Goal: Task Accomplishment & Management: Manage account settings

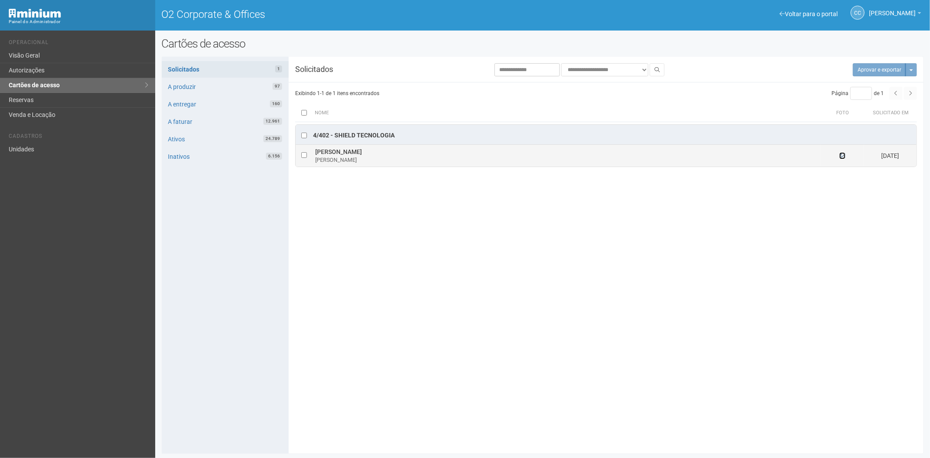
click at [840, 156] on icon at bounding box center [842, 156] width 6 height 6
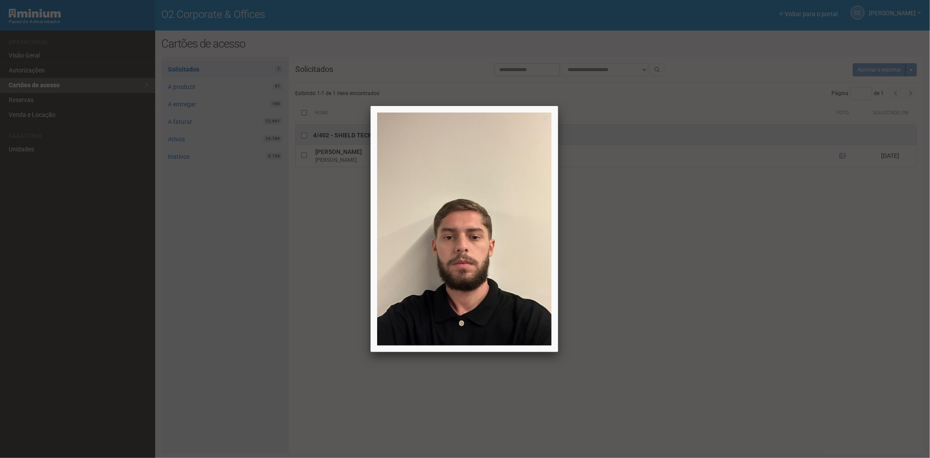
drag, startPoint x: 755, startPoint y: 301, endPoint x: 609, endPoint y: 323, distance: 148.2
click at [754, 301] on div at bounding box center [465, 229] width 930 height 458
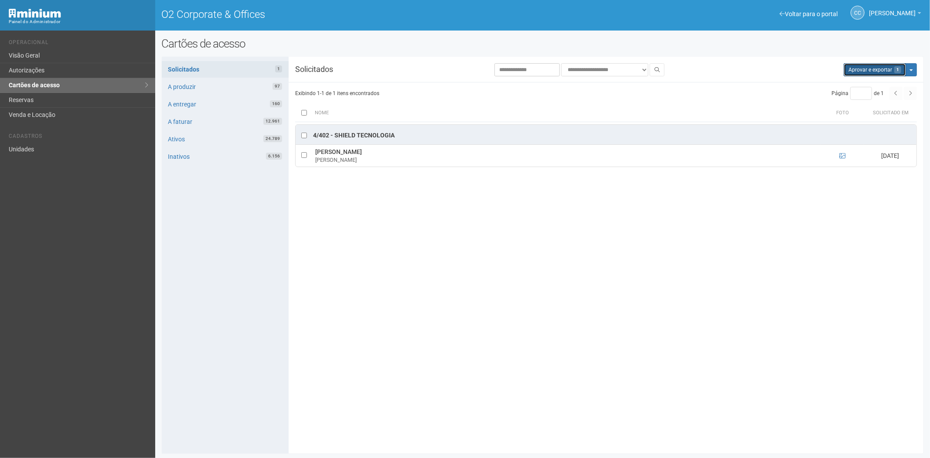
click at [870, 69] on button "Aprovar e exportar 1" at bounding box center [874, 69] width 62 height 13
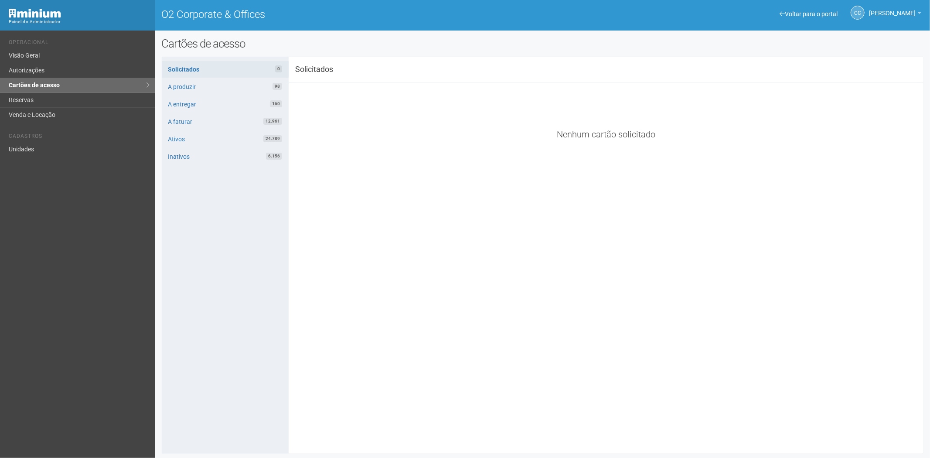
drag, startPoint x: 23, startPoint y: 159, endPoint x: 29, endPoint y: 153, distance: 8.0
click at [24, 158] on div "Voltar para o portal Operacional Visão Geral Autorizações Cartões de acesso Res…" at bounding box center [77, 244] width 155 height 427
click at [29, 153] on link "Unidades" at bounding box center [77, 149] width 155 height 14
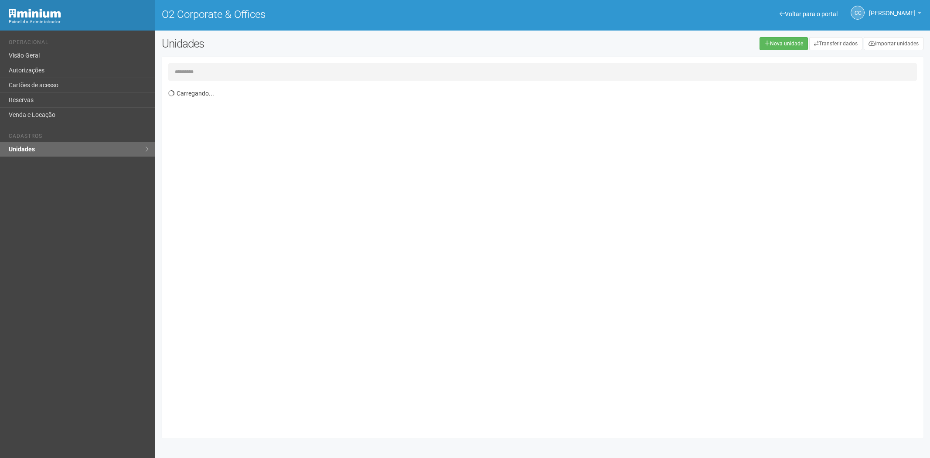
click at [205, 70] on input "text" at bounding box center [542, 71] width 749 height 17
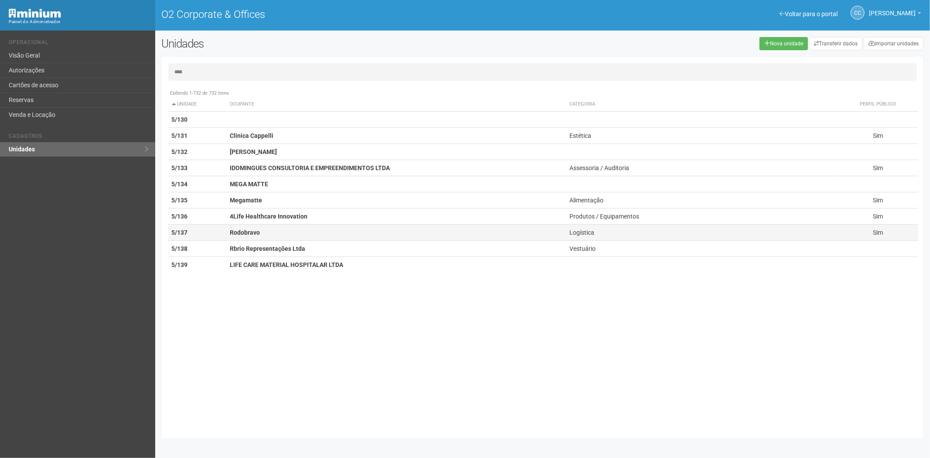
type input "****"
click at [254, 231] on strong "Rodobravo" at bounding box center [245, 232] width 30 height 7
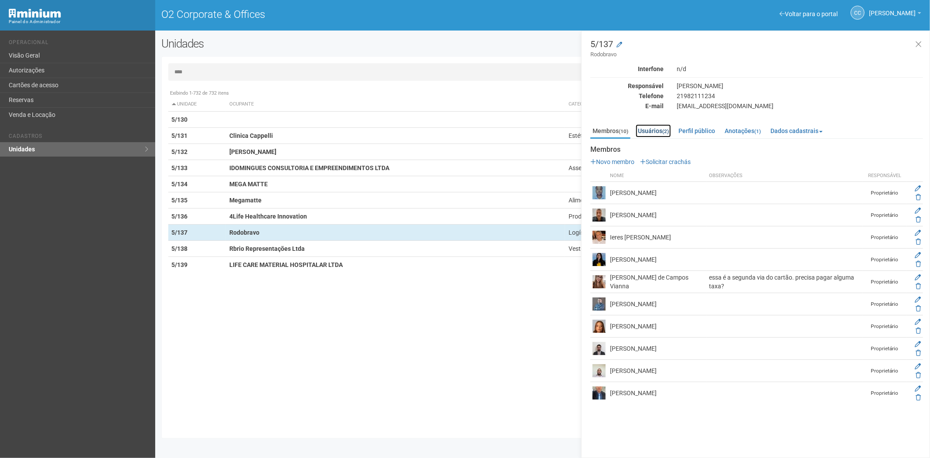
click at [655, 130] on link "Usuários (2)" at bounding box center [652, 130] width 35 height 13
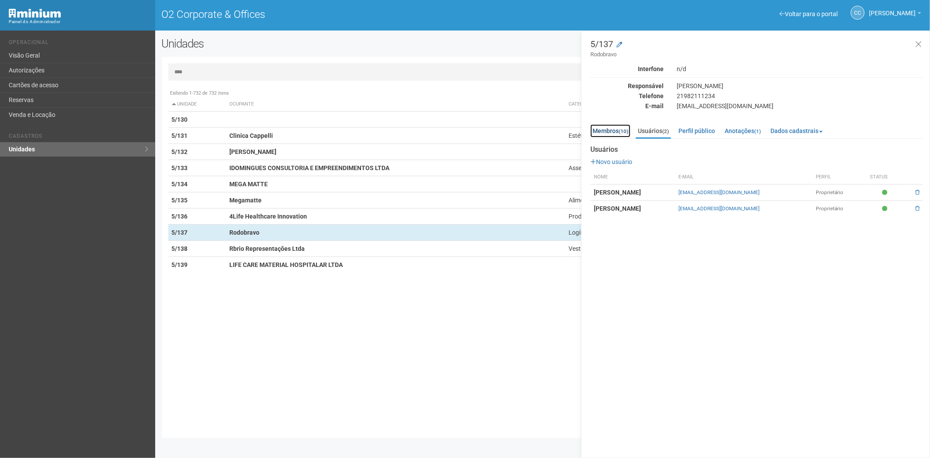
click at [611, 131] on link "Membros (10)" at bounding box center [610, 130] width 40 height 13
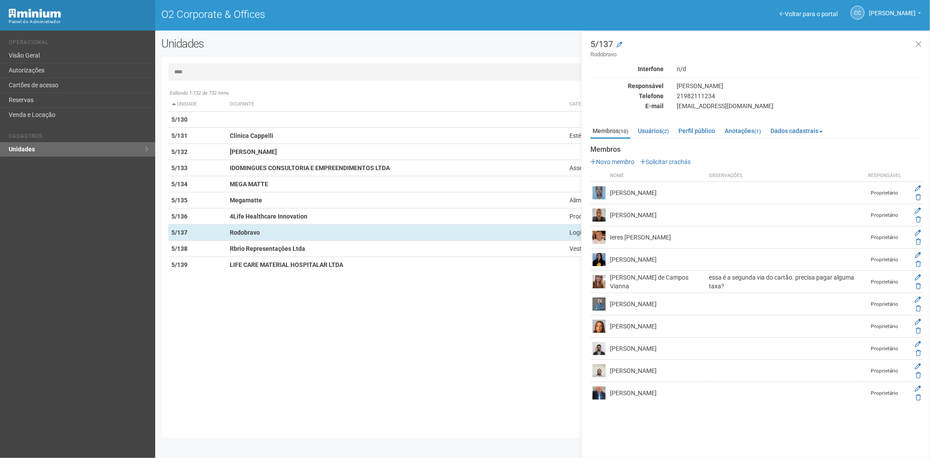
click at [248, 406] on div "Exibindo 1-732 de 732 itens Unidade Ocupante Categoria Perfil público 1/101 FAR…" at bounding box center [545, 258] width 755 height 346
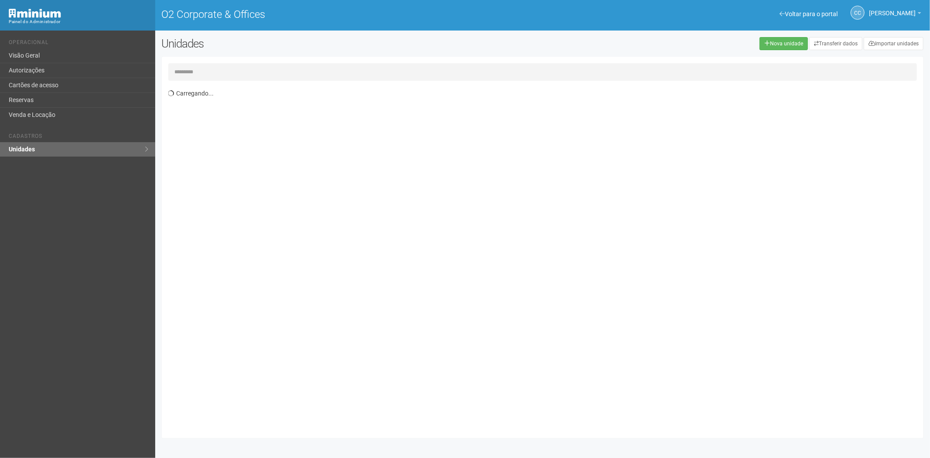
click at [45, 85] on link "Cartões de acesso" at bounding box center [77, 85] width 155 height 15
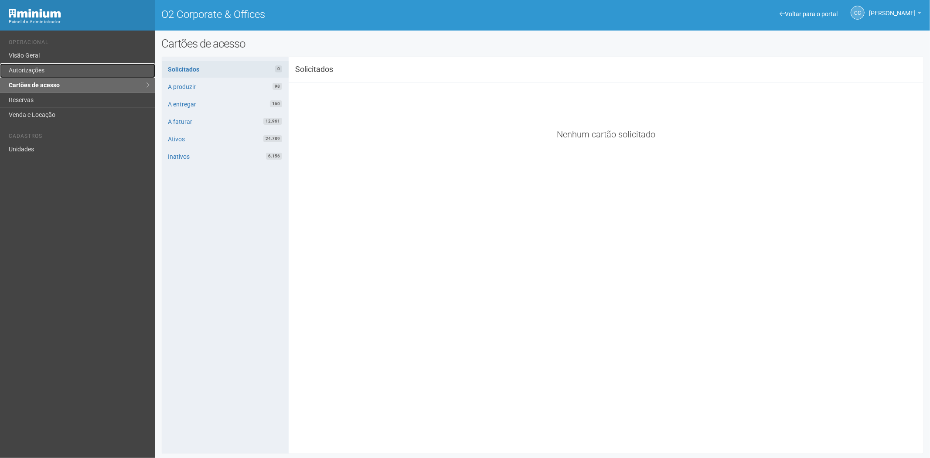
click at [52, 72] on link "Autorizações" at bounding box center [77, 70] width 155 height 15
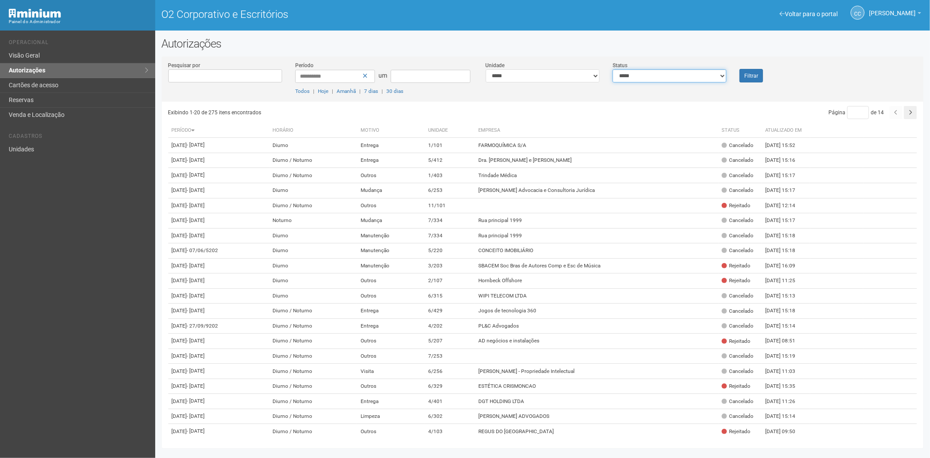
click at [652, 80] on select "**********" at bounding box center [669, 75] width 114 height 13
select select "*"
click at [612, 69] on select "**********" at bounding box center [669, 75] width 114 height 13
click at [745, 75] on font "Filtrar" at bounding box center [751, 76] width 14 height 6
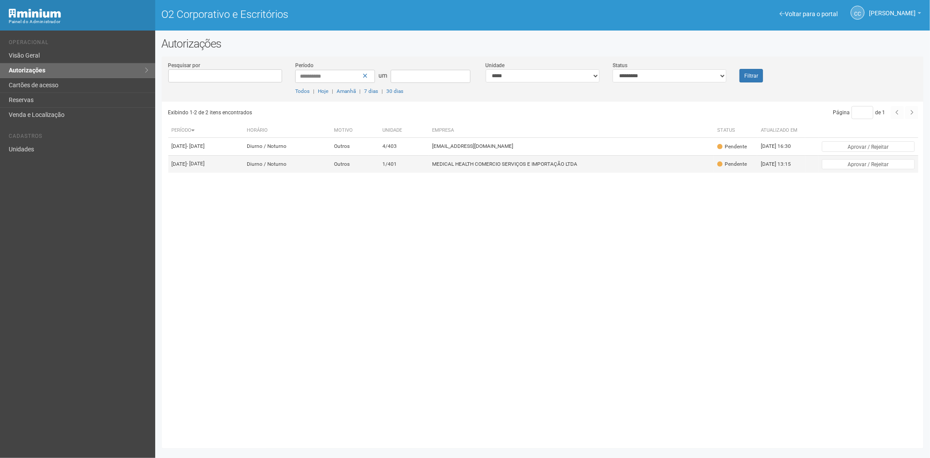
click at [493, 173] on td "MEDICAL HEALTH COMERCIO SERVIÇOS E IMPORTAÇÃO LTDA" at bounding box center [570, 163] width 285 height 17
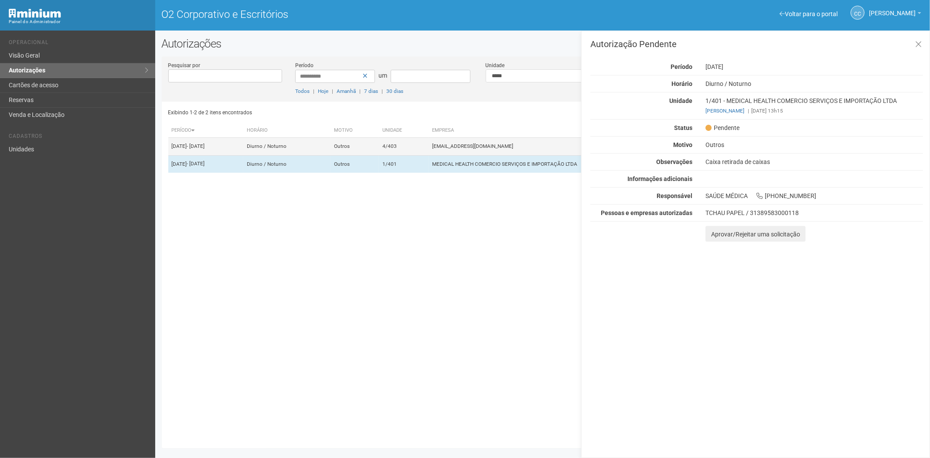
drag, startPoint x: 221, startPoint y: 319, endPoint x: 198, endPoint y: 146, distance: 174.1
click at [230, 321] on div "Exibindo 1-2 de 2 itens encontrados Página * de 1 Período [GEOGRAPHIC_DATA] Mot…" at bounding box center [545, 272] width 755 height 340
click at [528, 184] on font "Consultório Dermatológico - Dra. [PERSON_NAME]" at bounding box center [490, 181] width 116 height 6
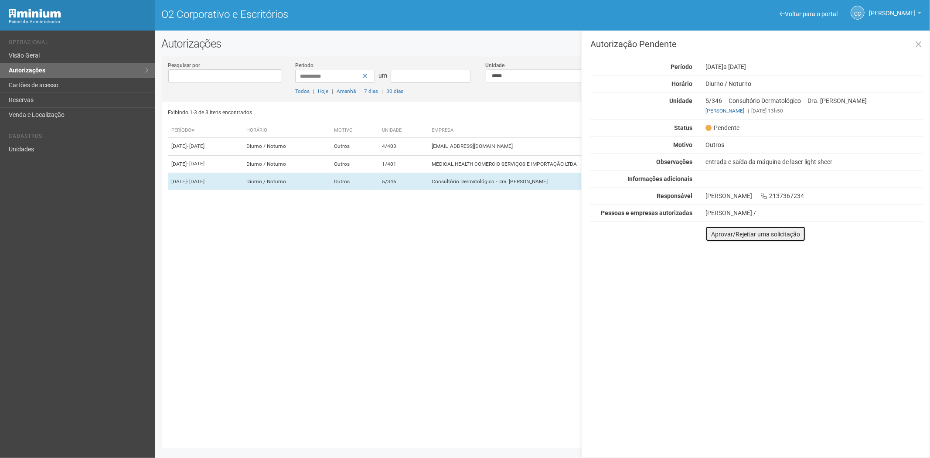
click at [716, 236] on font "Aprovar/Rejeitar uma solicitação" at bounding box center [755, 234] width 89 height 7
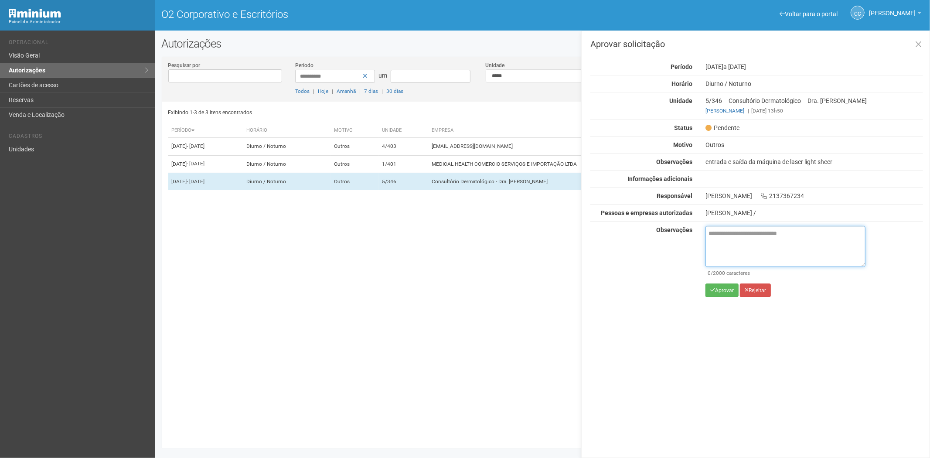
click at [718, 243] on textarea at bounding box center [785, 246] width 160 height 41
paste textarea "**********"
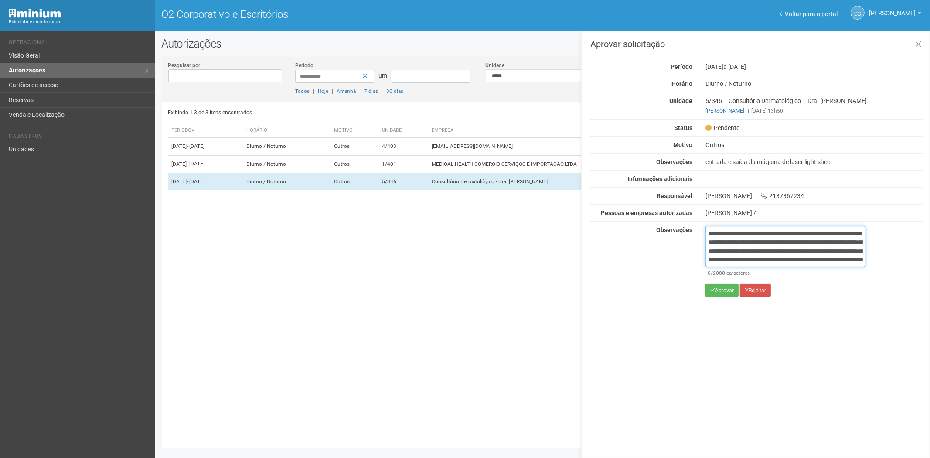
scroll to position [49, 0]
type textarea "**********"
click at [717, 292] on font "Aprovar" at bounding box center [724, 290] width 19 height 6
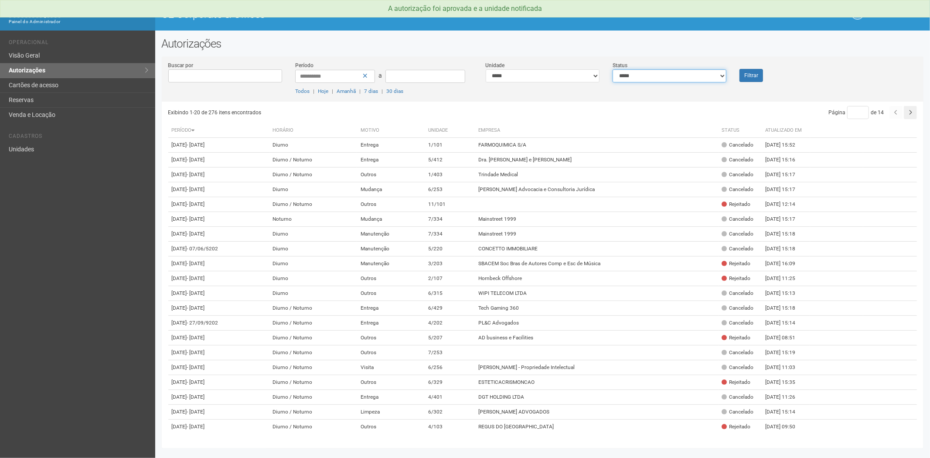
click at [692, 77] on select "**********" at bounding box center [669, 75] width 114 height 13
select select "*"
click at [612, 69] on select "**********" at bounding box center [669, 75] width 114 height 13
click at [753, 76] on button "Filtrar" at bounding box center [751, 75] width 24 height 13
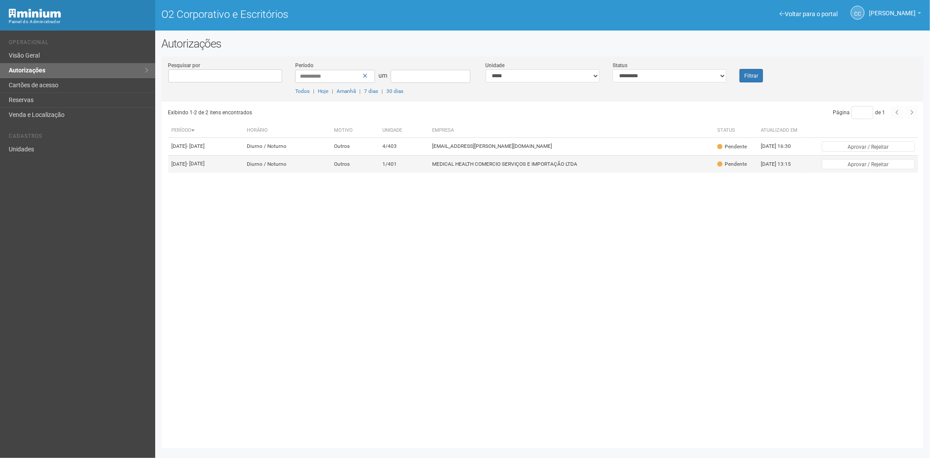
click at [485, 167] on font "MEDICAL HEALTH COMERCIO SERVIÇOS E IMPORTAÇÃO LTDA" at bounding box center [504, 164] width 145 height 6
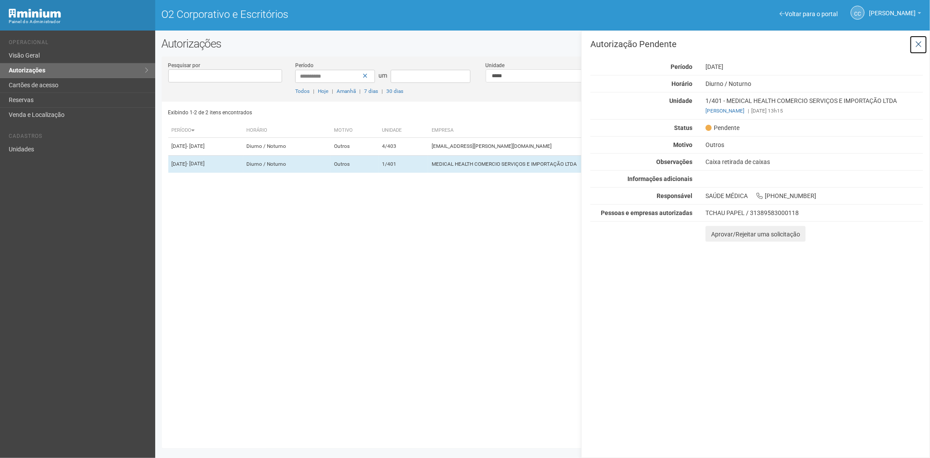
click at [915, 47] on icon at bounding box center [918, 44] width 7 height 9
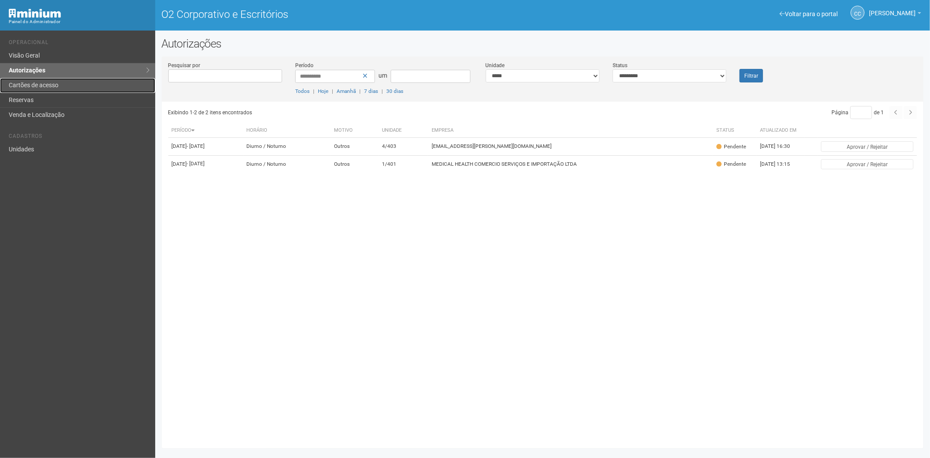
click at [50, 81] on link "Cartões de acesso" at bounding box center [77, 85] width 155 height 15
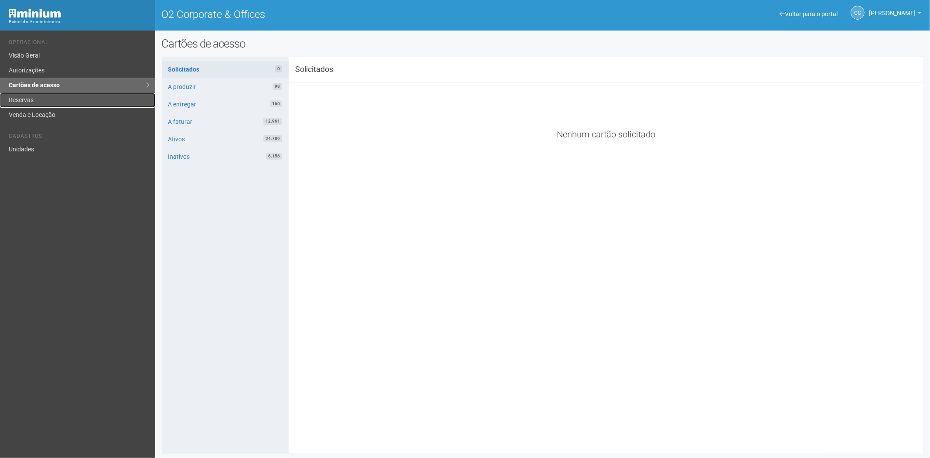
click at [33, 97] on link "Reservas" at bounding box center [77, 100] width 155 height 15
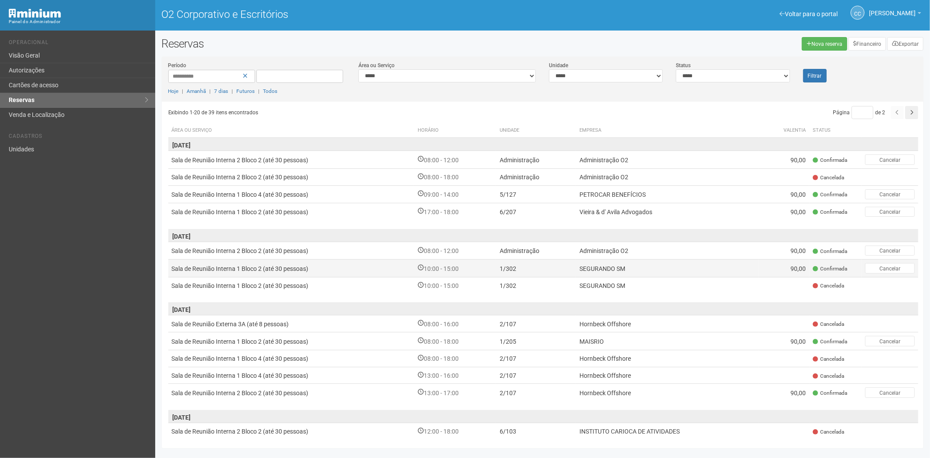
click at [481, 269] on td "10:00 - 15:00" at bounding box center [455, 267] width 82 height 17
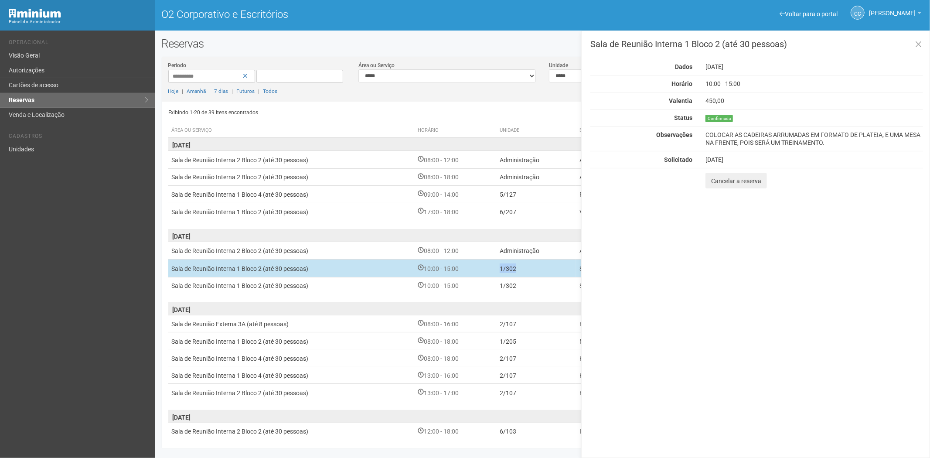
drag, startPoint x: 518, startPoint y: 266, endPoint x: 500, endPoint y: 266, distance: 17.9
click at [500, 266] on td "1/302" at bounding box center [536, 267] width 80 height 17
copy font "1/302"
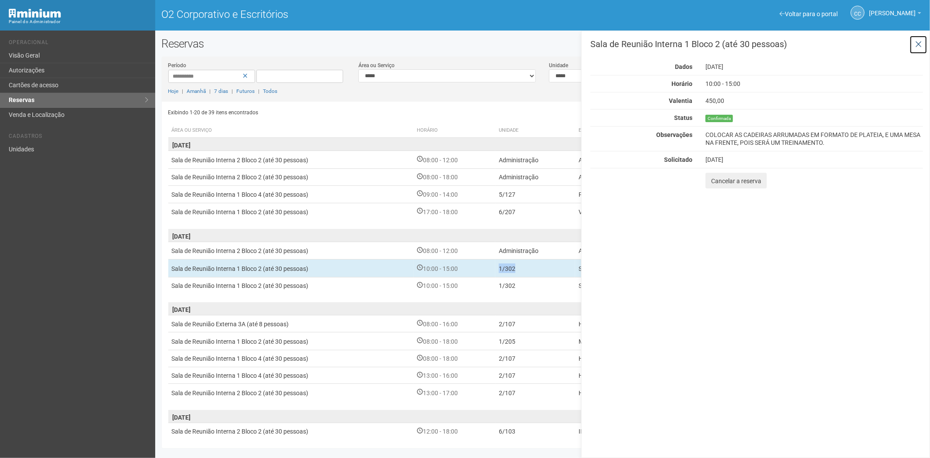
click at [921, 44] on icon at bounding box center [918, 44] width 7 height 9
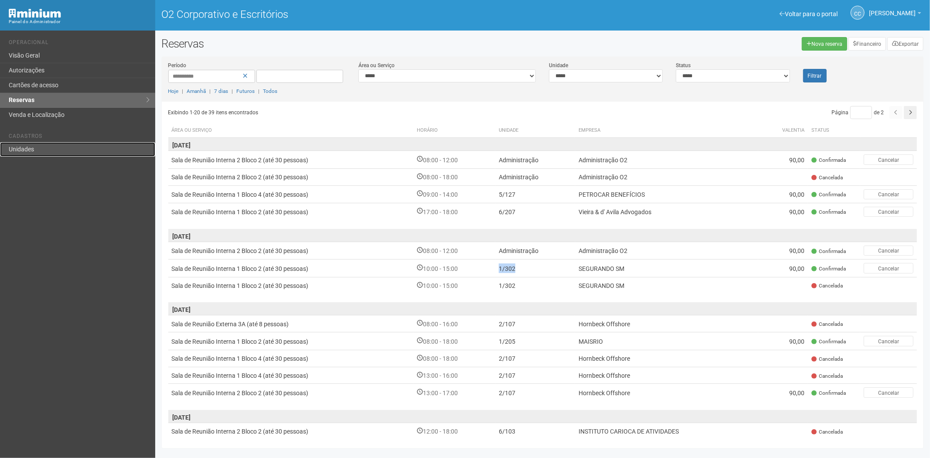
click at [24, 148] on font "Unidades" at bounding box center [21, 149] width 25 height 7
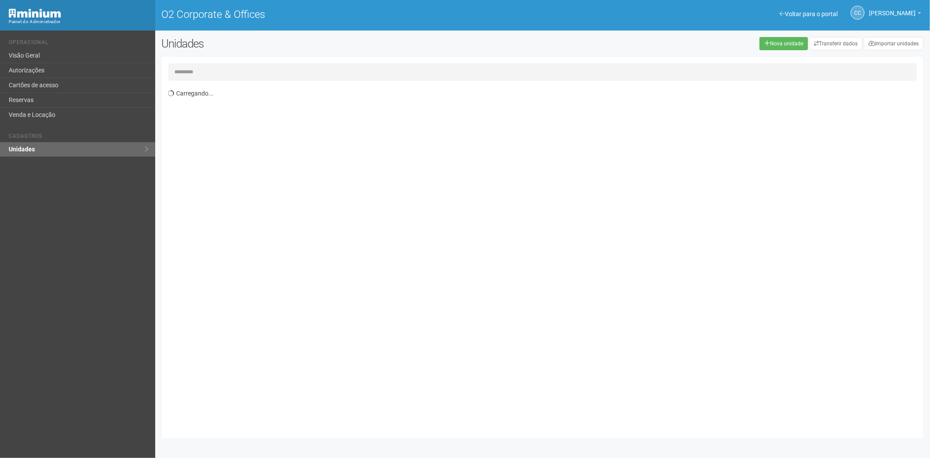
click at [236, 70] on input "text" at bounding box center [542, 71] width 749 height 17
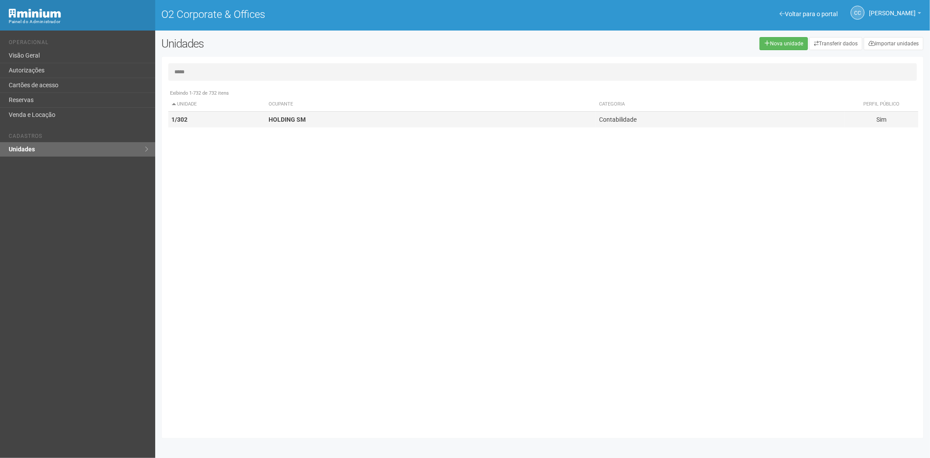
type input "*****"
drag, startPoint x: 309, startPoint y: 118, endPoint x: 267, endPoint y: 118, distance: 42.3
click at [267, 118] on td "HOLDING SM" at bounding box center [430, 120] width 330 height 16
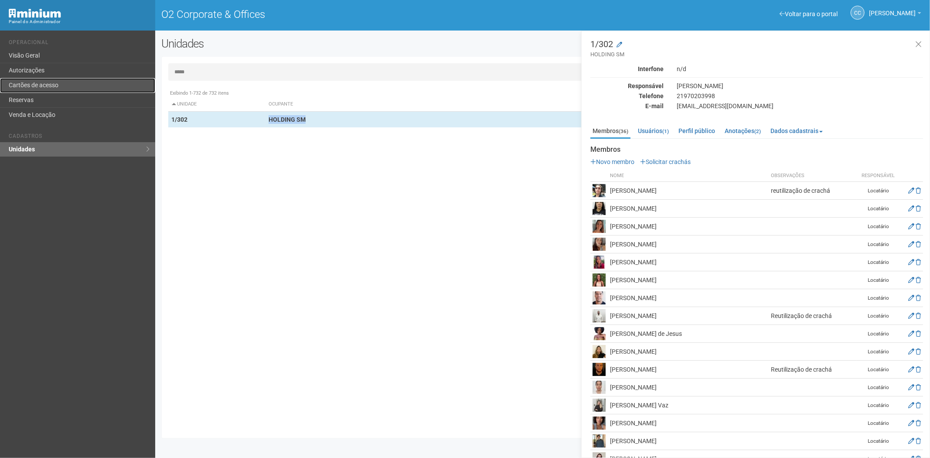
click at [68, 86] on link "Cartões de acesso" at bounding box center [77, 85] width 155 height 15
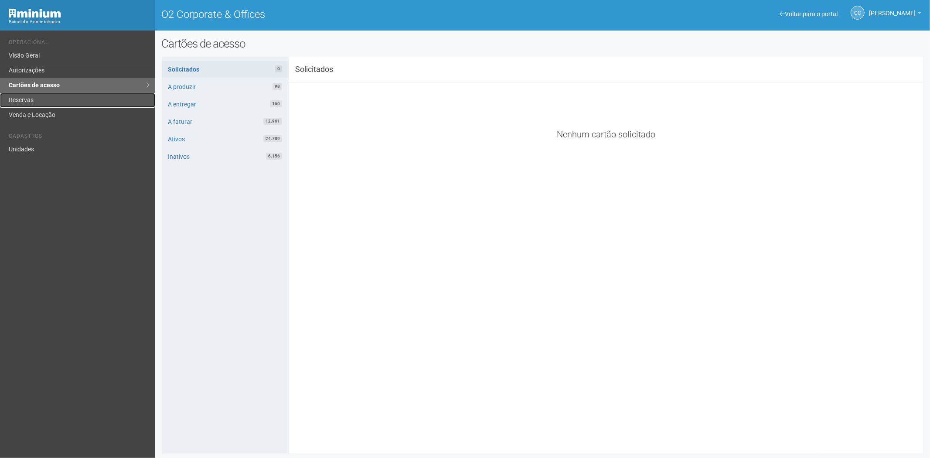
click at [35, 101] on link "Reservas" at bounding box center [77, 100] width 155 height 15
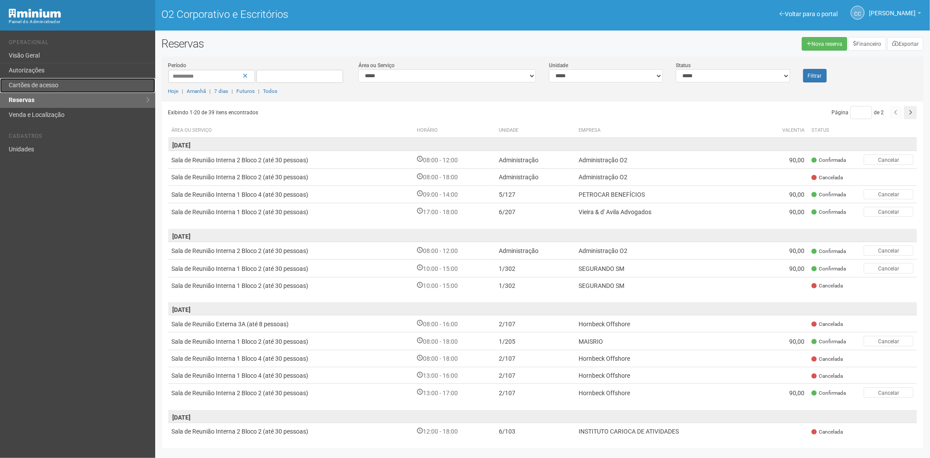
click at [75, 88] on link "Cartões de acesso" at bounding box center [77, 85] width 155 height 15
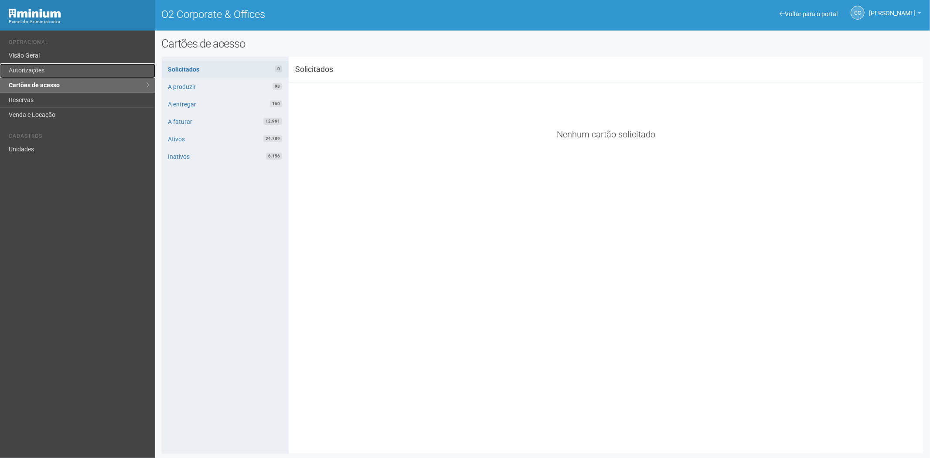
click at [41, 72] on link "Autorizações" at bounding box center [77, 70] width 155 height 15
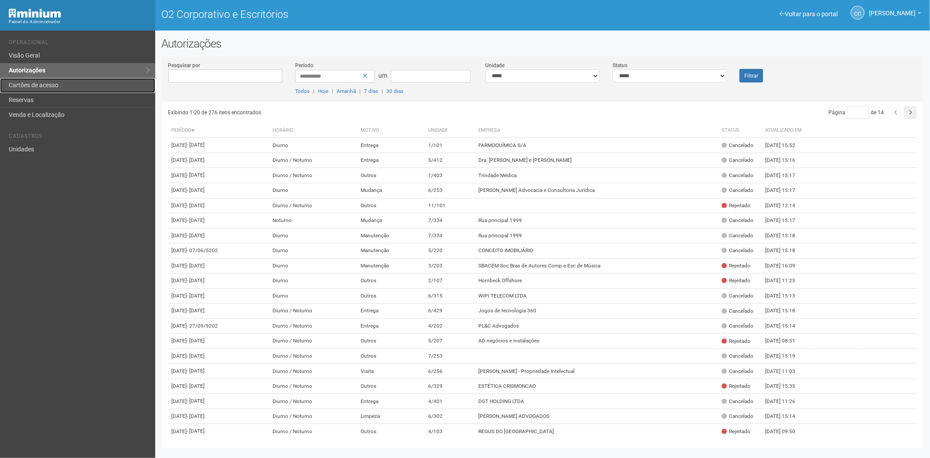
click at [75, 79] on link "Cartões de acesso" at bounding box center [77, 85] width 155 height 15
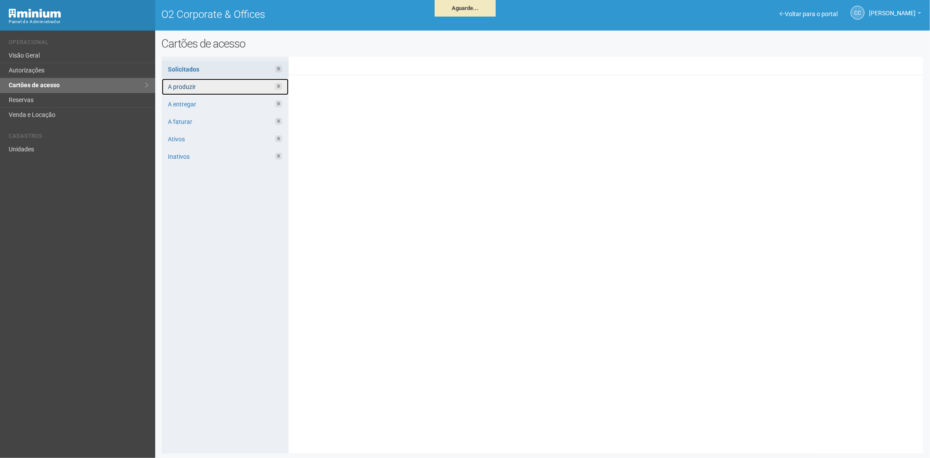
click at [224, 85] on link "A produzir 0" at bounding box center [225, 86] width 127 height 17
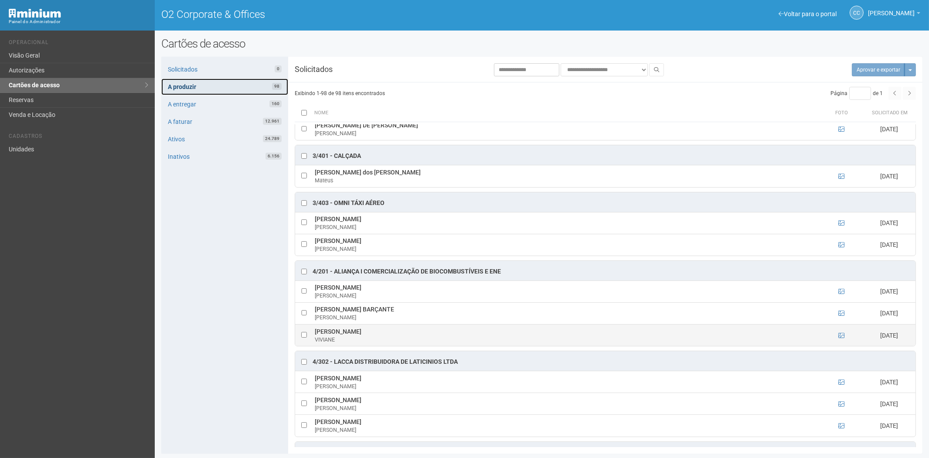
scroll to position [1210, 0]
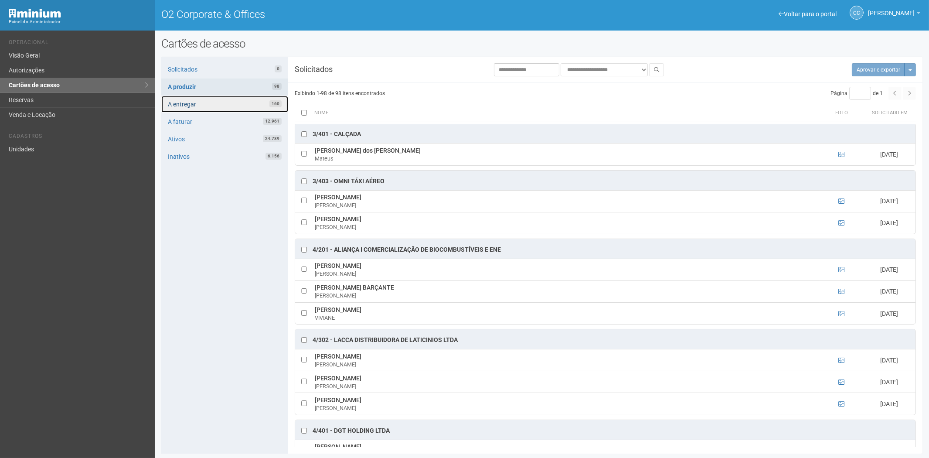
click at [245, 102] on link "A entregar 160" at bounding box center [224, 104] width 127 height 17
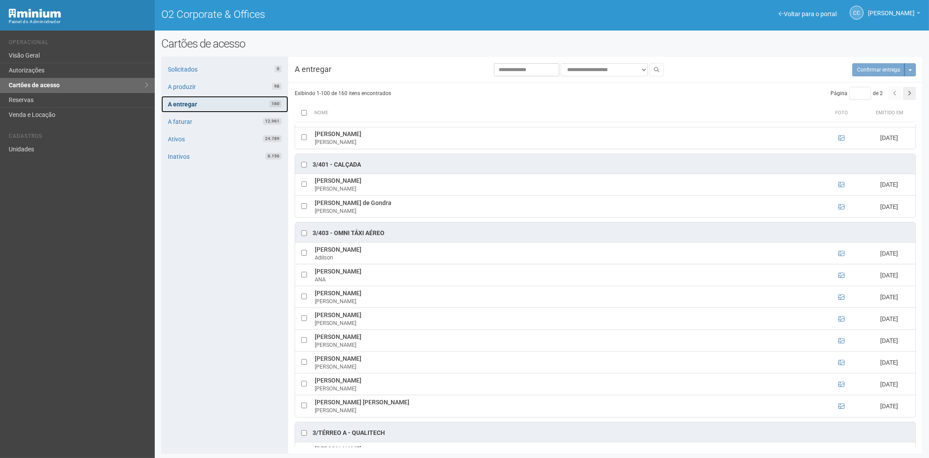
scroll to position [774, 0]
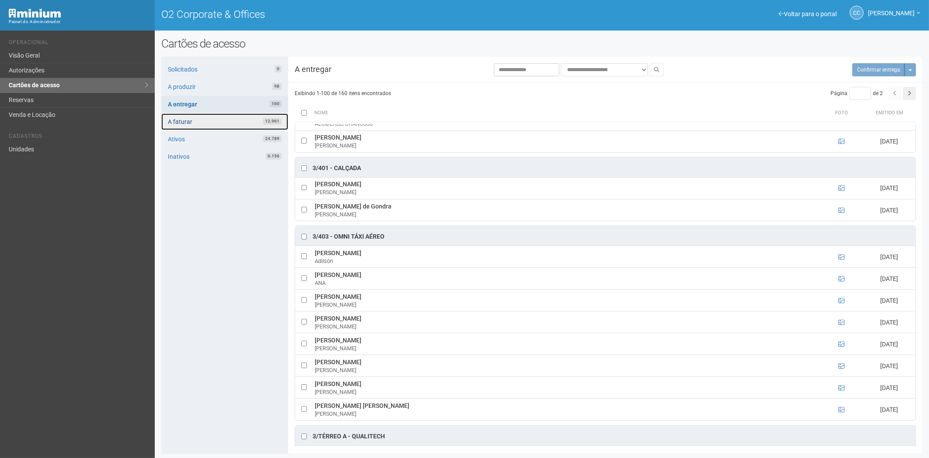
click at [217, 115] on link "A faturar 12.961" at bounding box center [224, 121] width 127 height 17
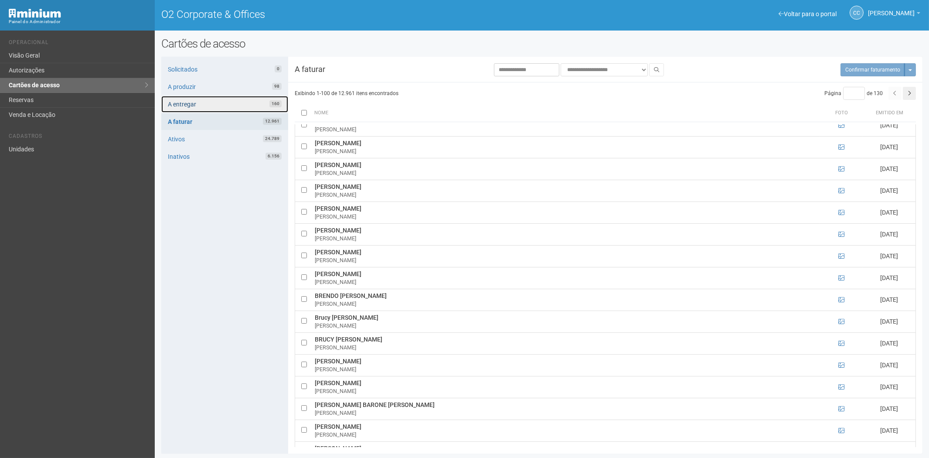
click at [222, 108] on link "A entregar 160" at bounding box center [224, 104] width 127 height 17
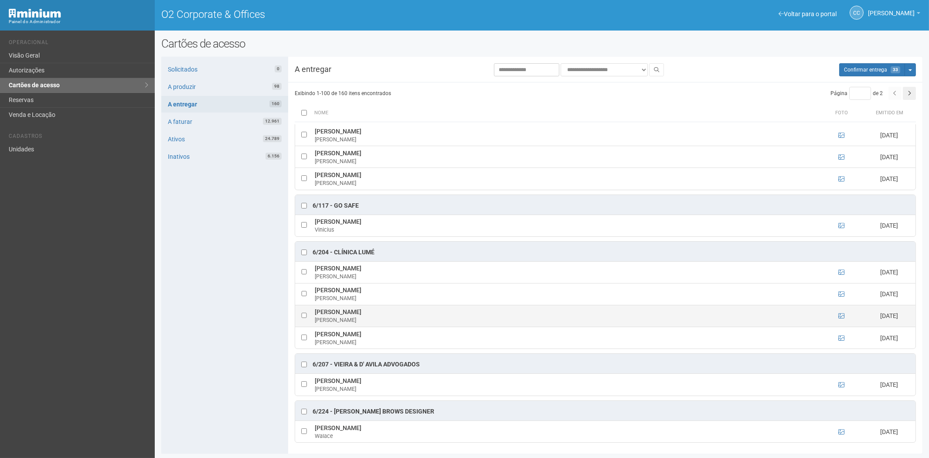
scroll to position [2521, 0]
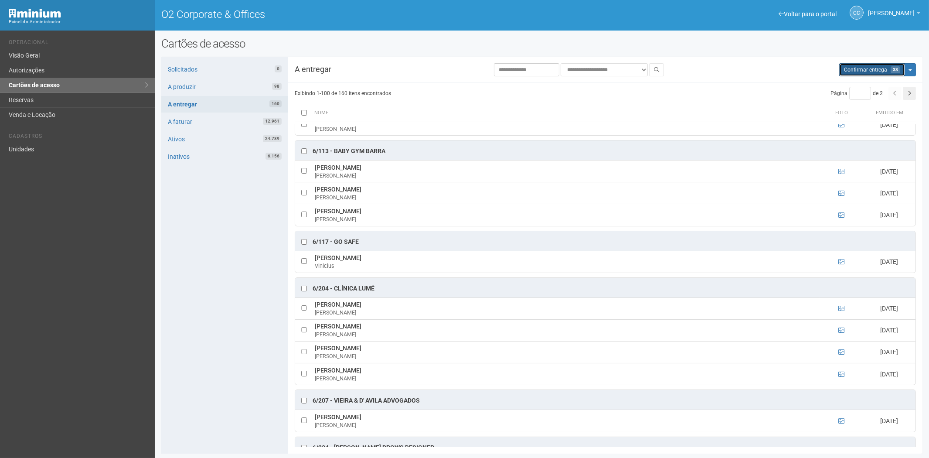
click at [865, 69] on span "Confirmar entrega" at bounding box center [865, 70] width 43 height 6
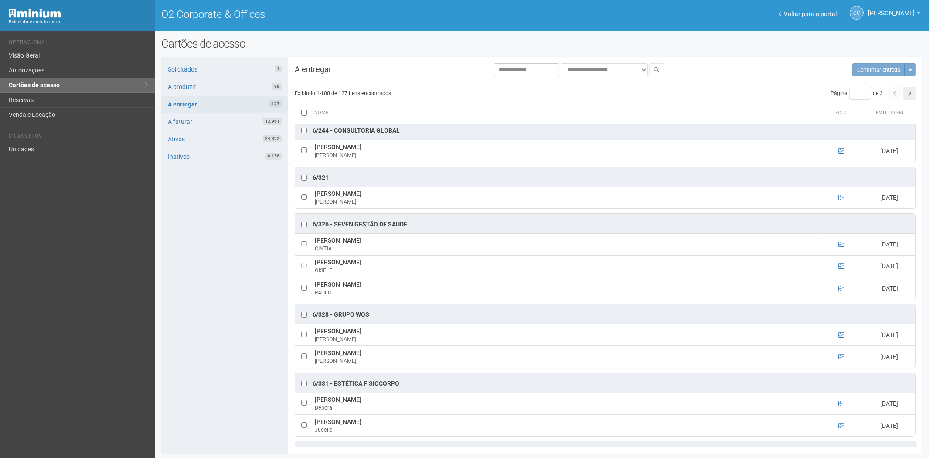
scroll to position [2037, 0]
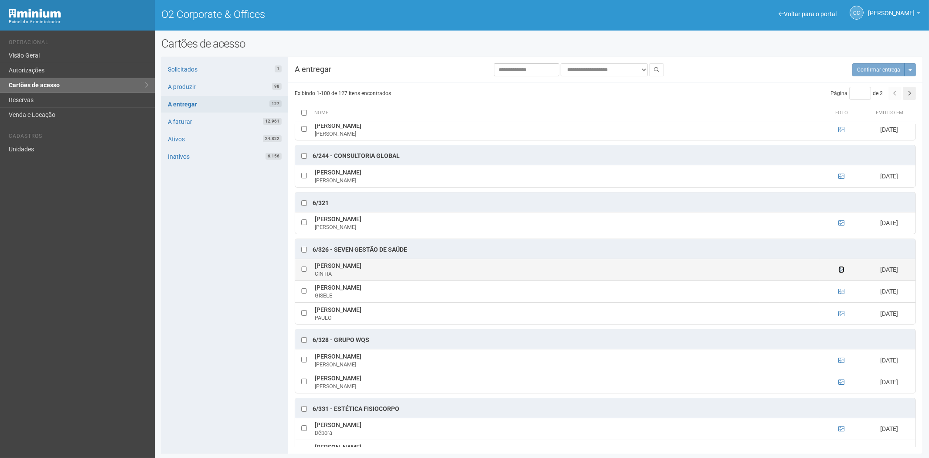
click at [839, 272] on icon at bounding box center [841, 269] width 6 height 6
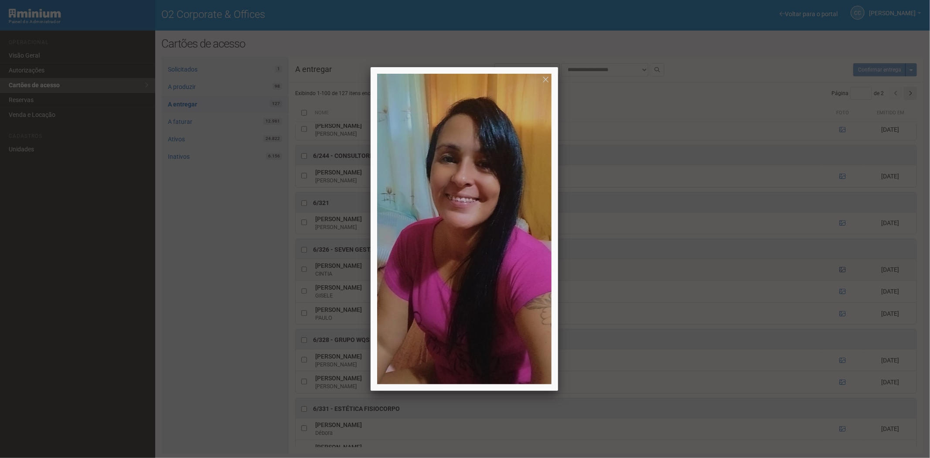
click at [839, 282] on div at bounding box center [465, 229] width 930 height 458
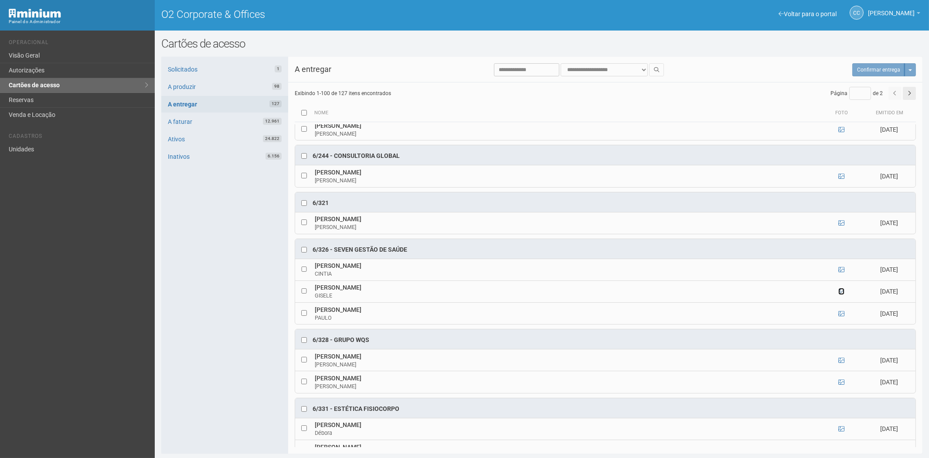
click at [841, 294] on icon at bounding box center [841, 291] width 6 height 6
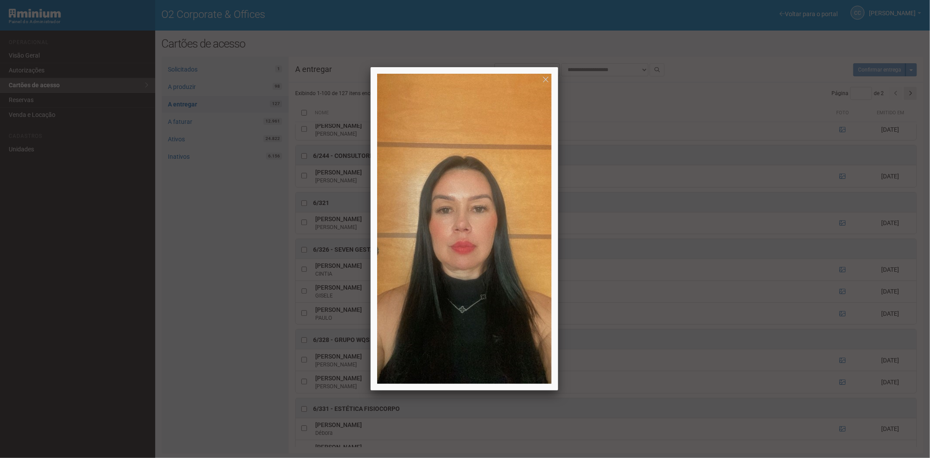
click at [841, 302] on div at bounding box center [465, 229] width 930 height 458
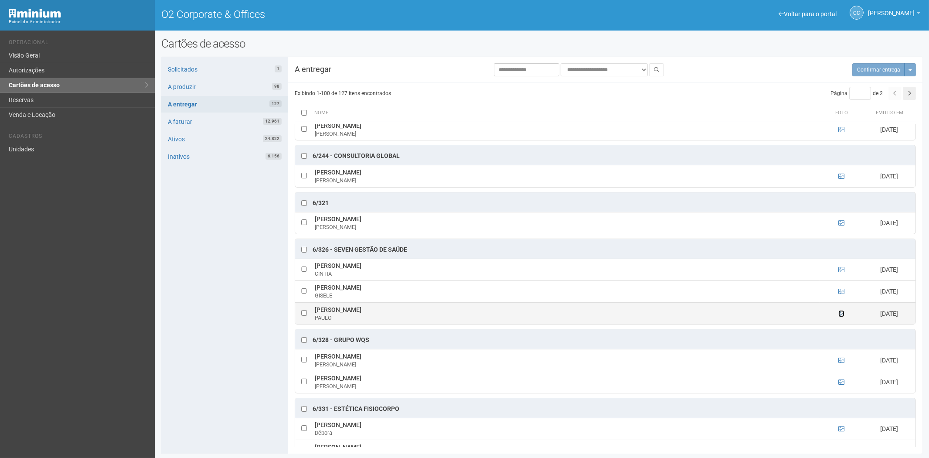
click at [839, 316] on icon at bounding box center [841, 313] width 6 height 6
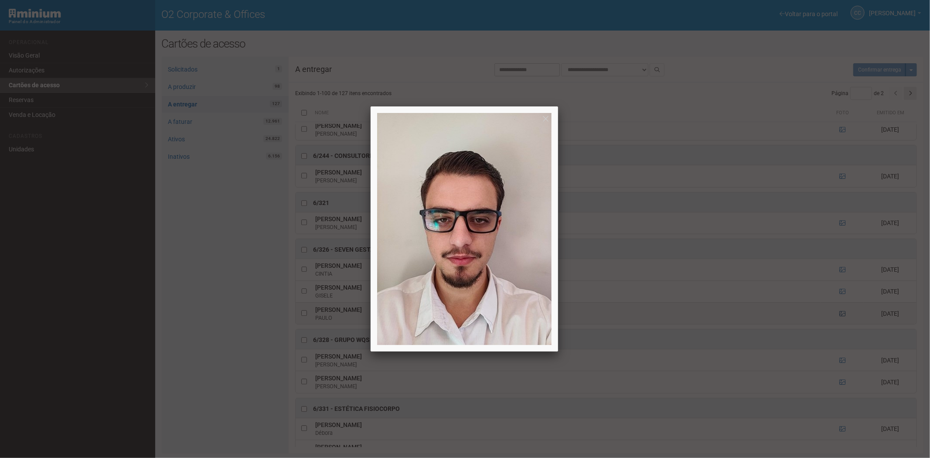
click at [839, 325] on div at bounding box center [465, 229] width 930 height 458
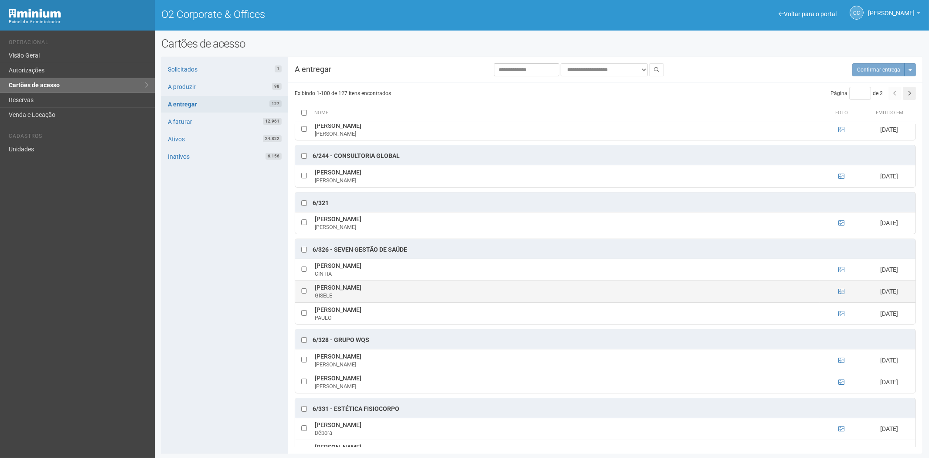
click at [306, 301] on td at bounding box center [303, 291] width 17 height 22
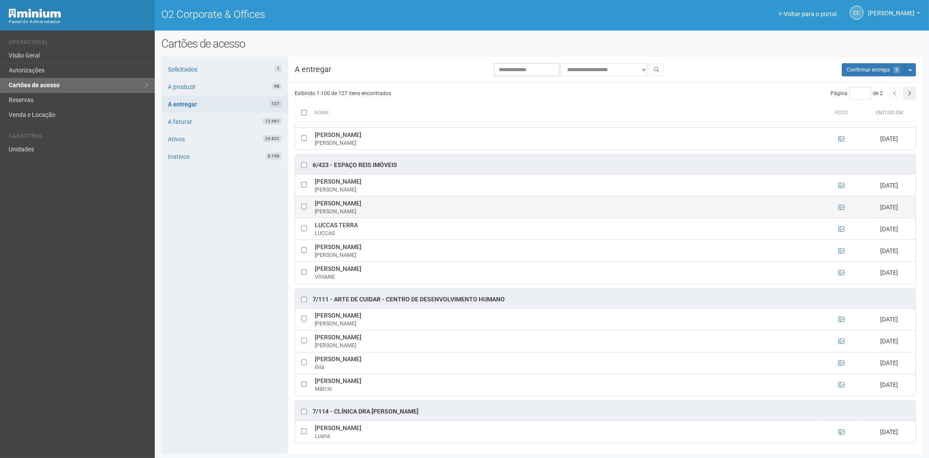
scroll to position [1, 0]
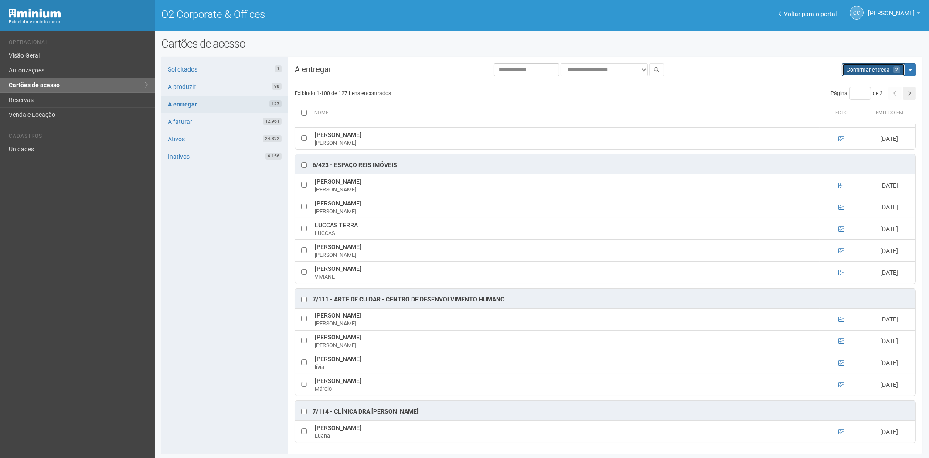
click at [871, 63] on button "Aguarde... Confirmar entrega 2" at bounding box center [873, 69] width 63 height 13
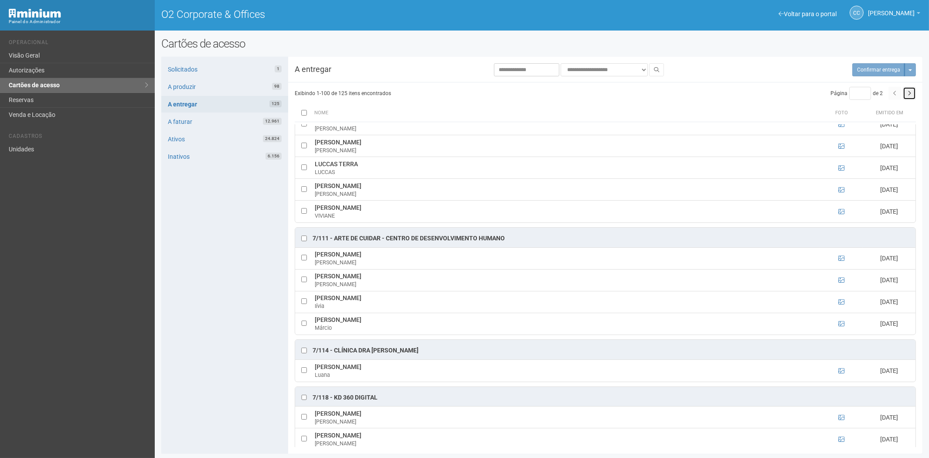
click at [908, 95] on icon "button" at bounding box center [908, 93] width 3 height 5
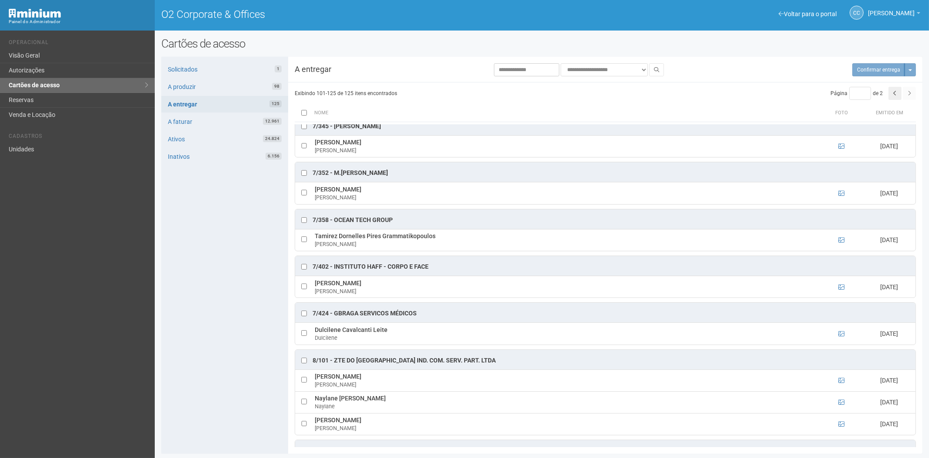
scroll to position [512, 0]
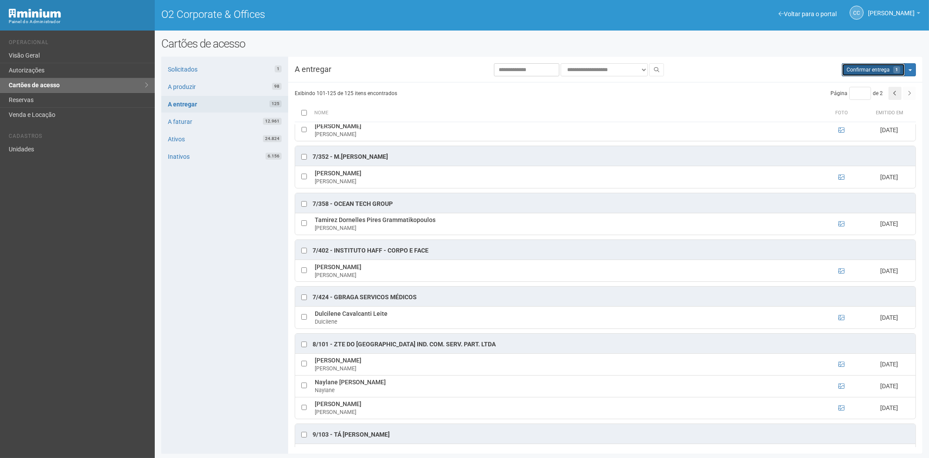
click at [876, 69] on span "Confirmar entrega" at bounding box center [867, 70] width 43 height 6
drag, startPoint x: 853, startPoint y: 75, endPoint x: 499, endPoint y: 46, distance: 354.6
click at [853, 75] on button "Aguarde... Confirmar entrega 1" at bounding box center [873, 69] width 63 height 13
type input "*"
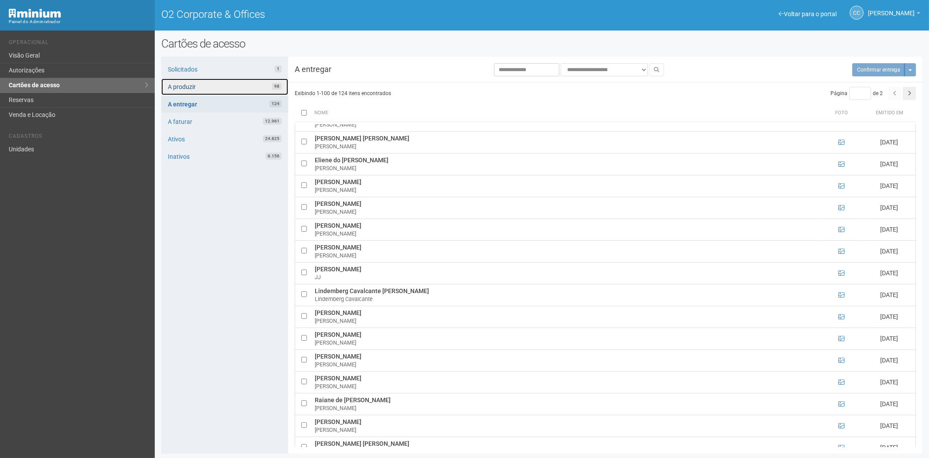
click at [238, 88] on link "A produzir 98" at bounding box center [224, 86] width 127 height 17
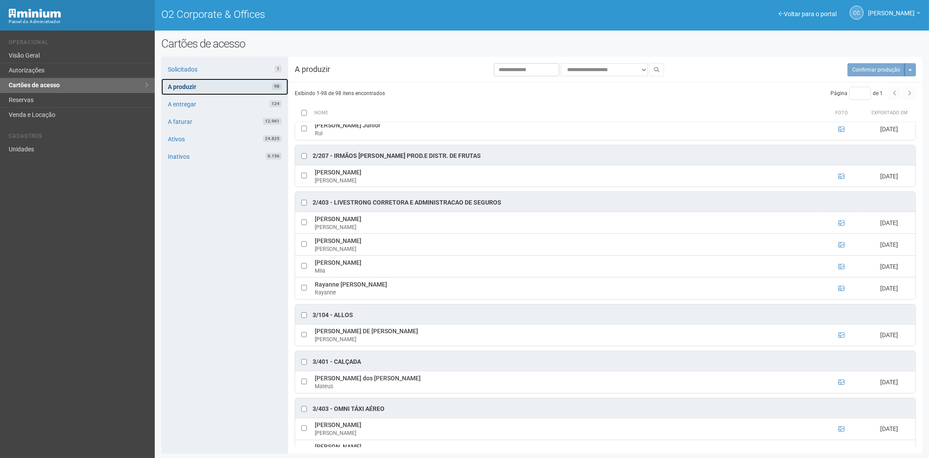
scroll to position [1093, 0]
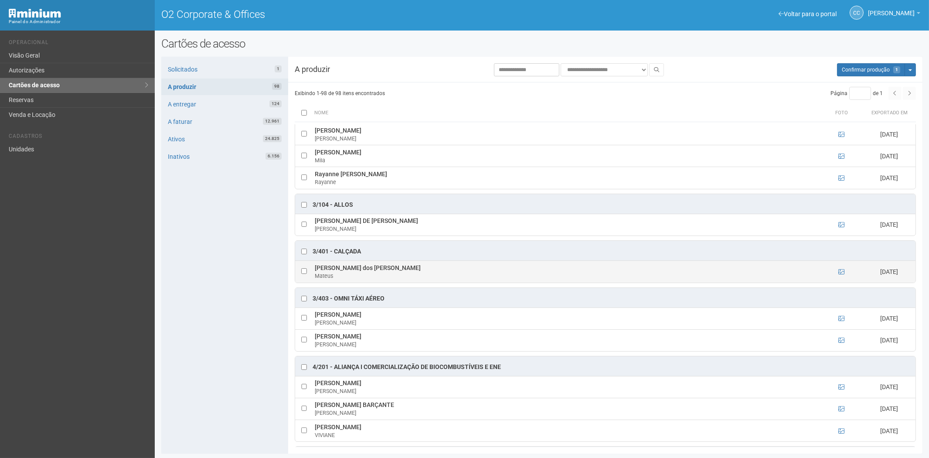
drag, startPoint x: 314, startPoint y: 271, endPoint x: 407, endPoint y: 272, distance: 93.3
click at [407, 272] on td "Mateus Bernado dos Anjos Soares Mateus" at bounding box center [565, 272] width 507 height 22
copy td "Mateus Bernado dos Anjos Soares"
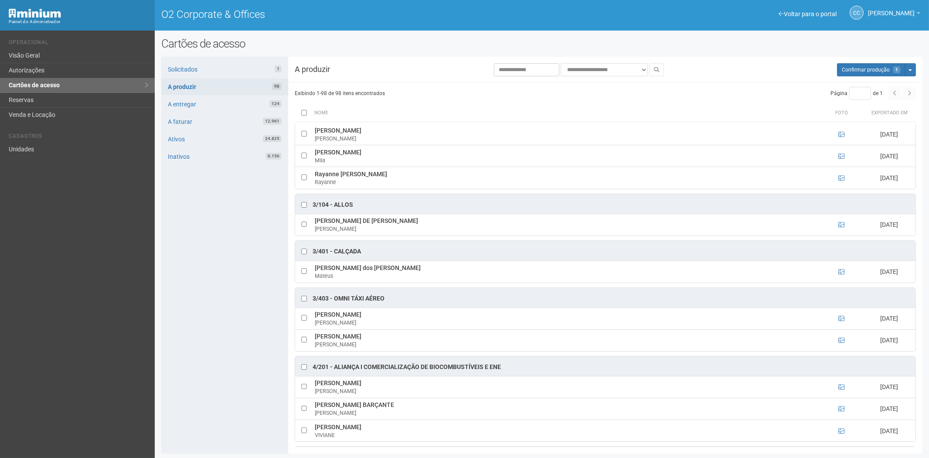
click at [182, 259] on div "Solicitados 1 A produzir 98 A entregar 124 A faturar 12.961 Ativos 24.825 Inati…" at bounding box center [224, 255] width 127 height 397
click at [883, 69] on span "Confirmar produção" at bounding box center [866, 70] width 48 height 6
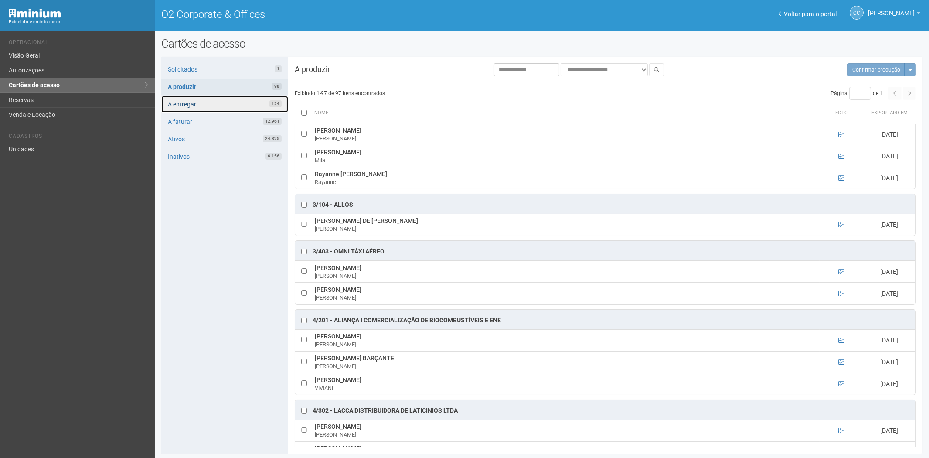
click at [237, 102] on link "A entregar 124" at bounding box center [224, 104] width 127 height 17
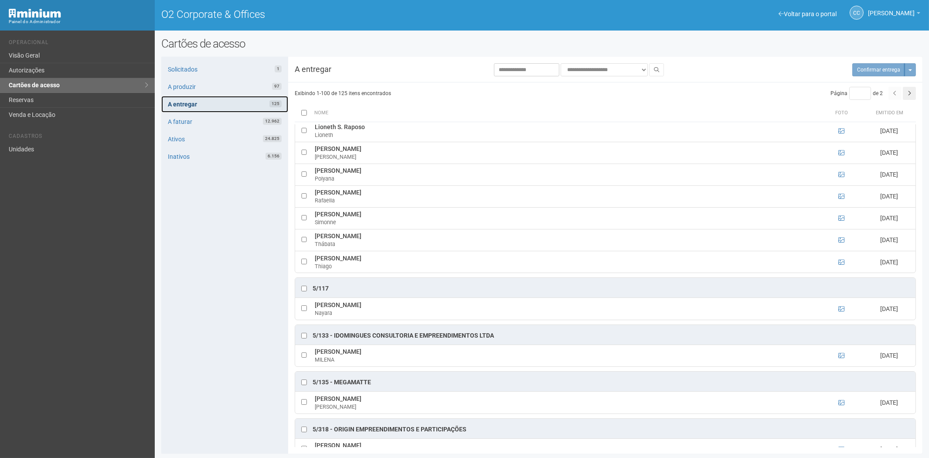
click at [217, 102] on link "A entregar 125" at bounding box center [224, 104] width 127 height 17
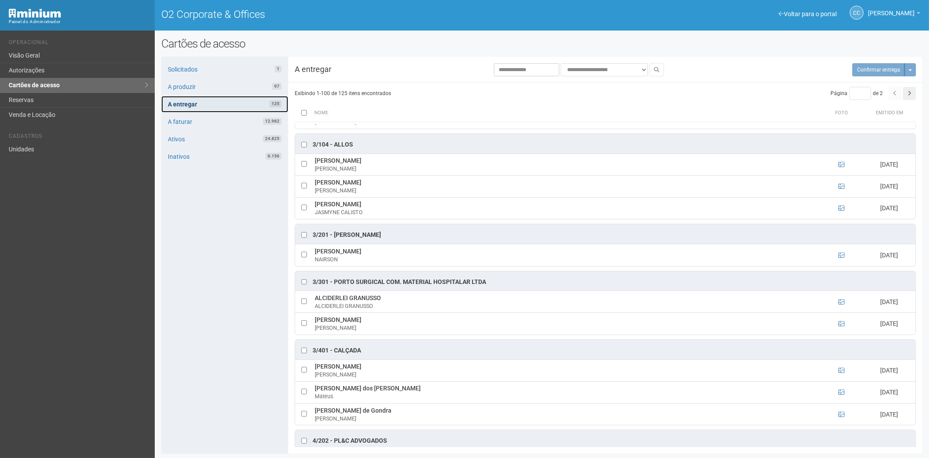
scroll to position [97, 0]
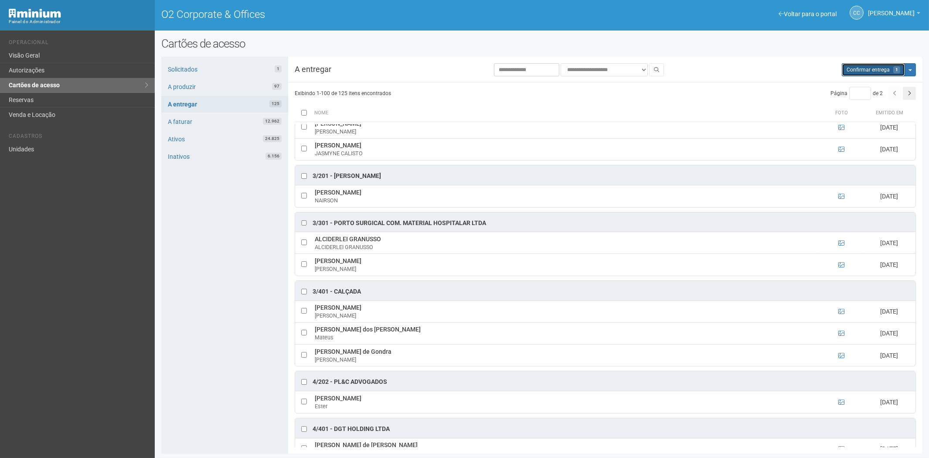
click at [885, 69] on span "Confirmar entrega" at bounding box center [867, 70] width 43 height 6
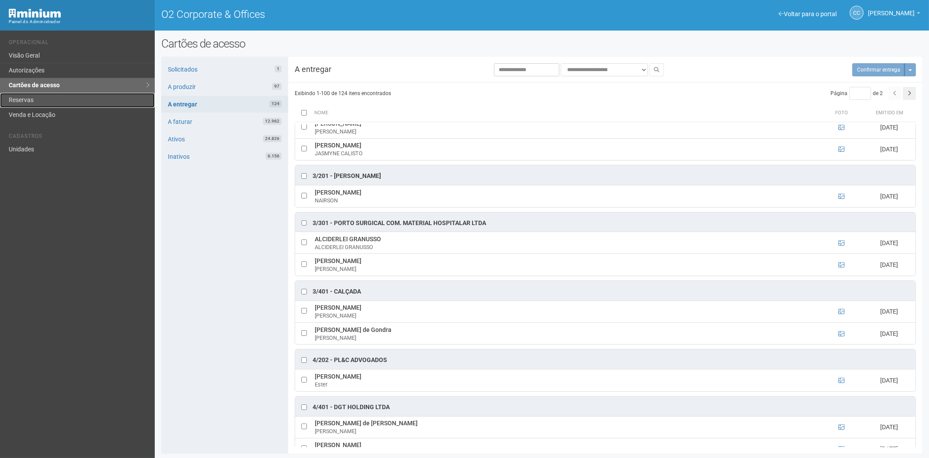
click at [39, 102] on link "Reservas" at bounding box center [77, 100] width 155 height 15
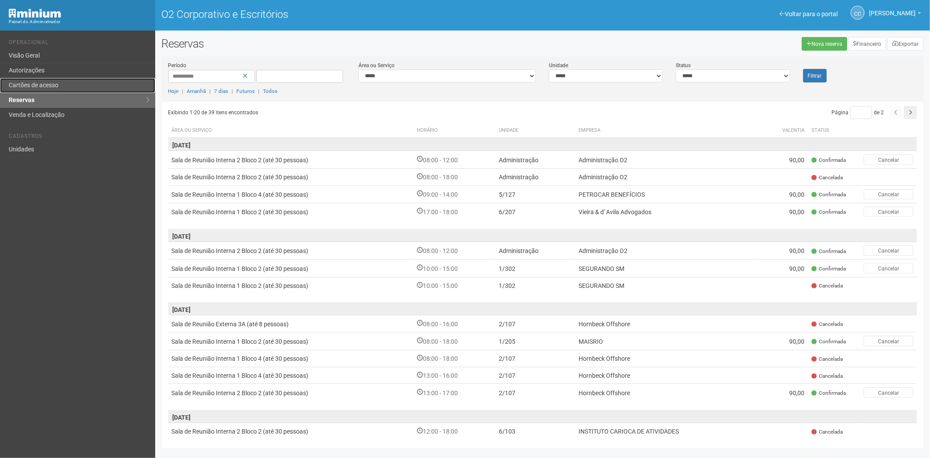
click at [97, 80] on link "Cartões de acesso" at bounding box center [77, 85] width 155 height 15
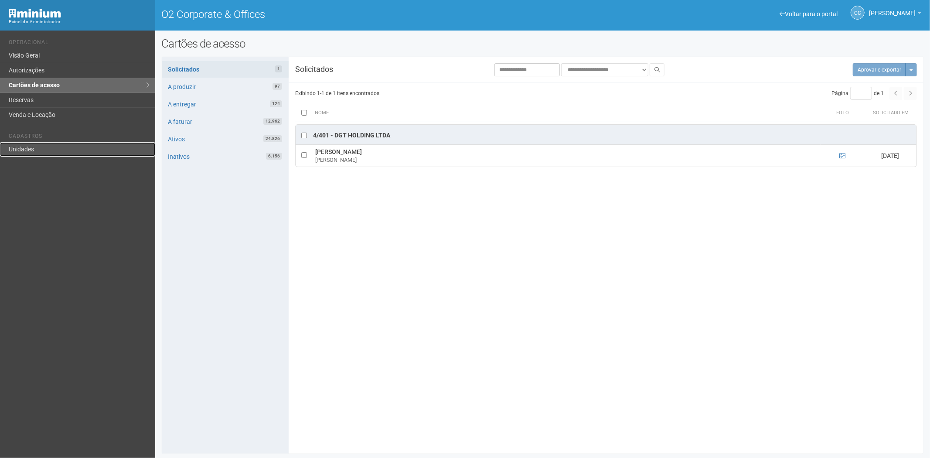
click at [36, 142] on link "Unidades" at bounding box center [77, 149] width 155 height 14
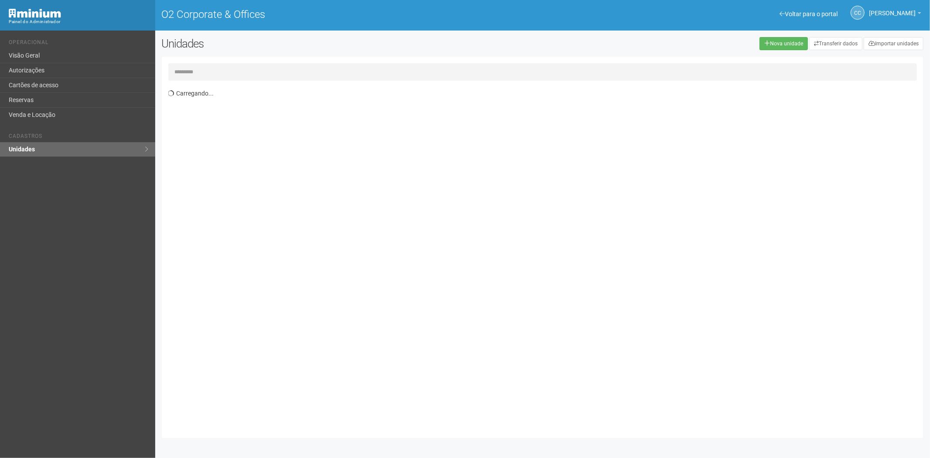
click at [201, 70] on input "text" at bounding box center [542, 71] width 749 height 17
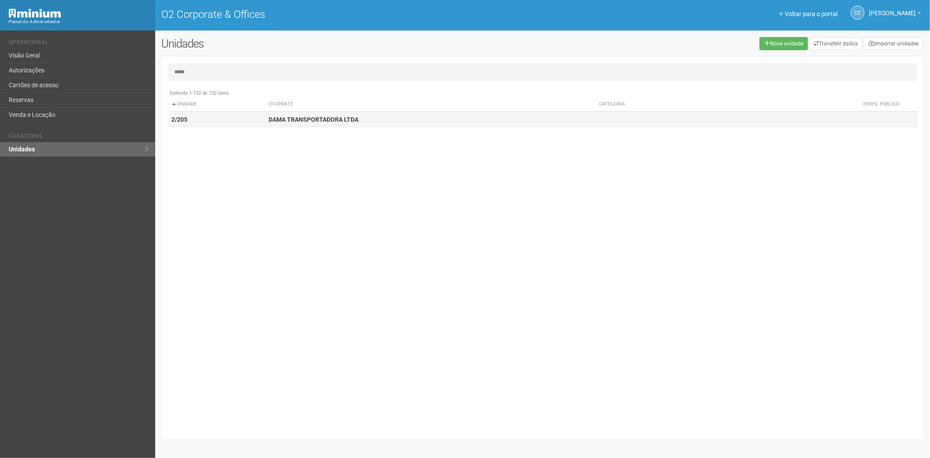
type input "*****"
click at [203, 123] on td "2/205" at bounding box center [216, 120] width 97 height 16
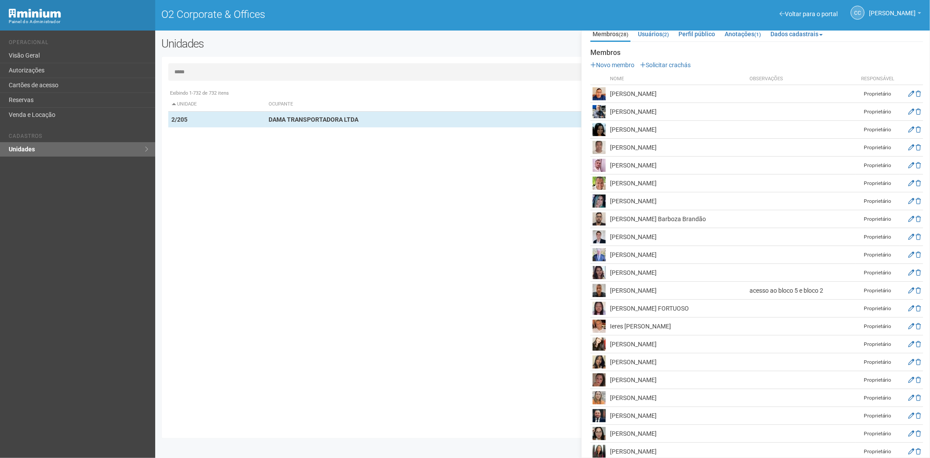
scroll to position [129, 0]
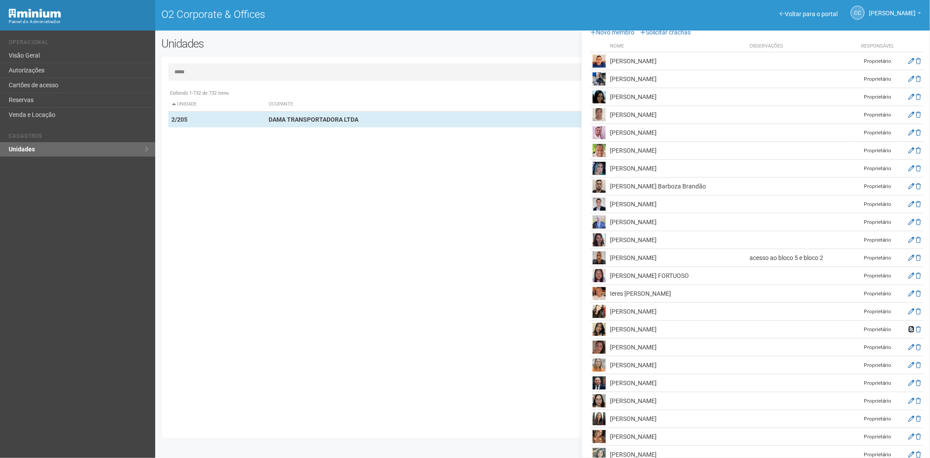
click at [908, 326] on icon at bounding box center [911, 329] width 6 height 6
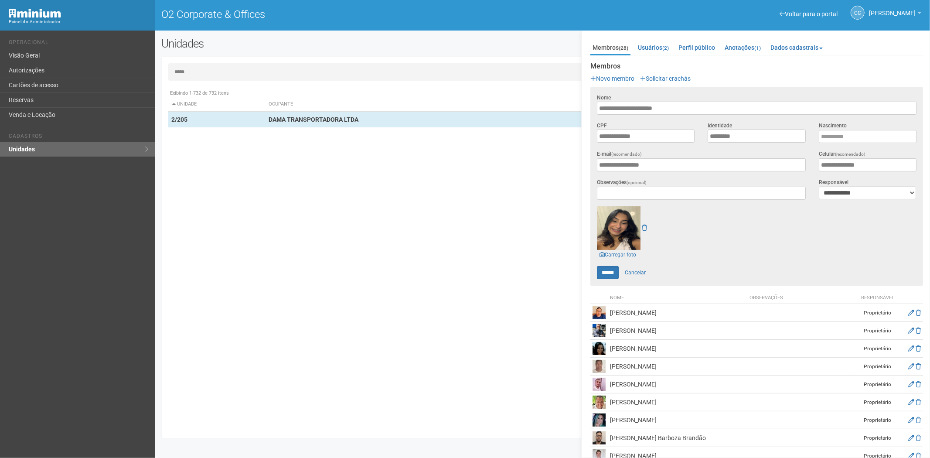
scroll to position [0, 0]
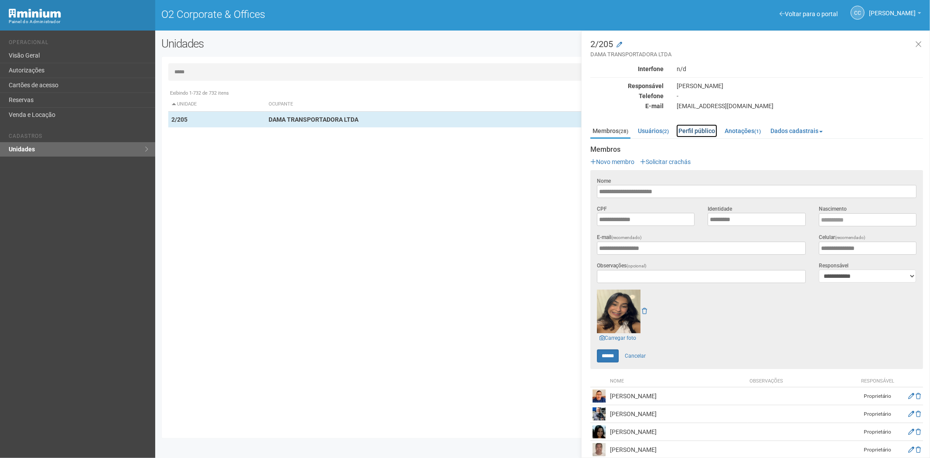
click at [691, 131] on link "Perfil público" at bounding box center [696, 130] width 41 height 13
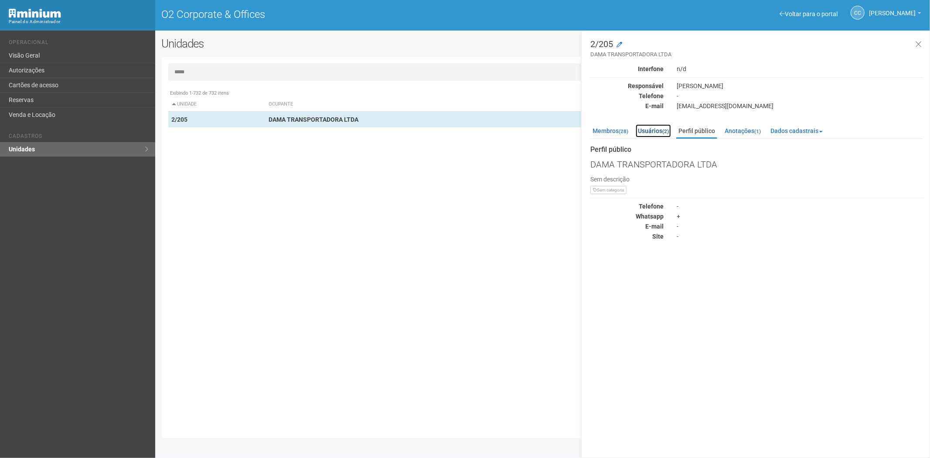
click at [659, 132] on link "Usuários (2)" at bounding box center [652, 130] width 35 height 13
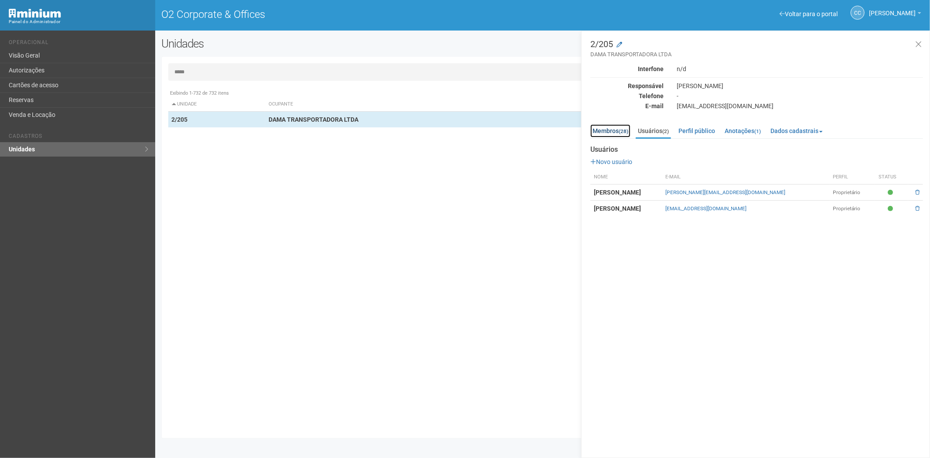
click at [604, 135] on link "Membros (28)" at bounding box center [610, 130] width 40 height 13
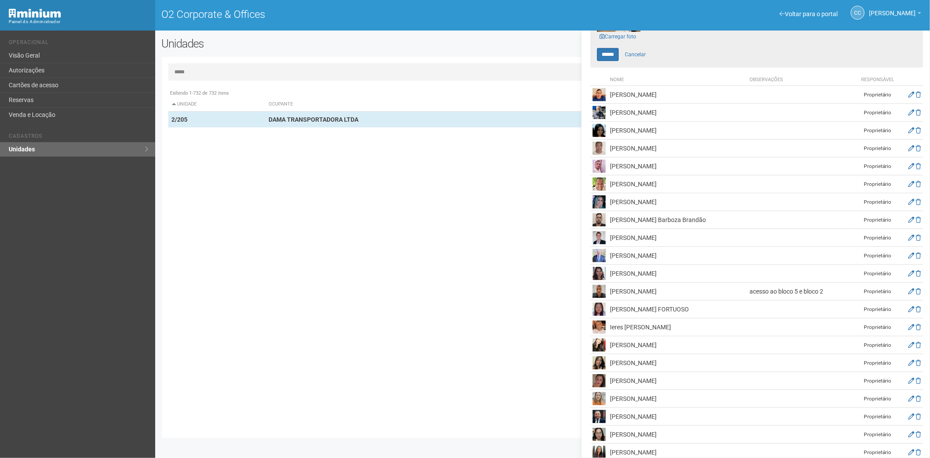
scroll to position [294, 0]
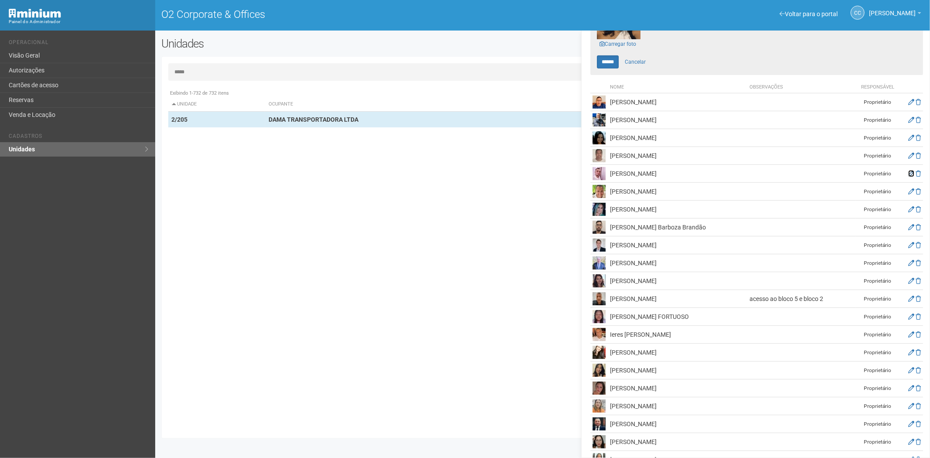
click at [908, 175] on icon at bounding box center [911, 173] width 6 height 6
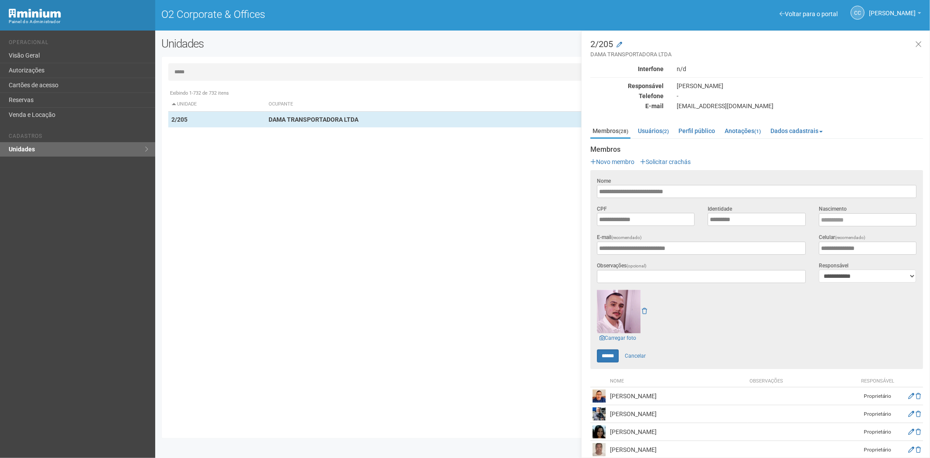
click at [293, 242] on div "Exibindo 1-732 de 732 itens Unidade Ocupante Categoria Perfil público 1/101 FAR…" at bounding box center [545, 258] width 755 height 346
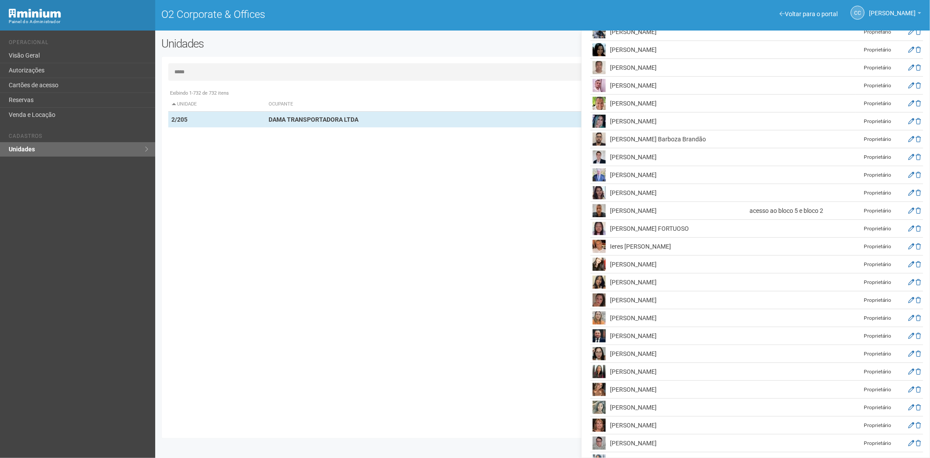
scroll to position [436, 0]
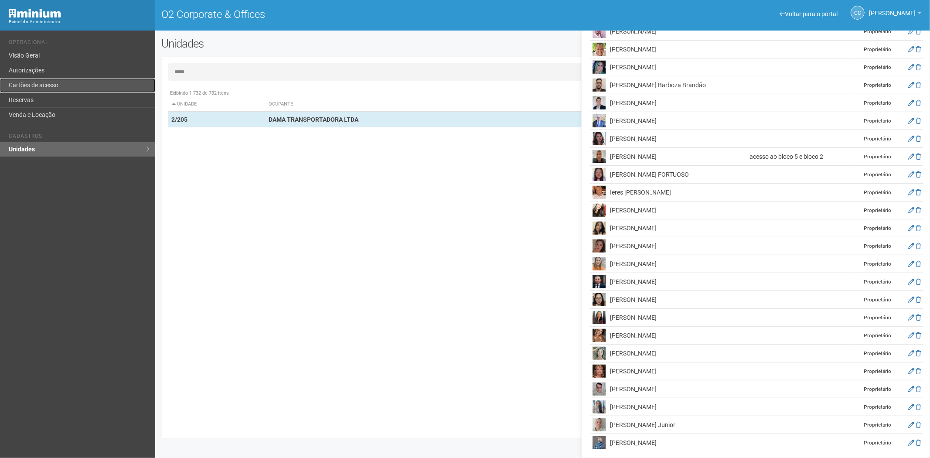
click at [37, 81] on link "Cartões de acesso" at bounding box center [77, 85] width 155 height 15
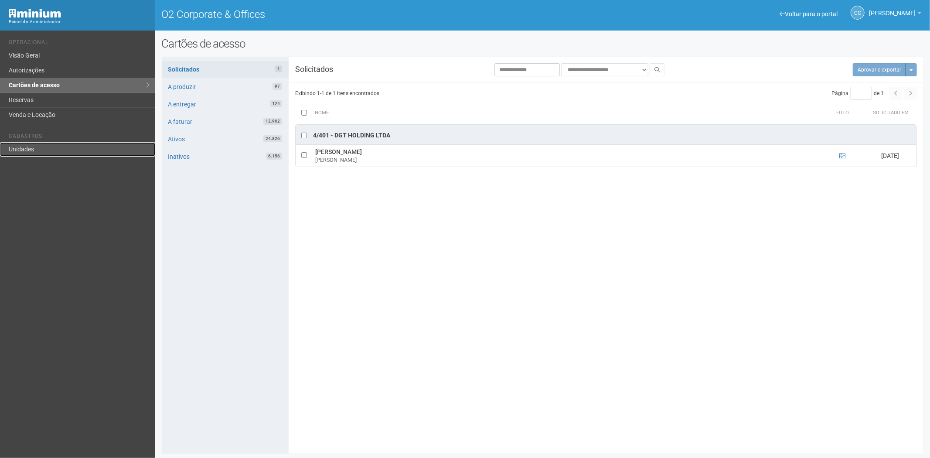
click at [18, 151] on link "Unidades" at bounding box center [77, 149] width 155 height 14
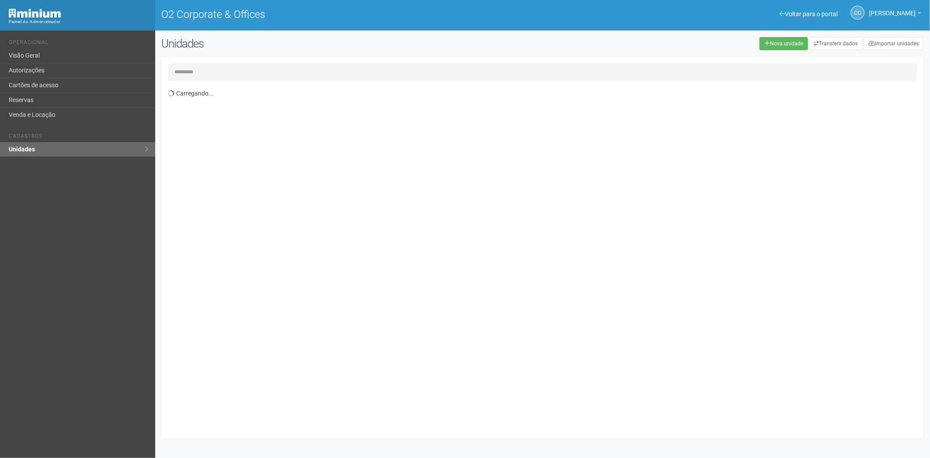
click at [181, 71] on input "text" at bounding box center [542, 71] width 749 height 17
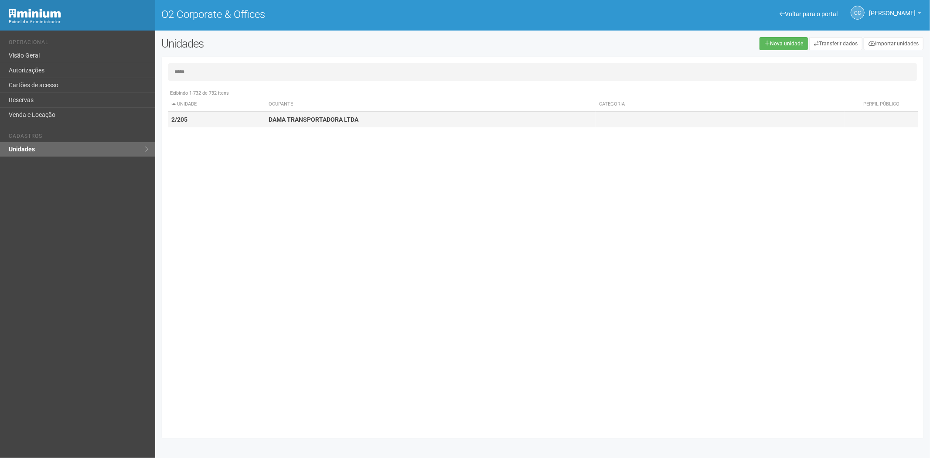
type input "*****"
click at [250, 125] on td "2/205" at bounding box center [216, 120] width 97 height 16
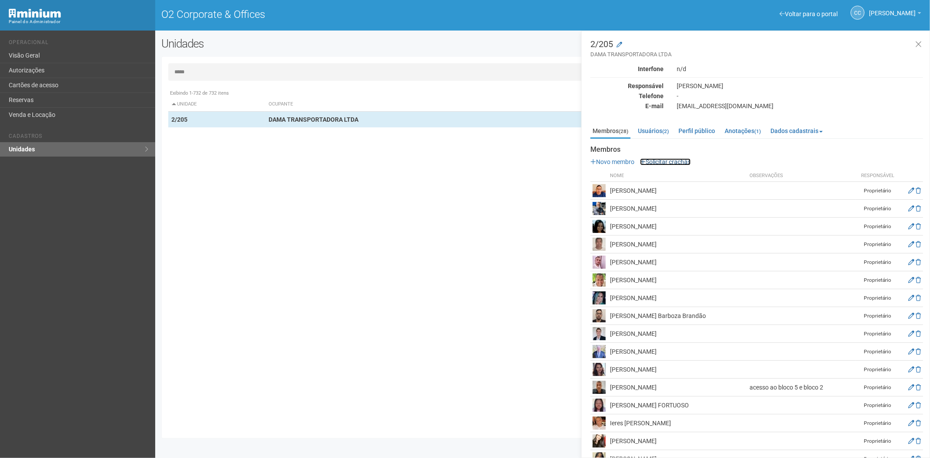
click at [669, 160] on link "Solicitar crachás" at bounding box center [665, 161] width 51 height 7
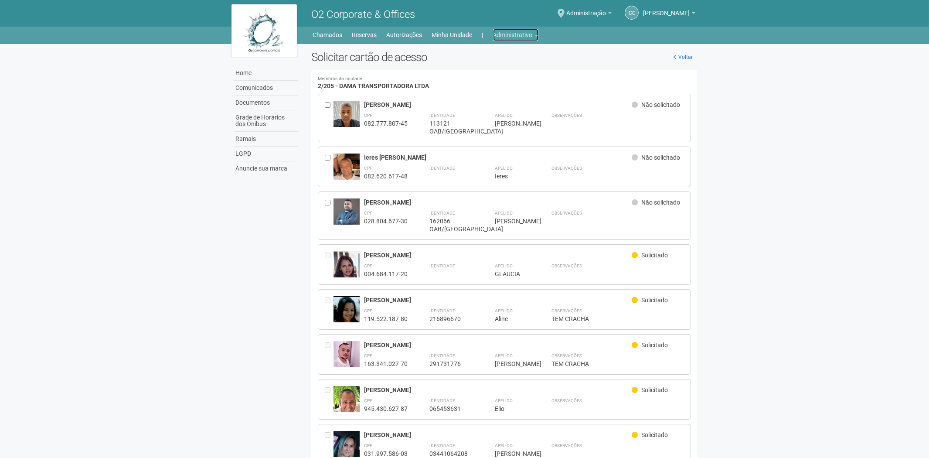
click at [515, 36] on link "Administrativo" at bounding box center [515, 35] width 45 height 12
click at [493, 68] on link "Cartões de acesso" at bounding box center [503, 68] width 74 height 15
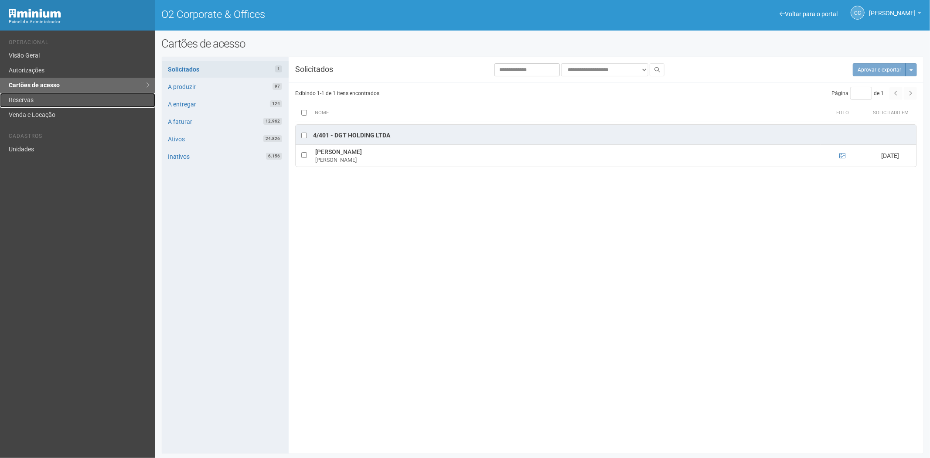
click at [22, 95] on link "Reservas" at bounding box center [77, 100] width 155 height 15
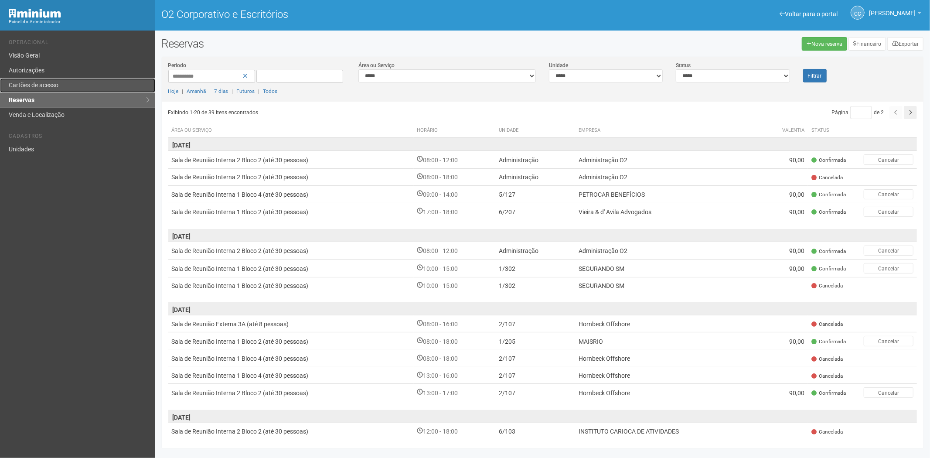
click at [82, 84] on link "Cartões de acesso" at bounding box center [77, 85] width 155 height 15
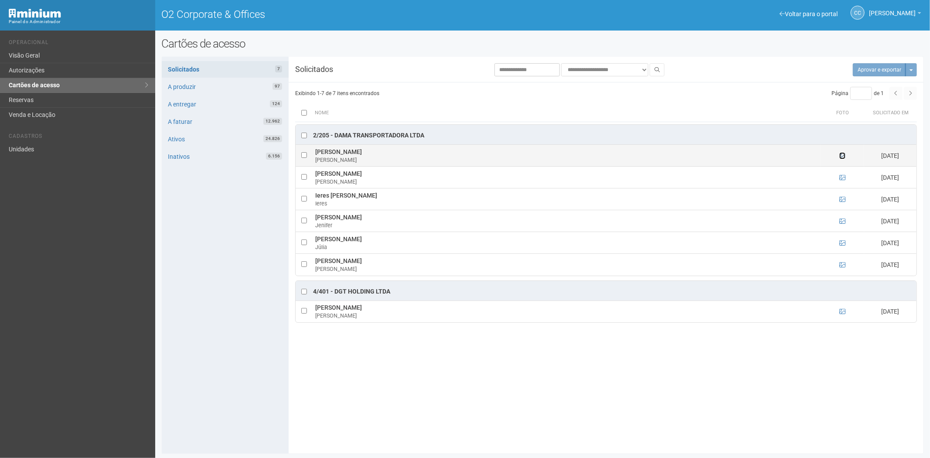
click at [839, 157] on icon at bounding box center [842, 156] width 6 height 6
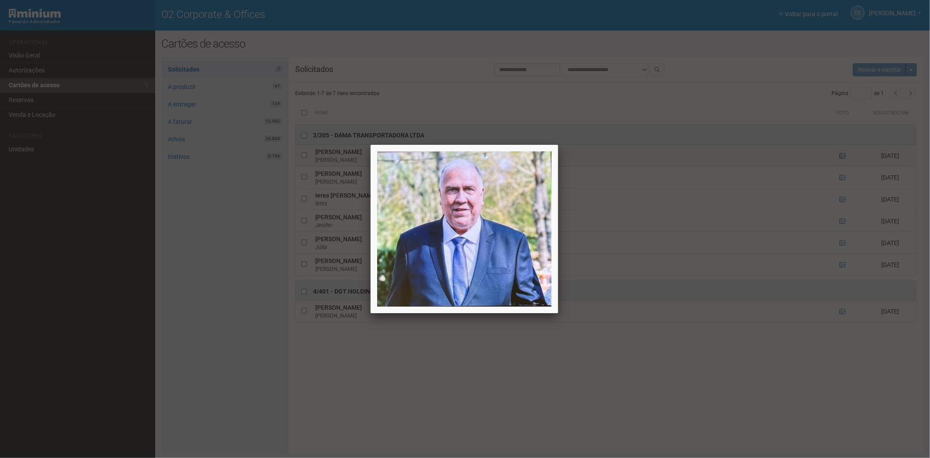
click at [839, 157] on div at bounding box center [465, 229] width 930 height 458
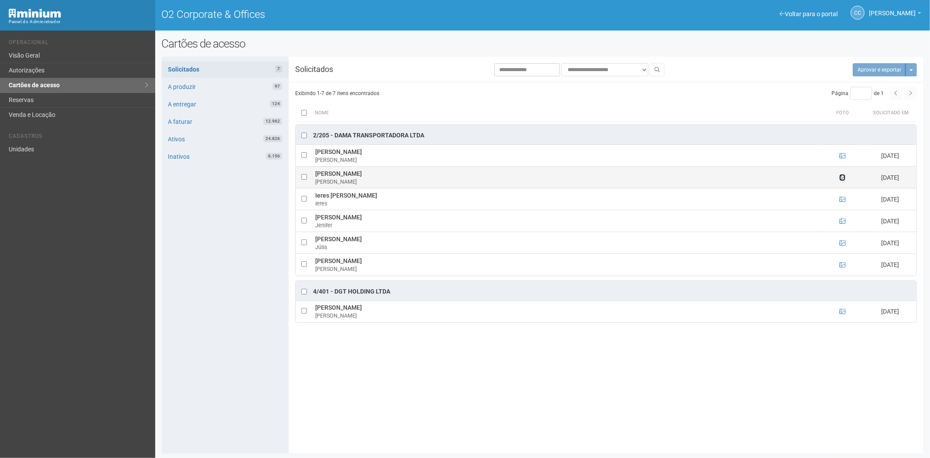
click at [844, 176] on icon at bounding box center [842, 177] width 6 height 6
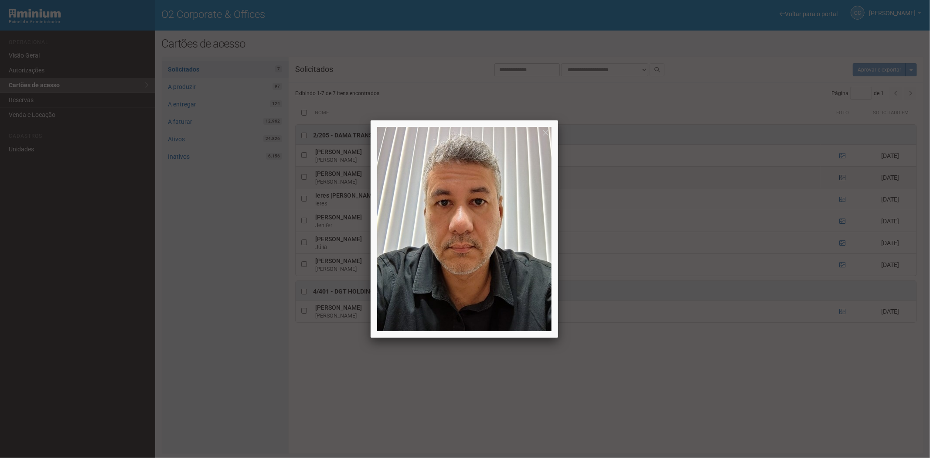
click at [844, 176] on div at bounding box center [465, 229] width 930 height 458
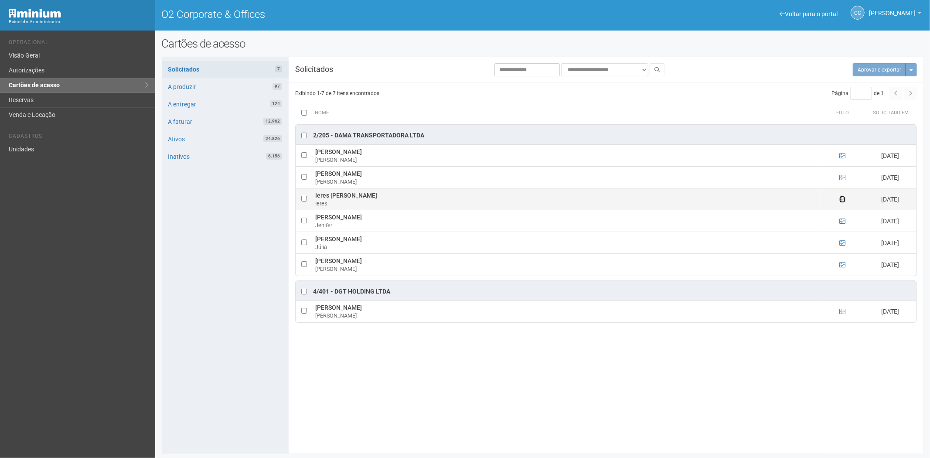
click at [845, 201] on icon at bounding box center [842, 199] width 6 height 6
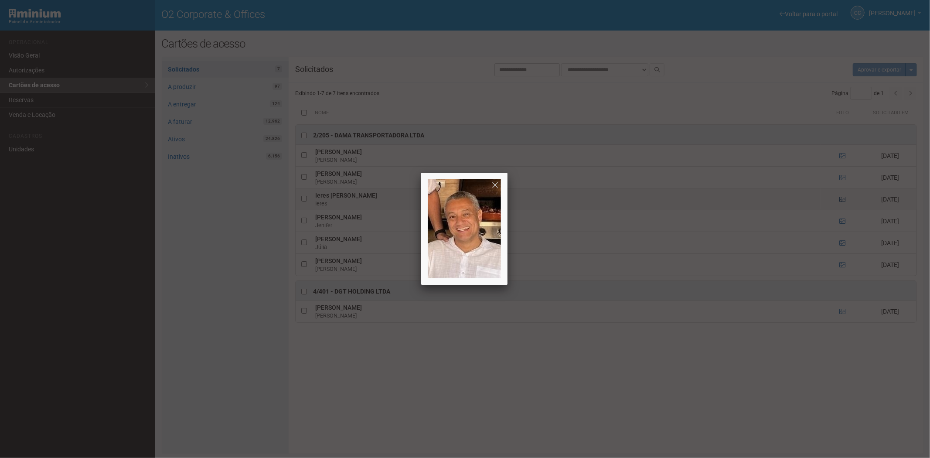
click at [845, 201] on div at bounding box center [465, 229] width 930 height 458
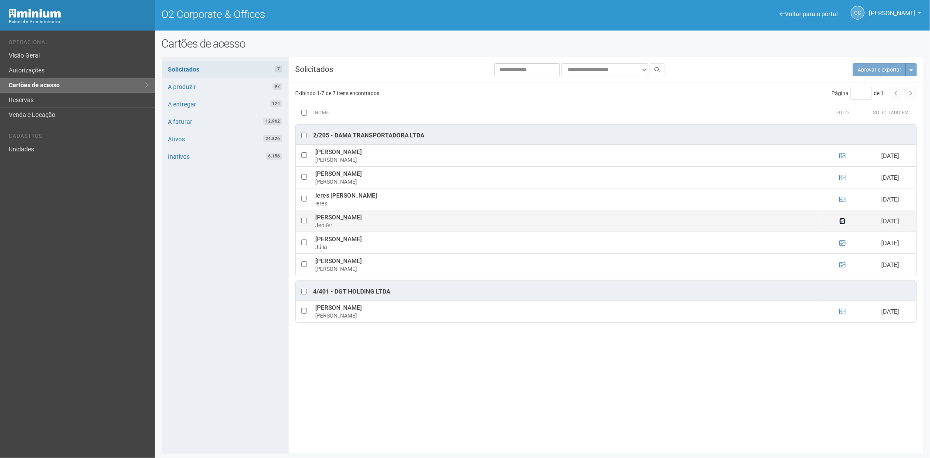
click at [841, 223] on icon at bounding box center [842, 221] width 6 height 6
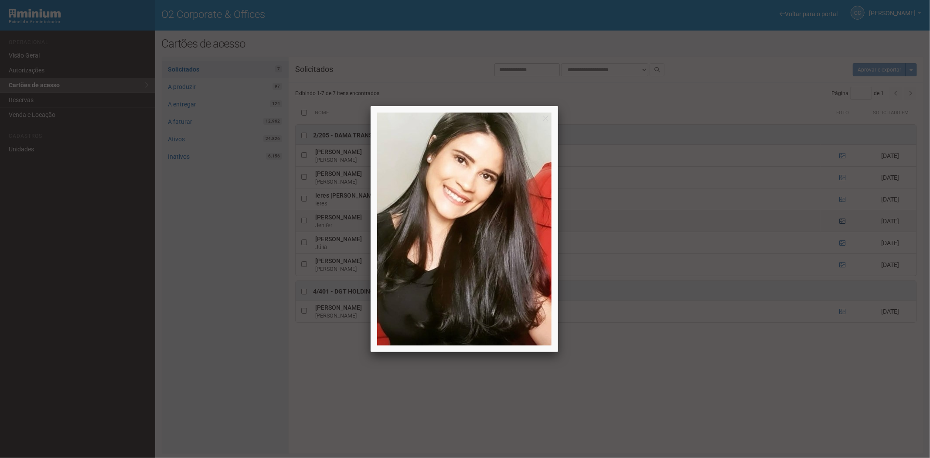
click at [841, 223] on div at bounding box center [465, 229] width 930 height 458
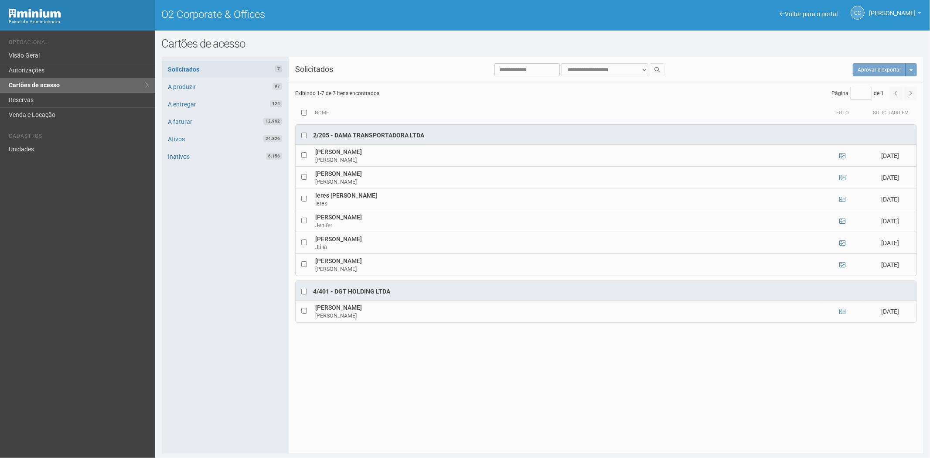
click at [846, 243] on td at bounding box center [842, 243] width 44 height 22
click at [843, 243] on icon at bounding box center [842, 243] width 6 height 6
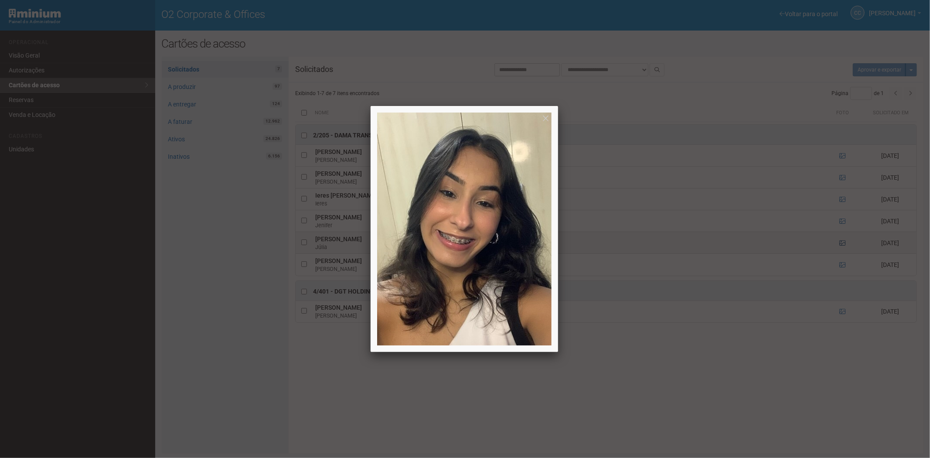
click at [843, 243] on div at bounding box center [465, 229] width 930 height 458
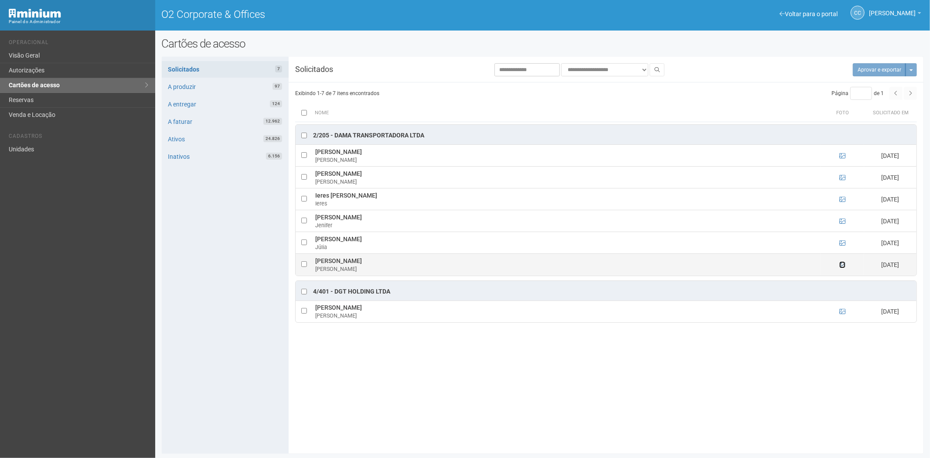
click at [843, 264] on icon at bounding box center [842, 265] width 6 height 6
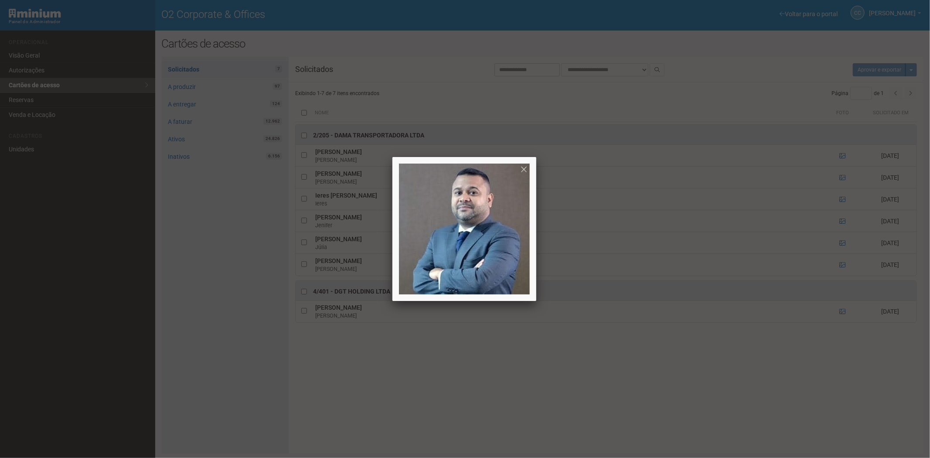
click at [659, 412] on div at bounding box center [465, 229] width 930 height 458
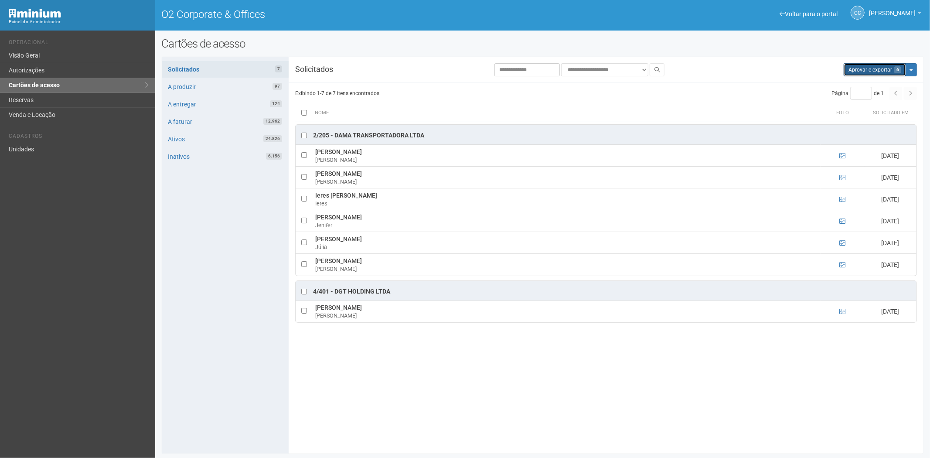
click at [865, 64] on button "Aprovar e exportar 6" at bounding box center [874, 69] width 62 height 13
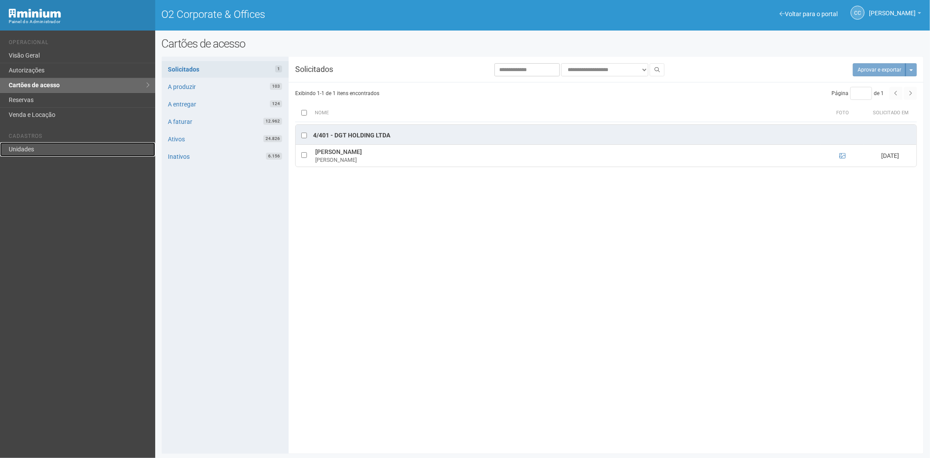
click at [20, 151] on link "Unidades" at bounding box center [77, 149] width 155 height 14
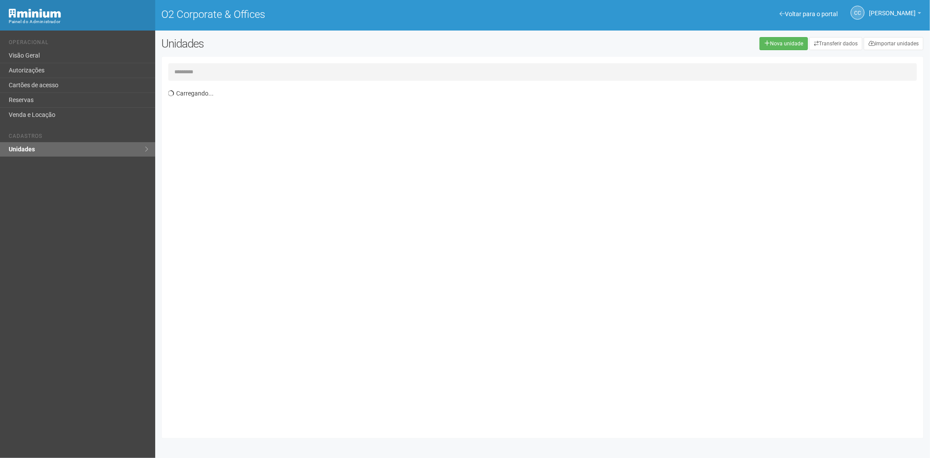
click at [186, 69] on input "text" at bounding box center [542, 71] width 749 height 17
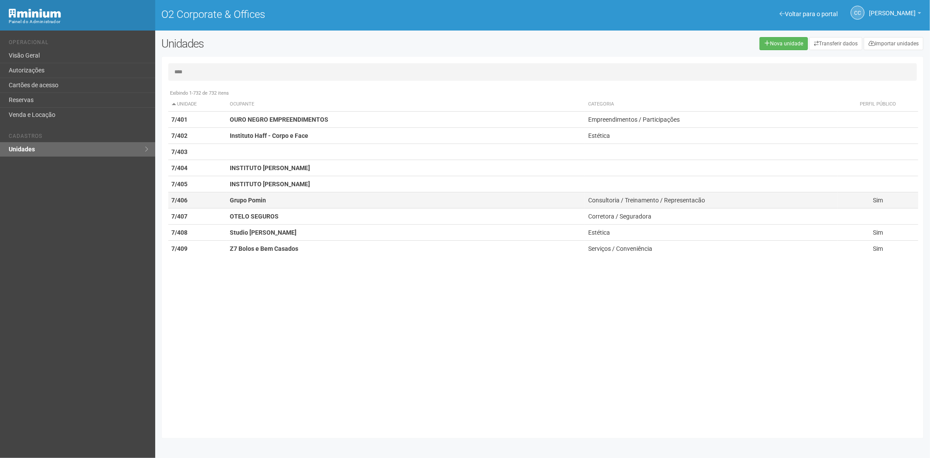
type input "****"
click at [263, 198] on strong "Grupo Pomin" at bounding box center [248, 200] width 36 height 7
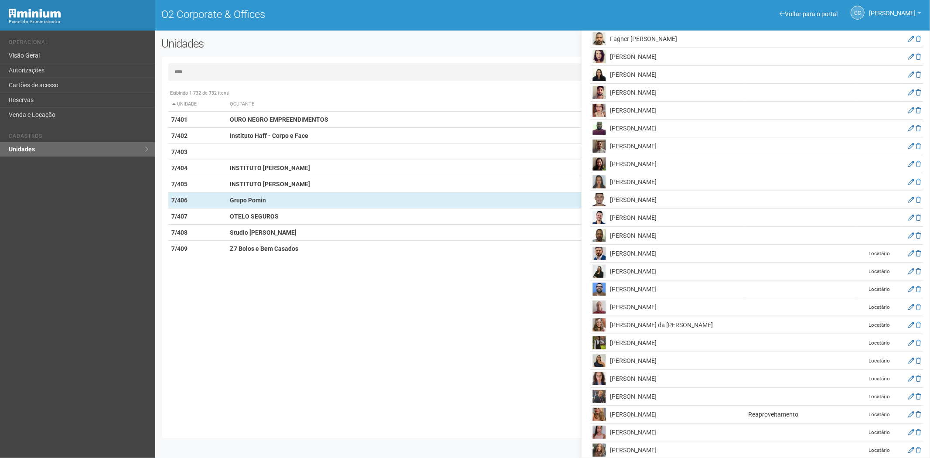
scroll to position [245, 0]
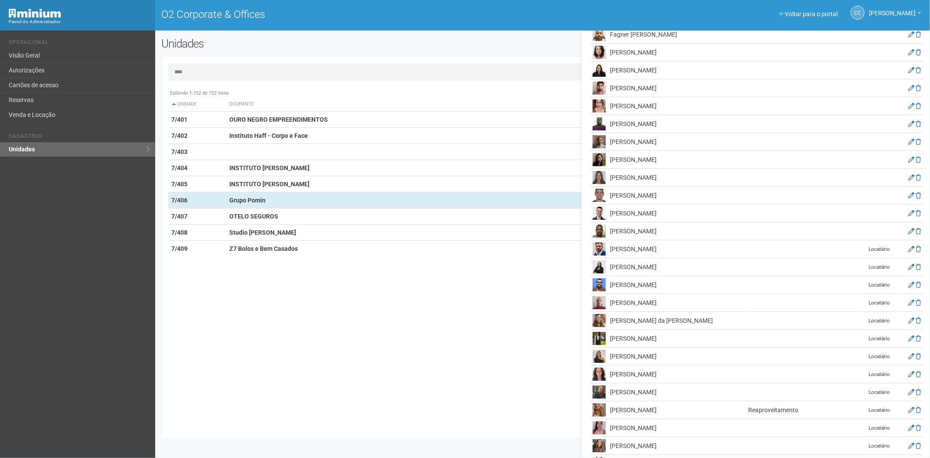
drag, startPoint x: 180, startPoint y: 327, endPoint x: 149, endPoint y: 31, distance: 297.5
click at [182, 315] on div "Exibindo 1-732 de 732 itens Unidade Ocupante Categoria Perfil público 1/101 FAR…" at bounding box center [545, 258] width 755 height 346
drag, startPoint x: 46, startPoint y: 85, endPoint x: 109, endPoint y: 106, distance: 66.8
click at [46, 85] on link "Cartões de acesso" at bounding box center [77, 85] width 155 height 15
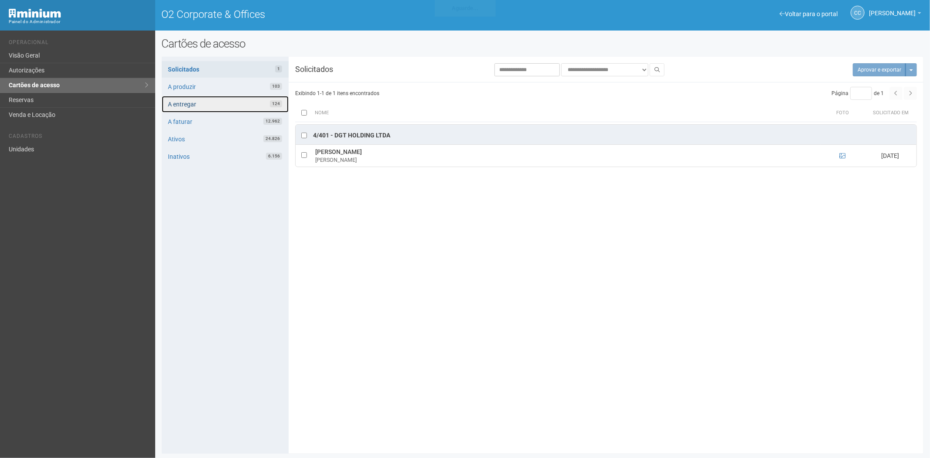
click at [203, 100] on link "A entregar 124" at bounding box center [225, 104] width 127 height 17
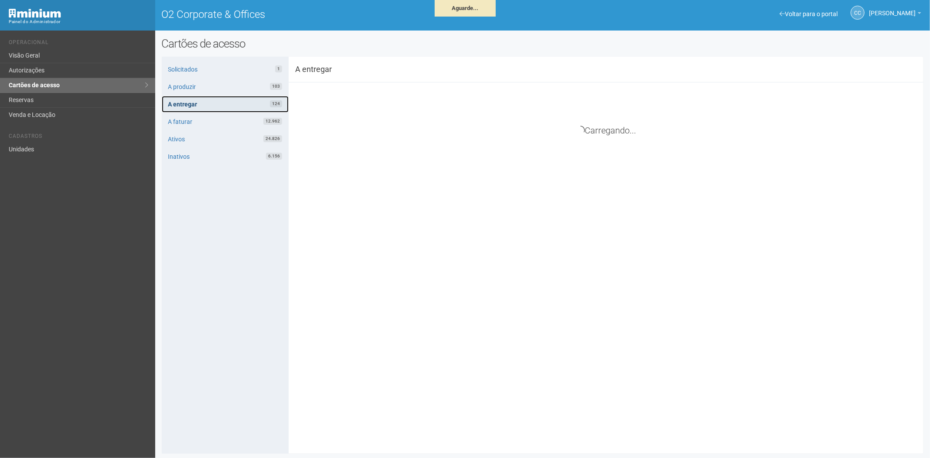
click at [224, 103] on link "A entregar 124" at bounding box center [225, 104] width 127 height 17
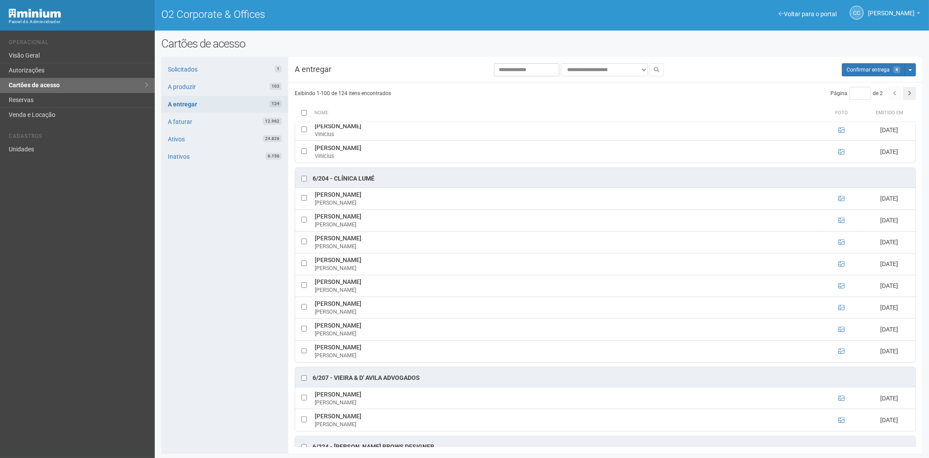
scroll to position [3099, 0]
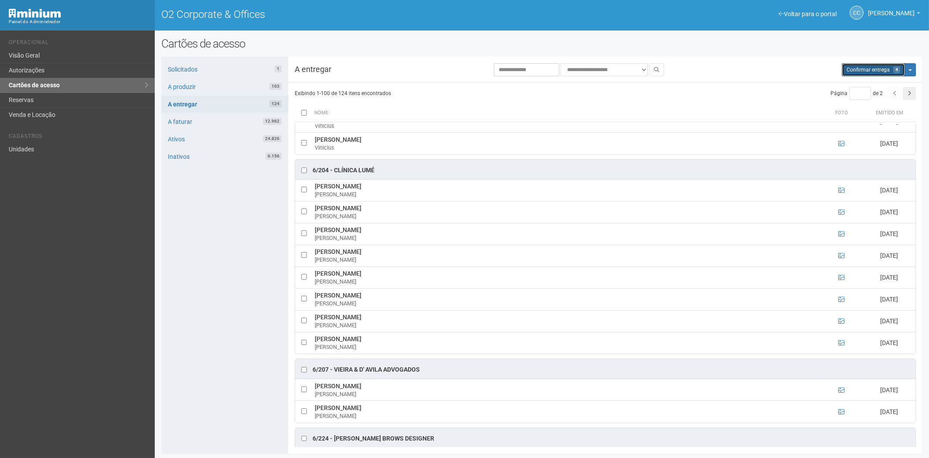
click at [859, 67] on span "Confirmar entrega" at bounding box center [867, 70] width 43 height 6
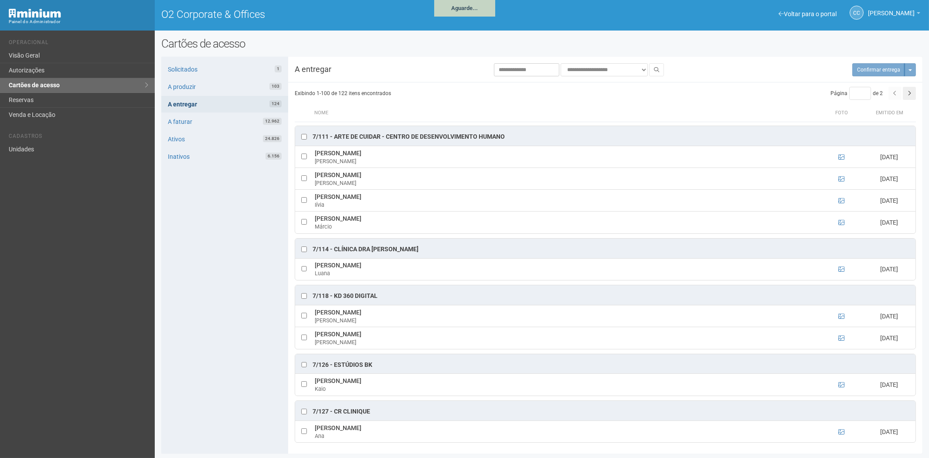
scroll to position [2901, 0]
click at [233, 105] on link "A entregar 124" at bounding box center [224, 104] width 127 height 17
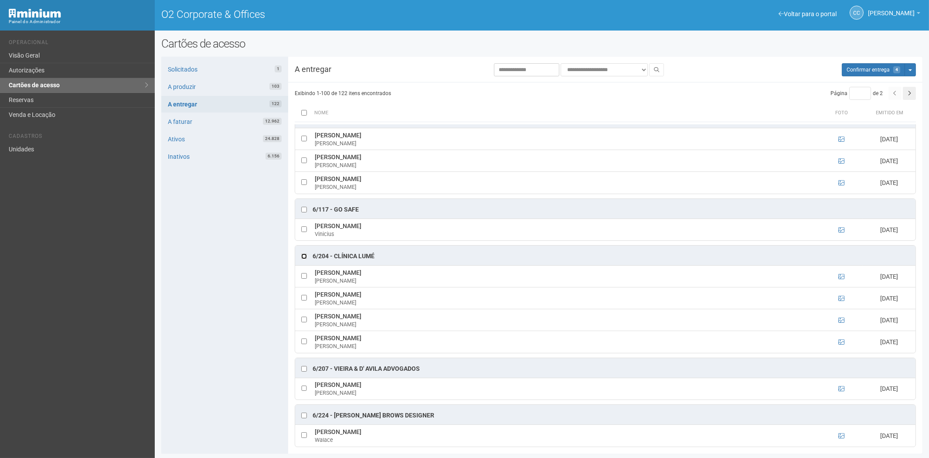
scroll to position [1593, 0]
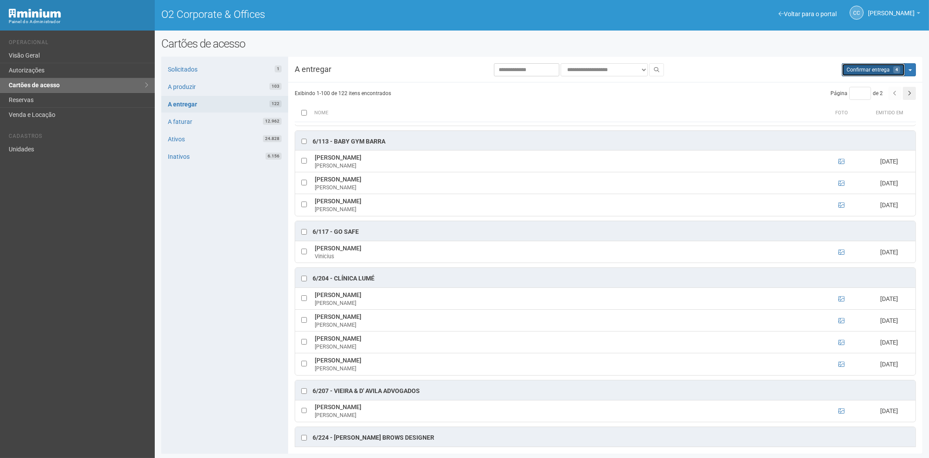
click at [883, 68] on span "Confirmar entrega" at bounding box center [867, 70] width 43 height 6
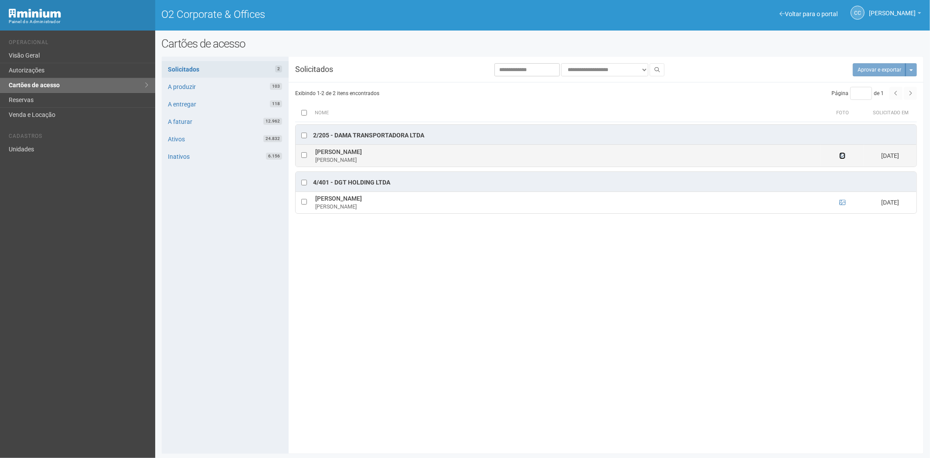
click at [839, 159] on icon at bounding box center [842, 156] width 6 height 6
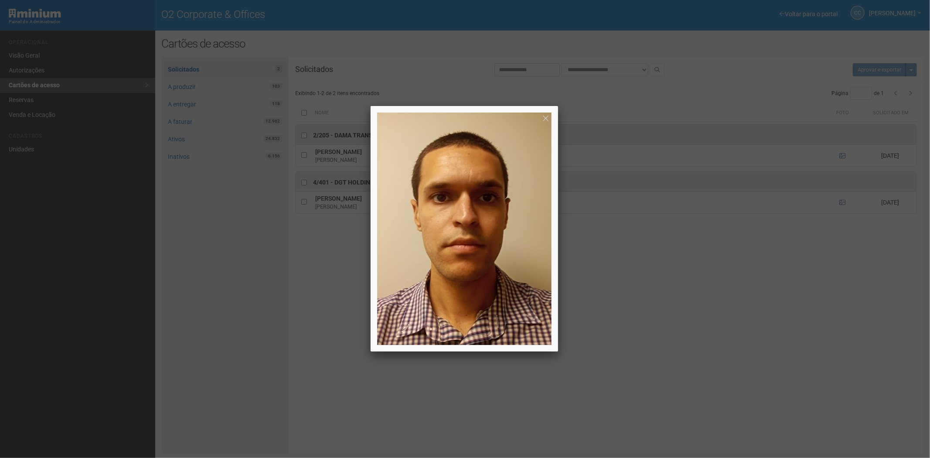
drag, startPoint x: 504, startPoint y: 391, endPoint x: 240, endPoint y: 3, distance: 468.6
click at [503, 389] on div at bounding box center [465, 229] width 930 height 458
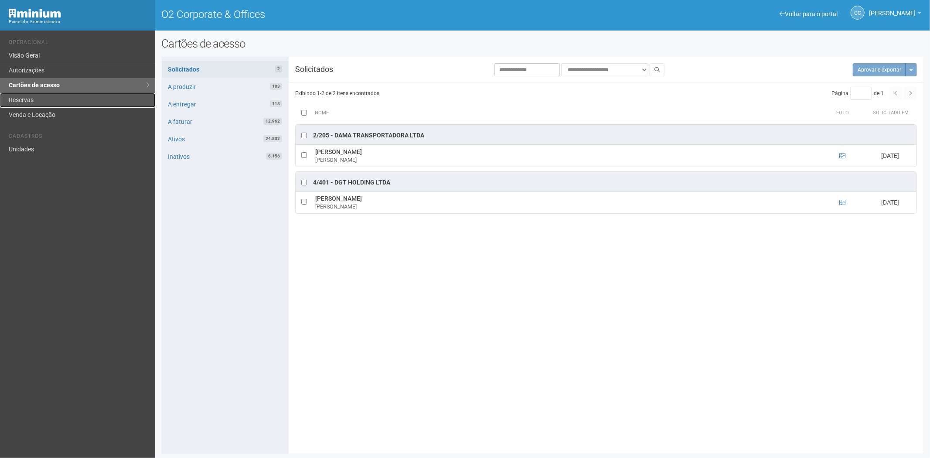
click at [38, 98] on link "Reservas" at bounding box center [77, 100] width 155 height 15
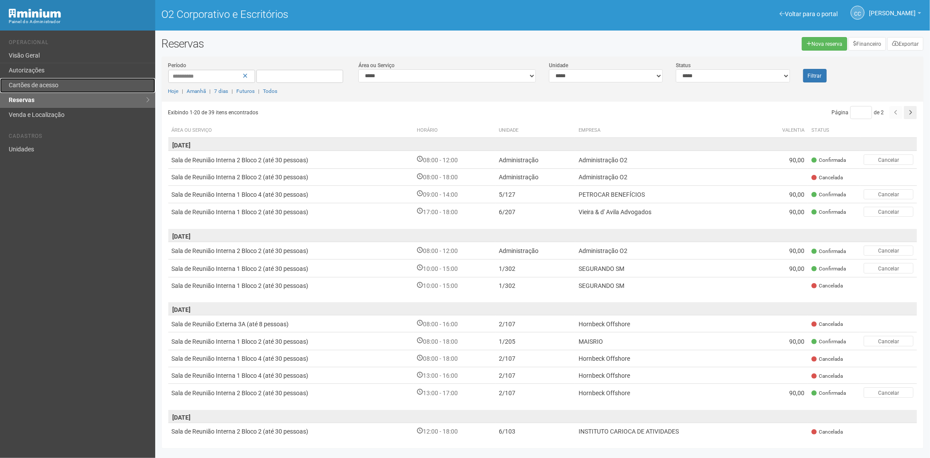
click at [30, 83] on font "Cartões de acesso" at bounding box center [34, 85] width 50 height 7
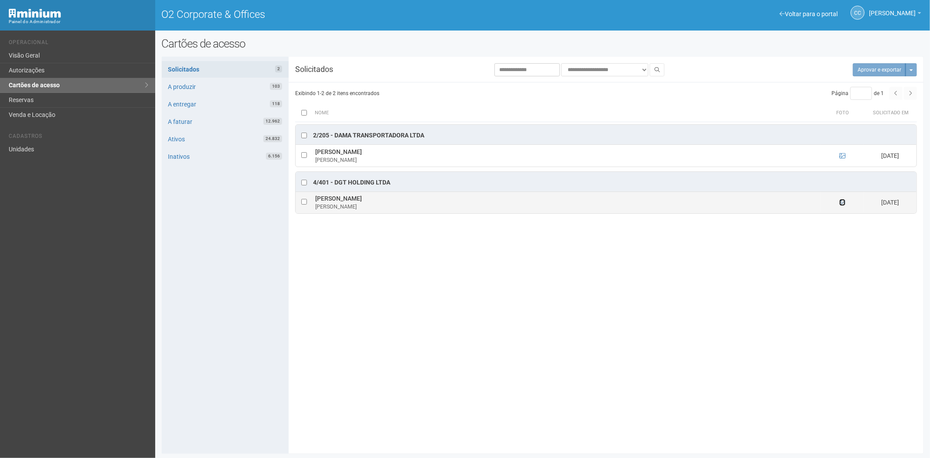
click at [843, 203] on icon at bounding box center [842, 202] width 6 height 6
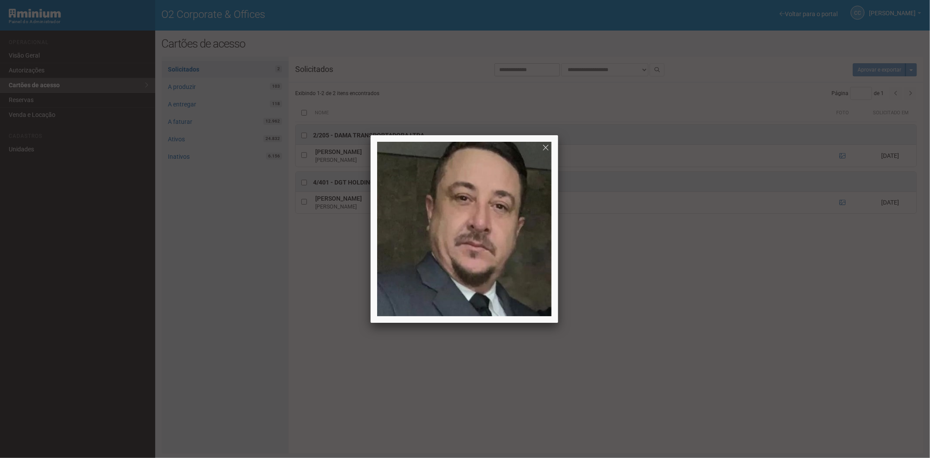
click at [782, 334] on div at bounding box center [465, 229] width 930 height 458
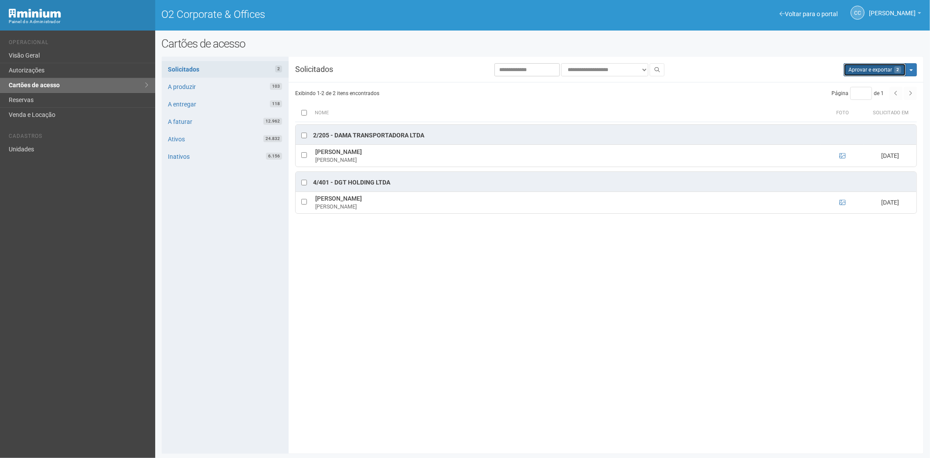
click at [869, 68] on button "Aprovar e exportar 2" at bounding box center [874, 69] width 62 height 13
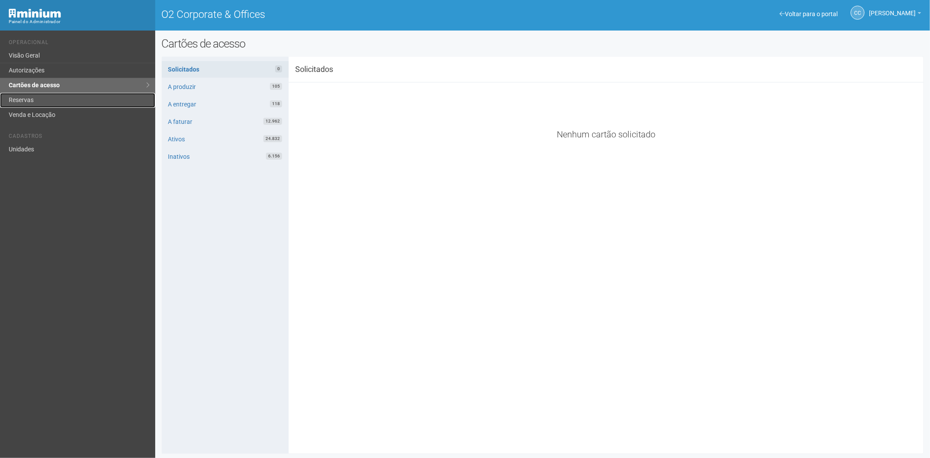
click at [21, 103] on link "Reservas" at bounding box center [77, 100] width 155 height 15
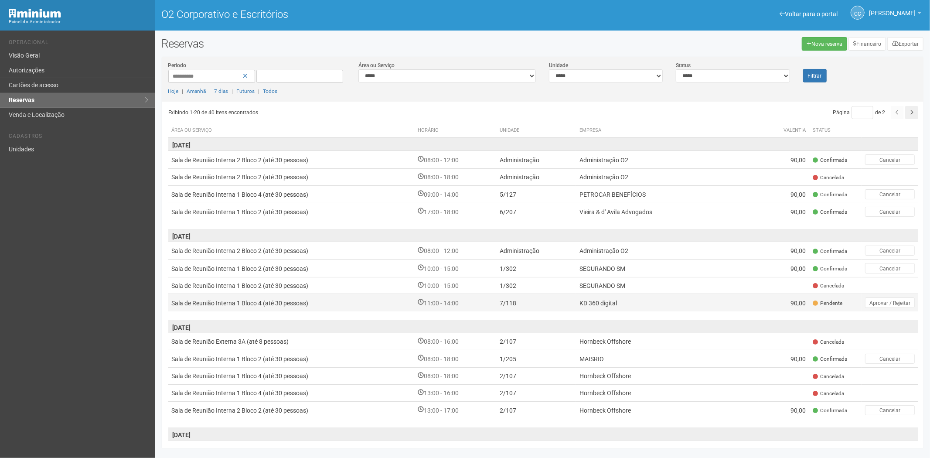
click at [657, 301] on td "KD 360 digital" at bounding box center [667, 302] width 183 height 17
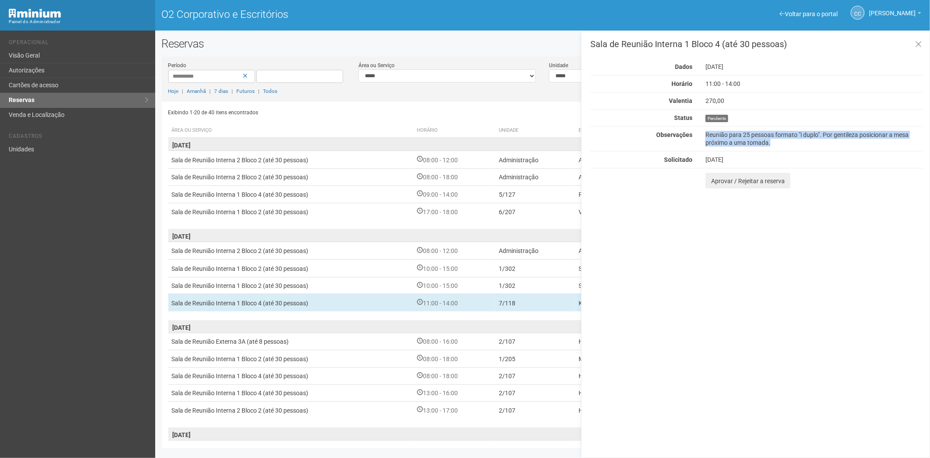
drag, startPoint x: 767, startPoint y: 141, endPoint x: 704, endPoint y: 132, distance: 63.4
click at [704, 132] on div "Reunião para 25 pessoas formato "i duplo". Por gentileza posicionar a mesa próx…" at bounding box center [814, 139] width 231 height 16
copy font "Reunião para 25 pessoas formato "i duplo". Por gentileza posicionar a mesa próx…"
click at [716, 183] on font "Aprovar / Rejeitar a reserva" at bounding box center [748, 180] width 74 height 7
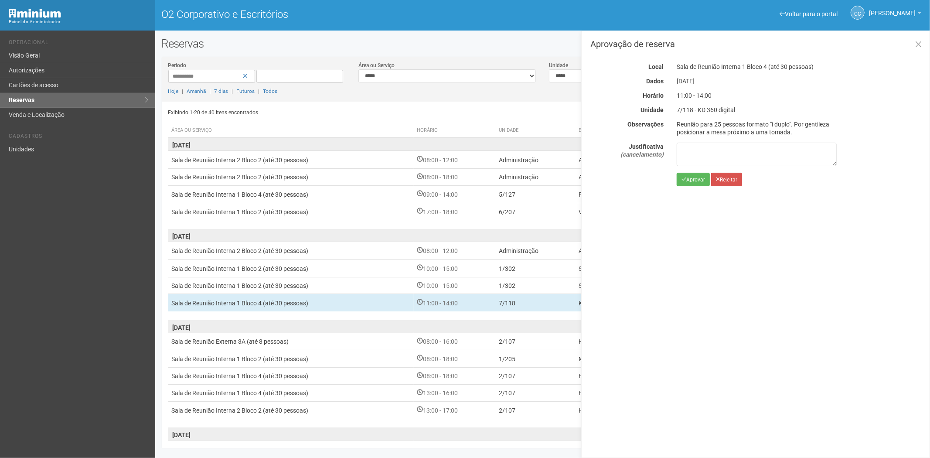
drag, startPoint x: 740, startPoint y: 109, endPoint x: 698, endPoint y: 109, distance: 41.8
click at [698, 109] on div "7/118 - KD 360 digital" at bounding box center [756, 110] width 173 height 8
copy font "KD 360 digital"
click at [685, 179] on icon "submit" at bounding box center [683, 179] width 5 height 5
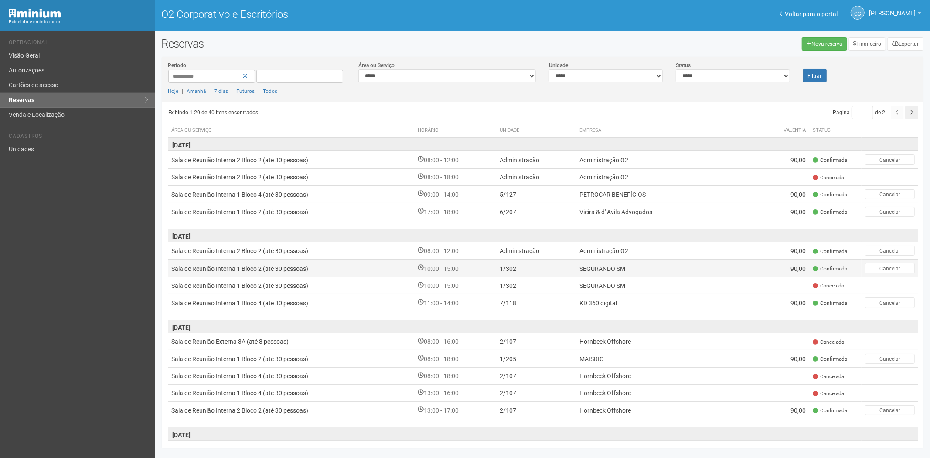
click at [624, 267] on font "SEGURANDO SM" at bounding box center [602, 268] width 46 height 7
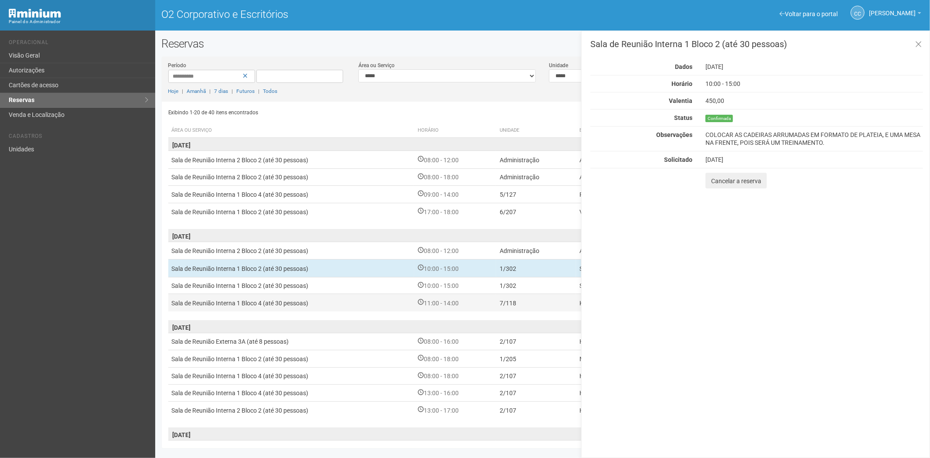
click at [462, 306] on td "11:00 - 14:00" at bounding box center [455, 302] width 82 height 17
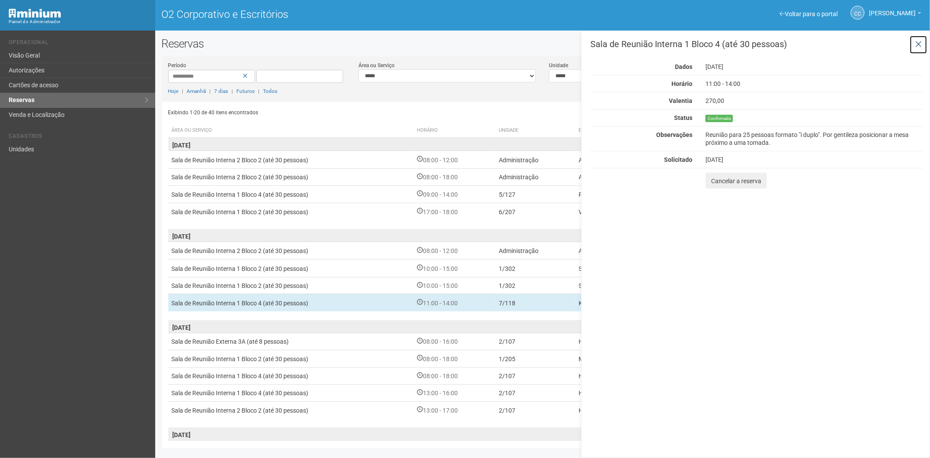
click at [916, 44] on icon at bounding box center [918, 44] width 7 height 9
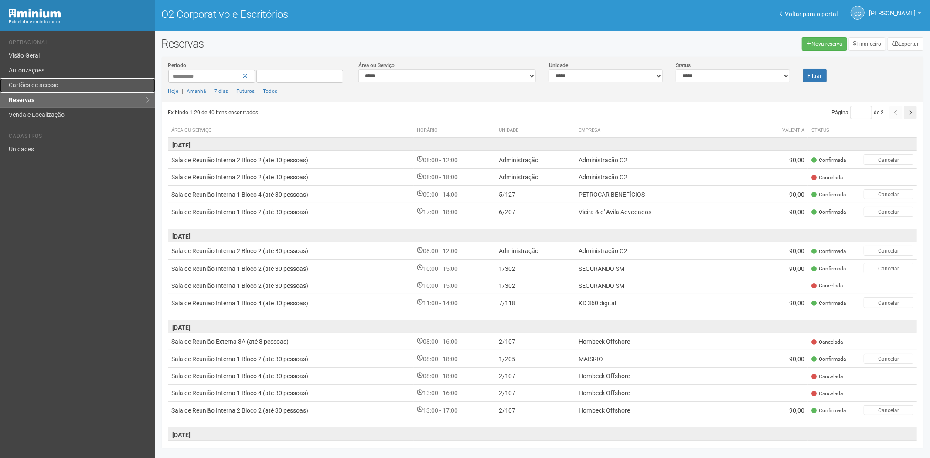
click at [70, 85] on link "Cartões de acesso" at bounding box center [77, 85] width 155 height 15
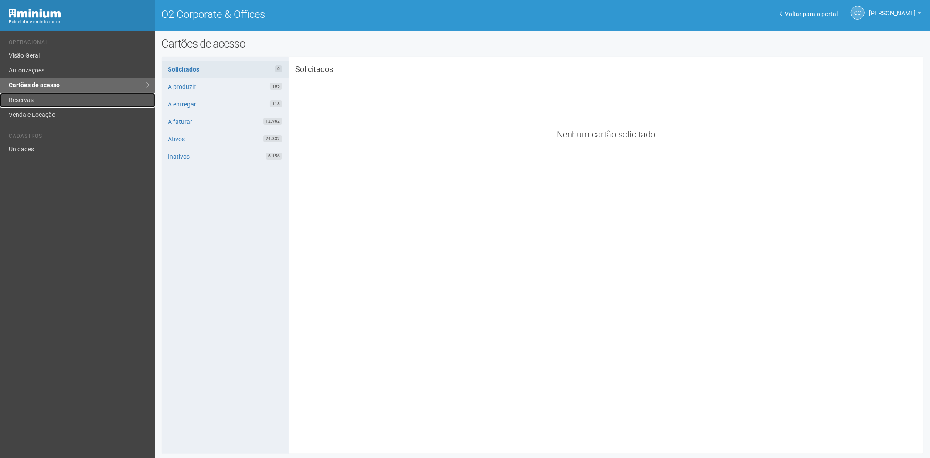
click at [69, 106] on link "Reservas" at bounding box center [77, 100] width 155 height 15
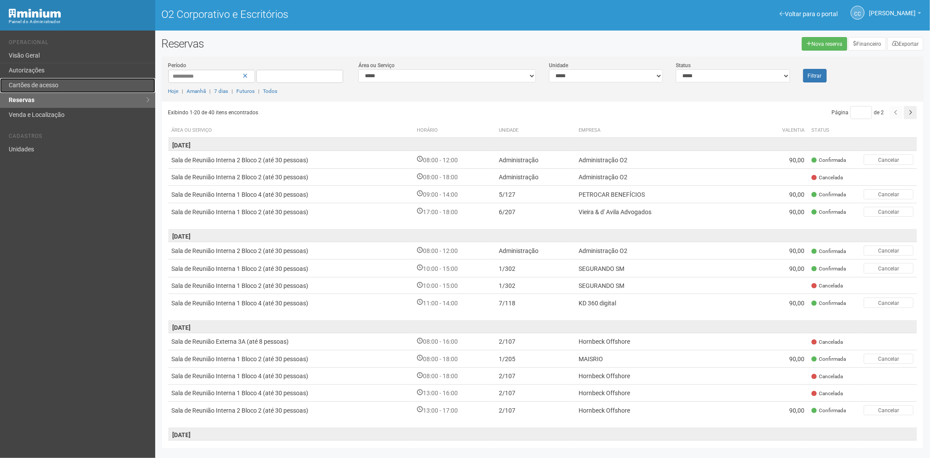
click at [60, 85] on link "Cartões de acesso" at bounding box center [77, 85] width 155 height 15
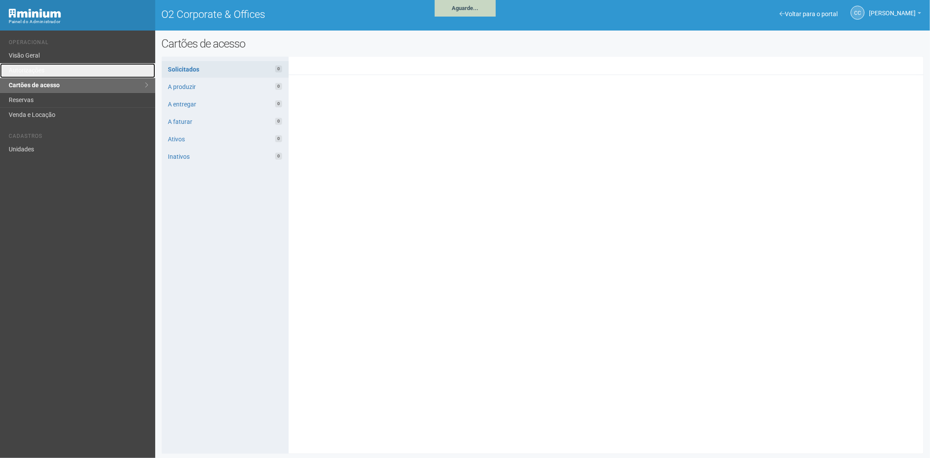
click at [60, 74] on link "Autorizações" at bounding box center [77, 70] width 155 height 15
click at [90, 83] on link "Cartões de acesso" at bounding box center [77, 85] width 155 height 15
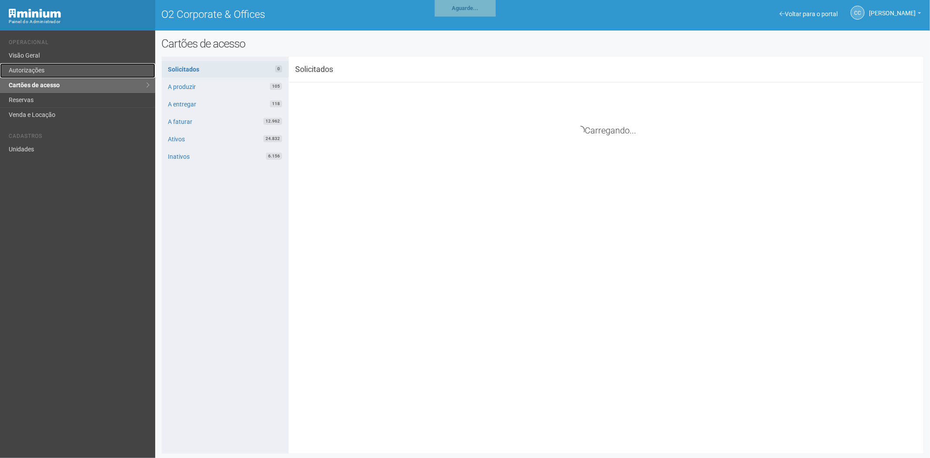
click at [91, 76] on link "Autorizações" at bounding box center [77, 70] width 155 height 15
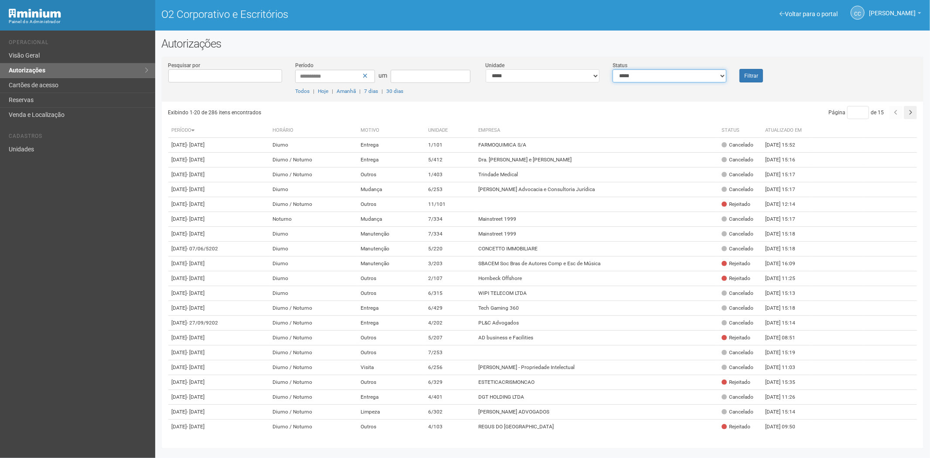
click at [678, 80] on select "**********" at bounding box center [669, 75] width 114 height 13
select select "*"
click at [612, 69] on select "**********" at bounding box center [669, 75] width 114 height 13
click at [754, 76] on font "Filtrar" at bounding box center [751, 76] width 14 height 6
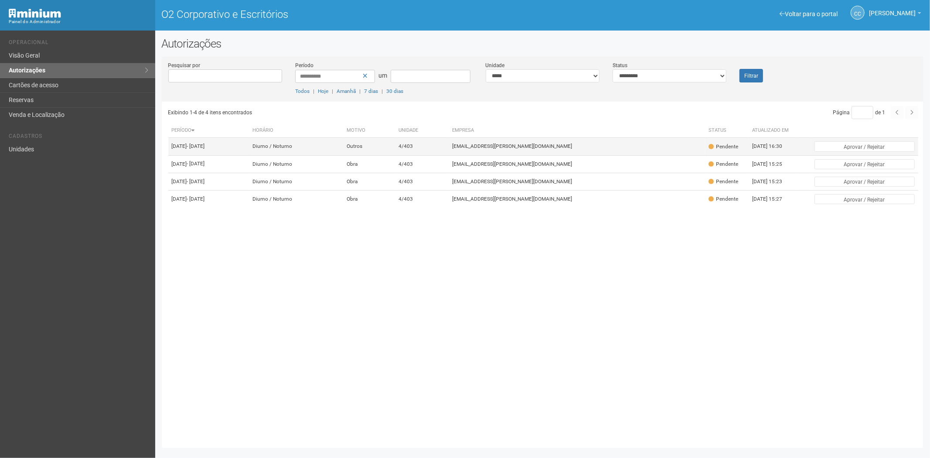
click at [530, 153] on td "viviane.rocha@invasive.com.br" at bounding box center [577, 146] width 256 height 17
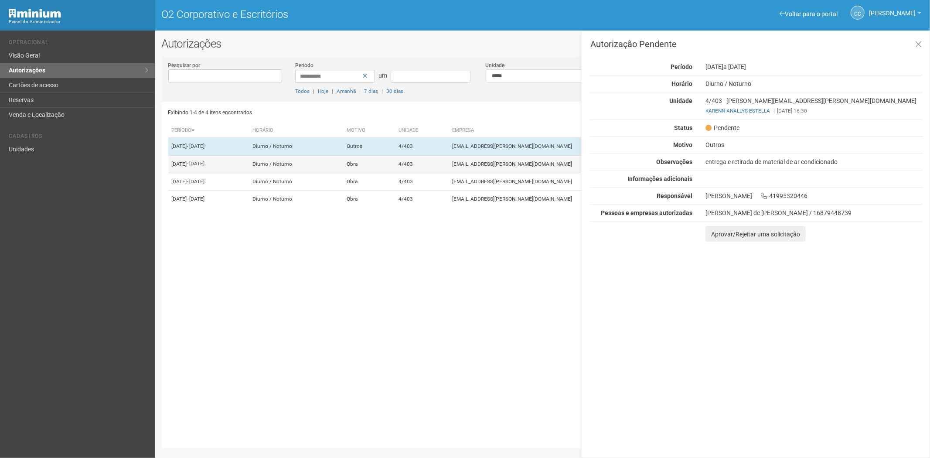
click at [448, 166] on td "4/403" at bounding box center [422, 163] width 54 height 17
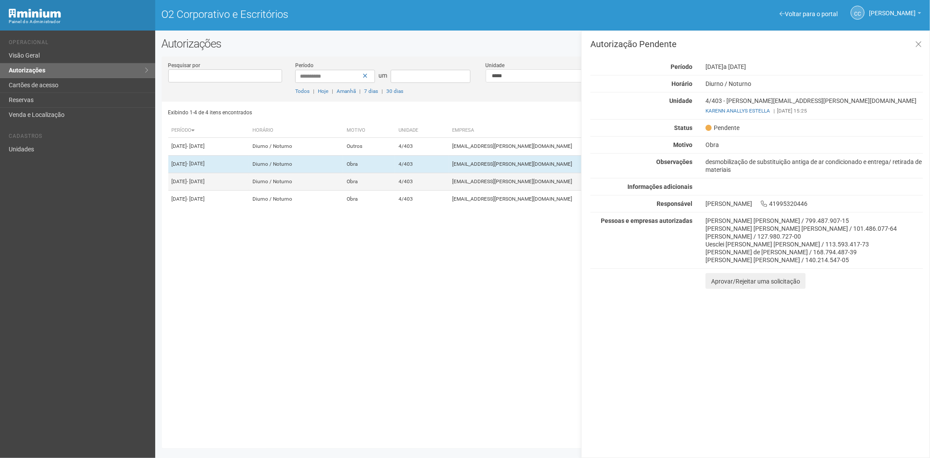
click at [448, 186] on td "4/403" at bounding box center [422, 181] width 54 height 17
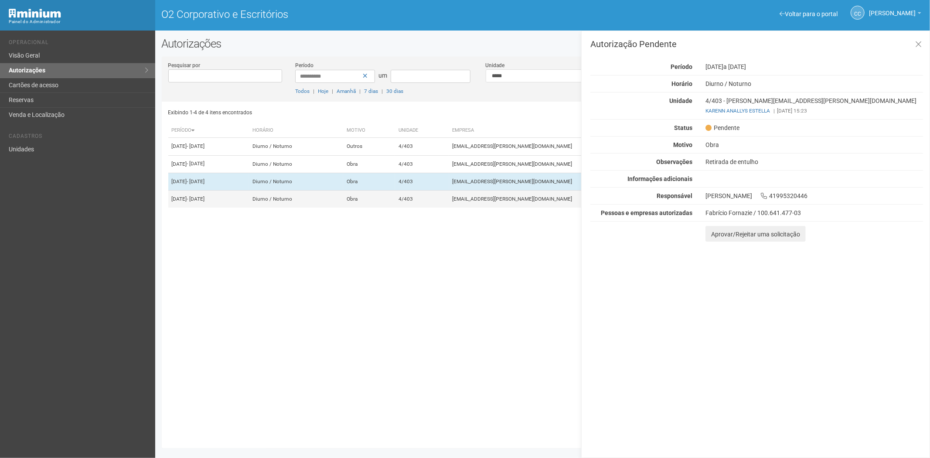
click at [448, 208] on td "4/403" at bounding box center [422, 198] width 54 height 17
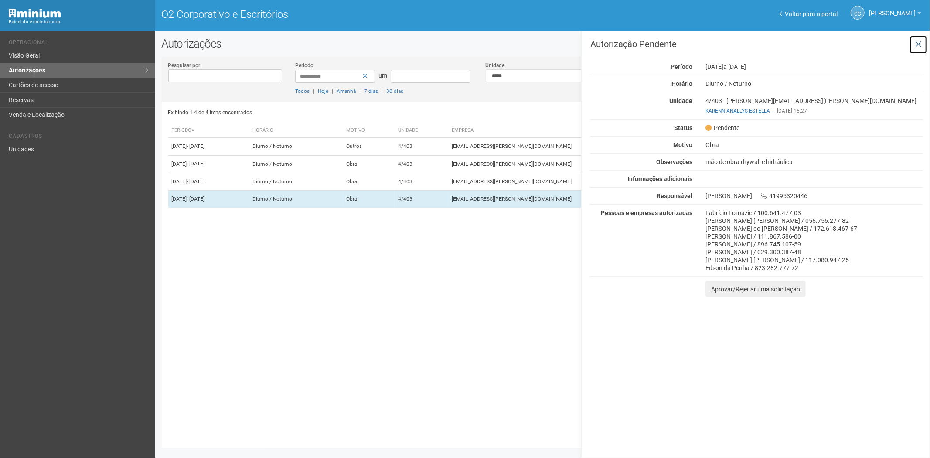
click at [917, 44] on icon at bounding box center [918, 44] width 7 height 9
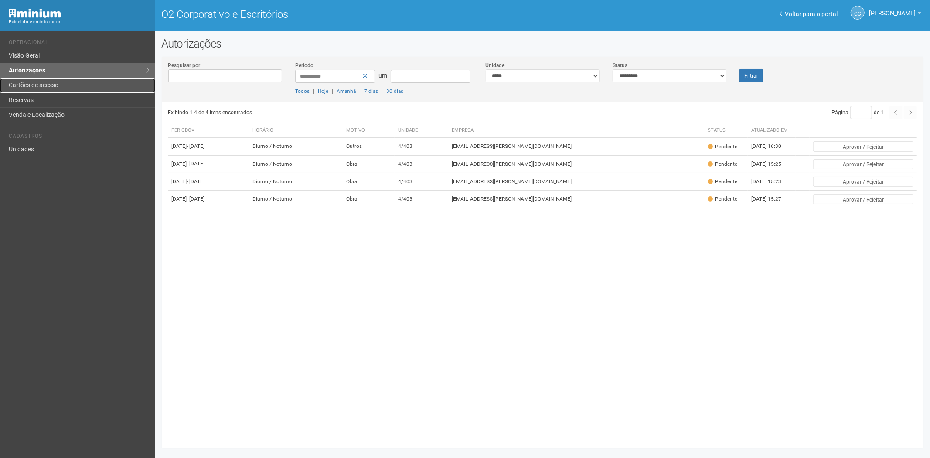
click at [62, 92] on link "Cartões de acesso" at bounding box center [77, 85] width 155 height 15
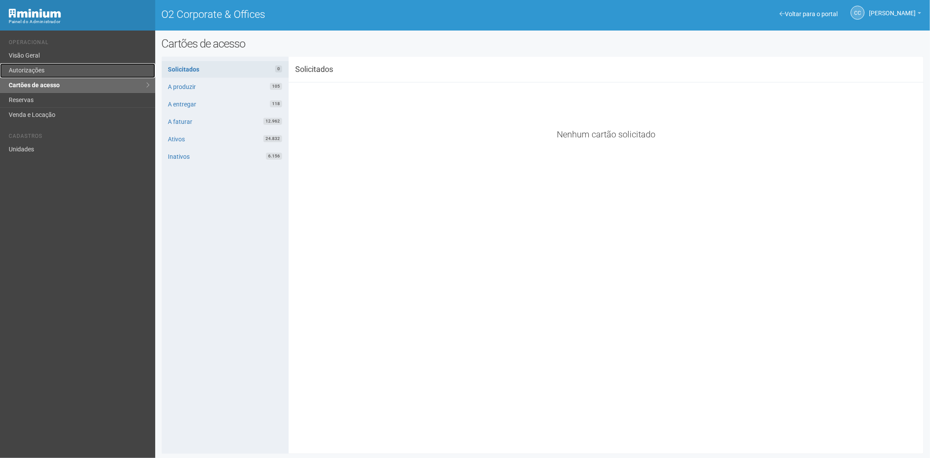
click at [31, 68] on link "Autorizações" at bounding box center [77, 70] width 155 height 15
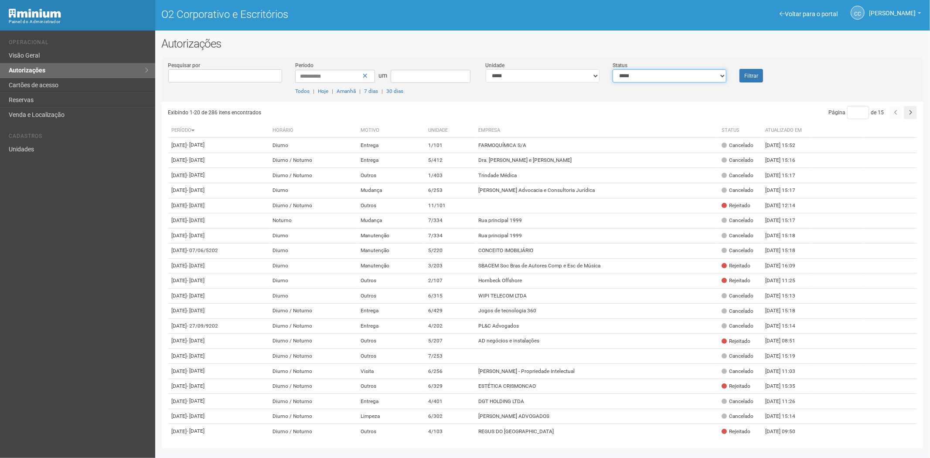
drag, startPoint x: 700, startPoint y: 74, endPoint x: 688, endPoint y: 80, distance: 13.6
click at [700, 74] on select "**********" at bounding box center [669, 75] width 114 height 13
select select "*"
click at [612, 69] on select "**********" at bounding box center [669, 75] width 114 height 13
click at [747, 82] on button "Filtrar" at bounding box center [751, 76] width 24 height 14
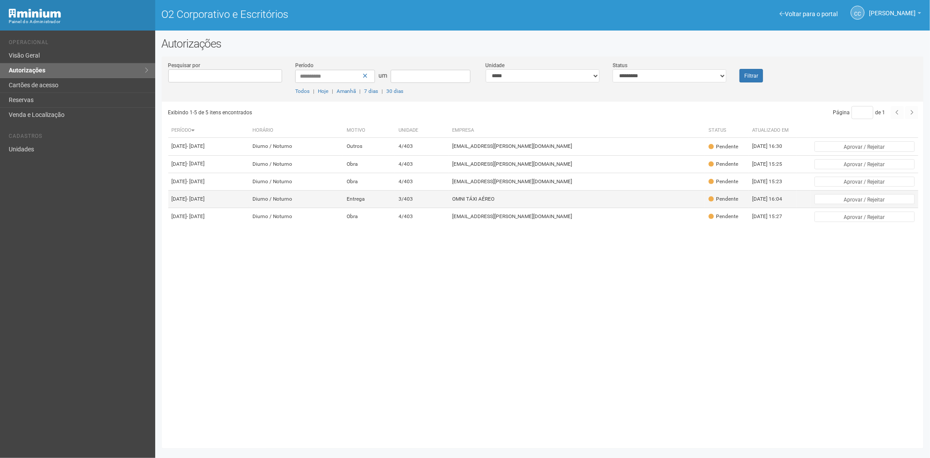
click at [448, 208] on td "3/403" at bounding box center [422, 198] width 54 height 17
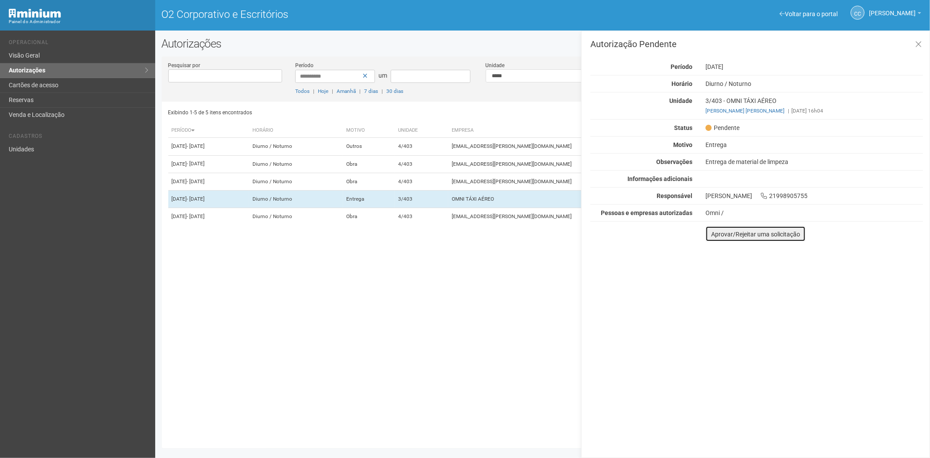
click at [720, 238] on button "Aprovar/Rejeitar uma solicitação" at bounding box center [755, 234] width 100 height 16
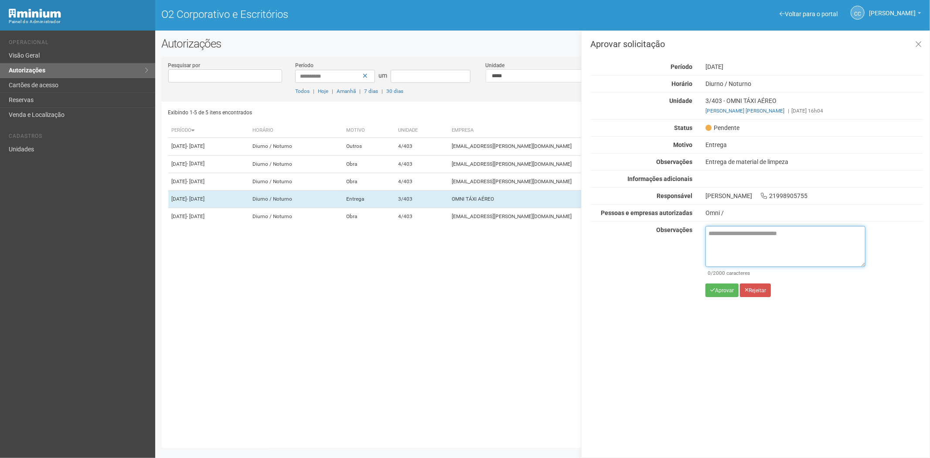
click at [717, 240] on textarea at bounding box center [785, 246] width 160 height 41
paste textarea "**********"
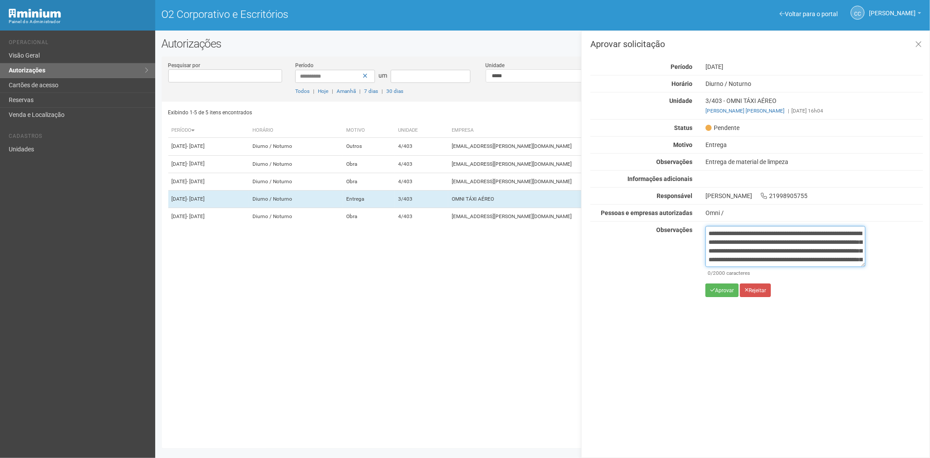
scroll to position [49, 0]
type textarea "**********"
click at [722, 295] on button "Aprovar" at bounding box center [721, 290] width 33 height 14
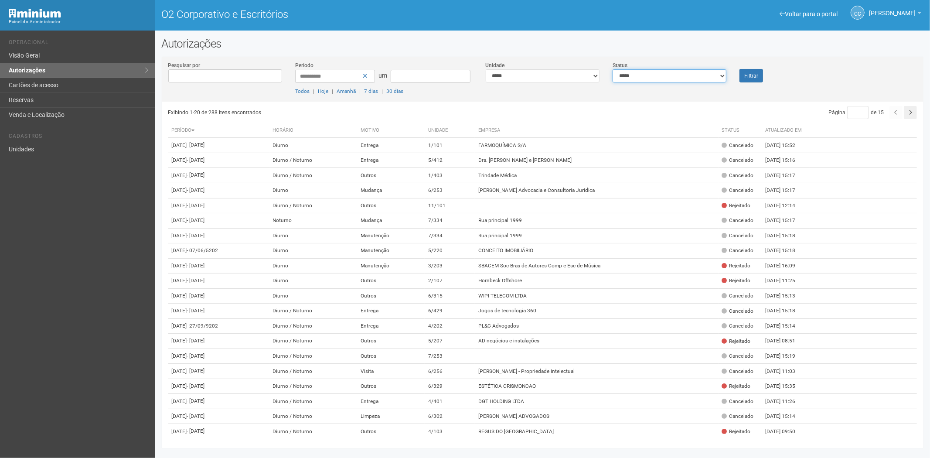
drag, startPoint x: 647, startPoint y: 70, endPoint x: 642, endPoint y: 82, distance: 12.7
click at [647, 70] on select "**********" at bounding box center [669, 75] width 114 height 13
select select "*"
click at [612, 69] on select "**********" at bounding box center [669, 75] width 114 height 13
click at [763, 75] on div "Filtrar" at bounding box center [765, 71] width 64 height 21
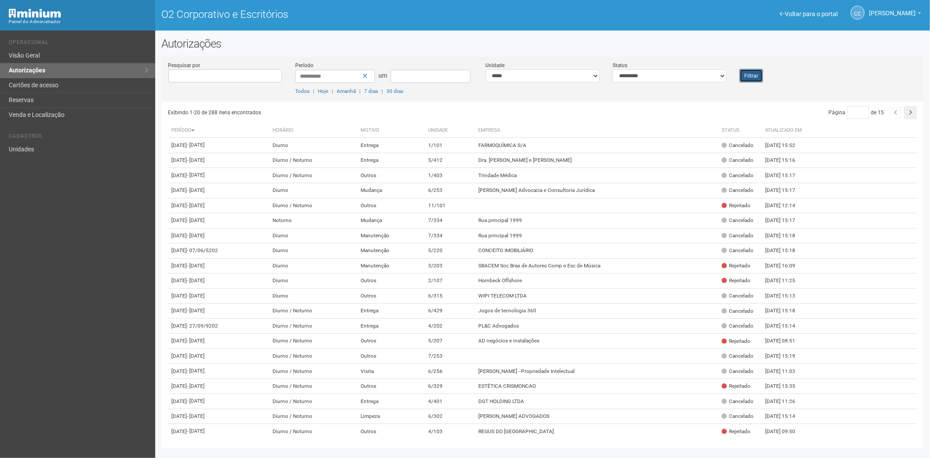
click at [749, 71] on button "Filtrar" at bounding box center [751, 76] width 24 height 14
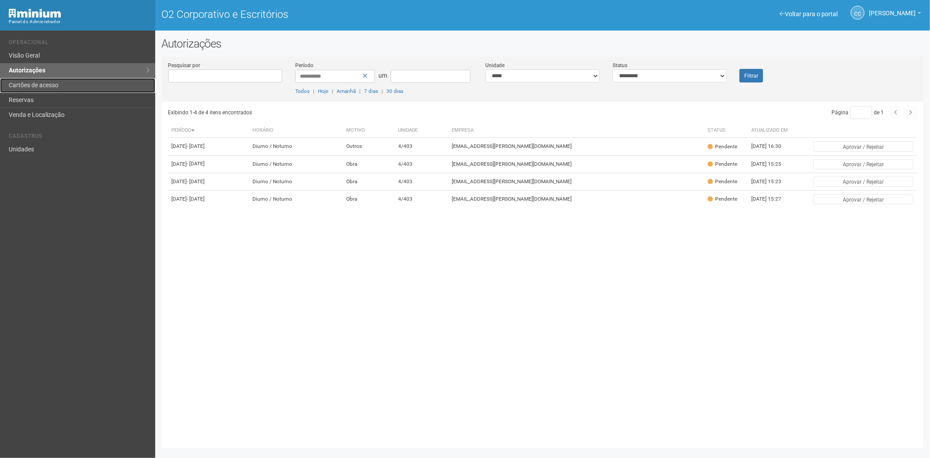
click at [34, 81] on link "Cartões de acesso" at bounding box center [77, 85] width 155 height 15
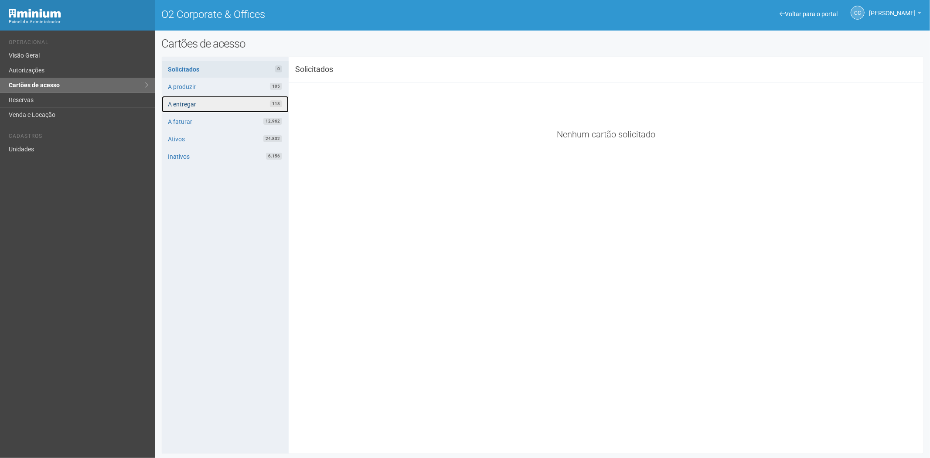
click at [193, 99] on link "A entregar 118" at bounding box center [225, 104] width 127 height 17
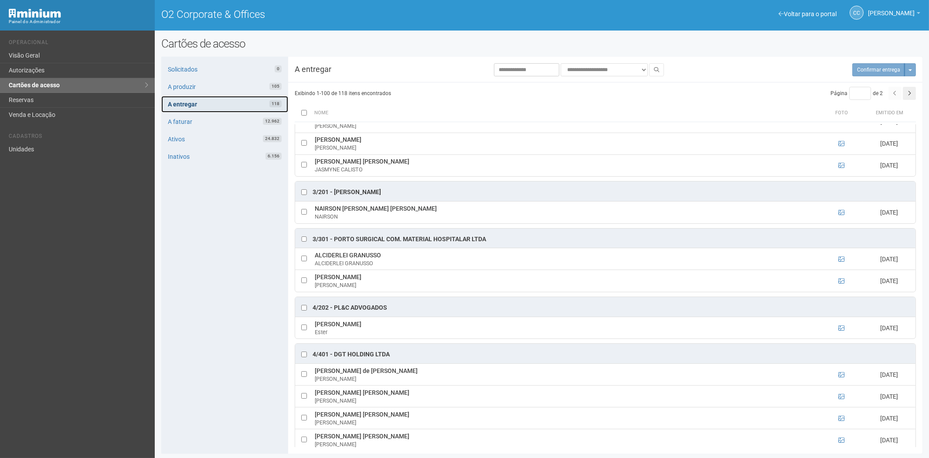
scroll to position [242, 0]
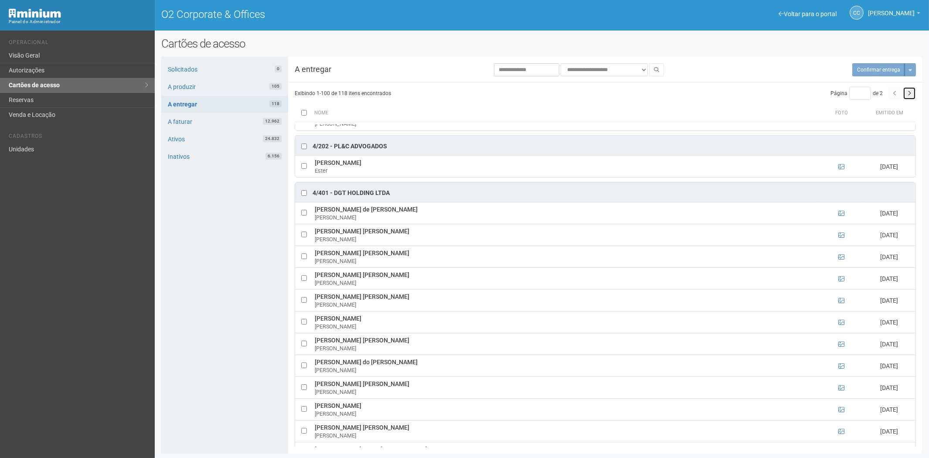
click at [912, 95] on button "button" at bounding box center [909, 93] width 13 height 13
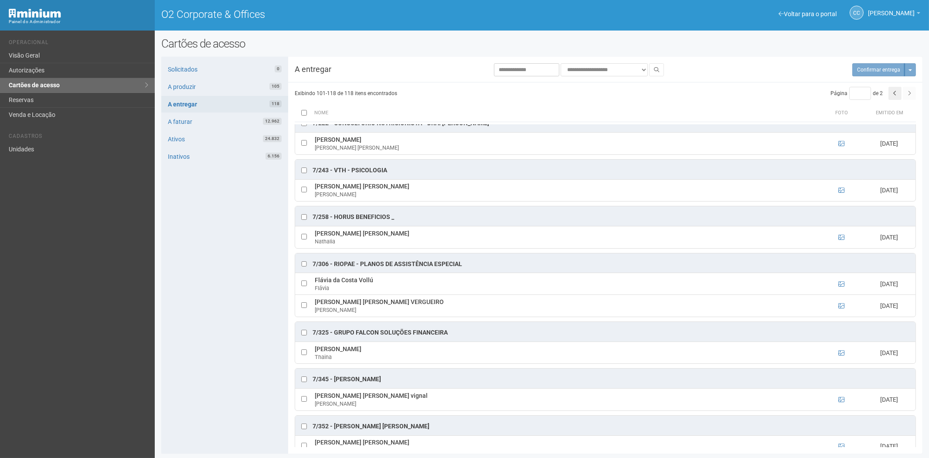
scroll to position [0, 0]
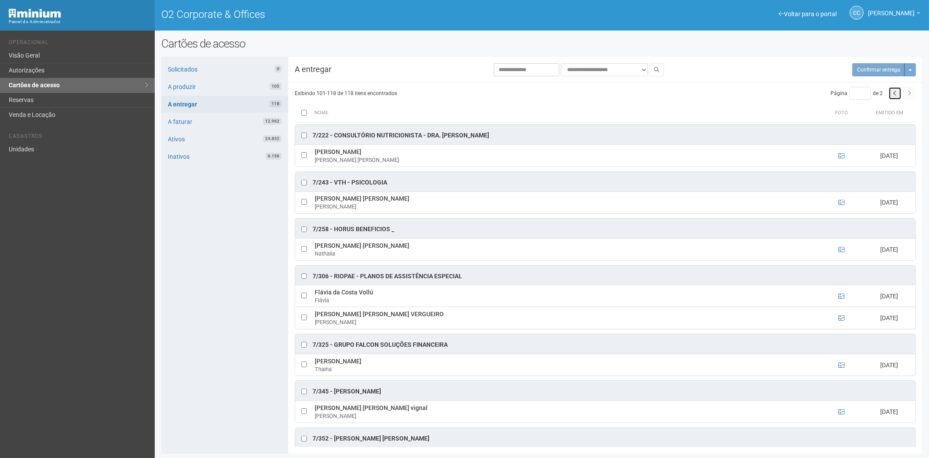
click at [893, 93] on icon "button" at bounding box center [894, 93] width 3 height 5
type input "*"
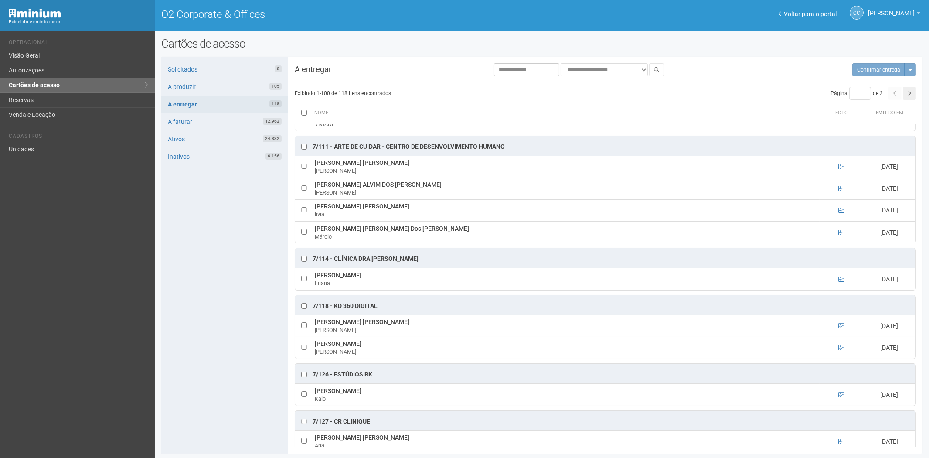
scroll to position [2712, 0]
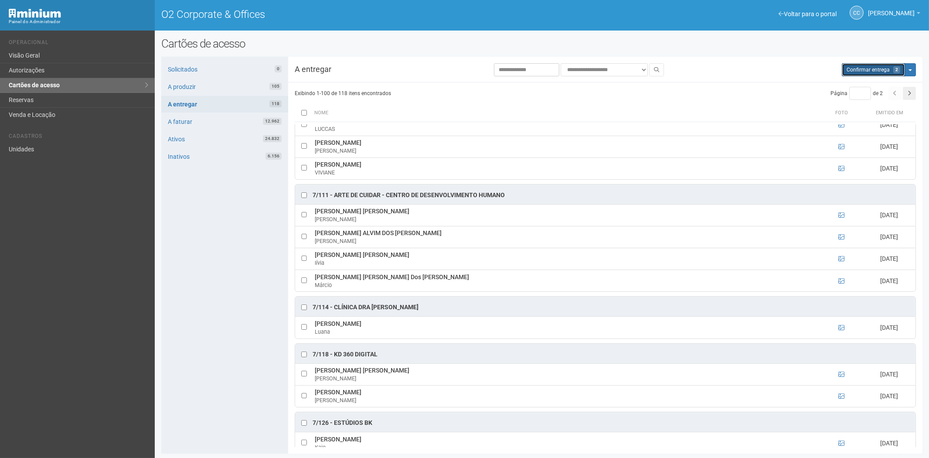
click at [863, 63] on button "Aguarde... Confirmar entrega 2" at bounding box center [873, 69] width 63 height 13
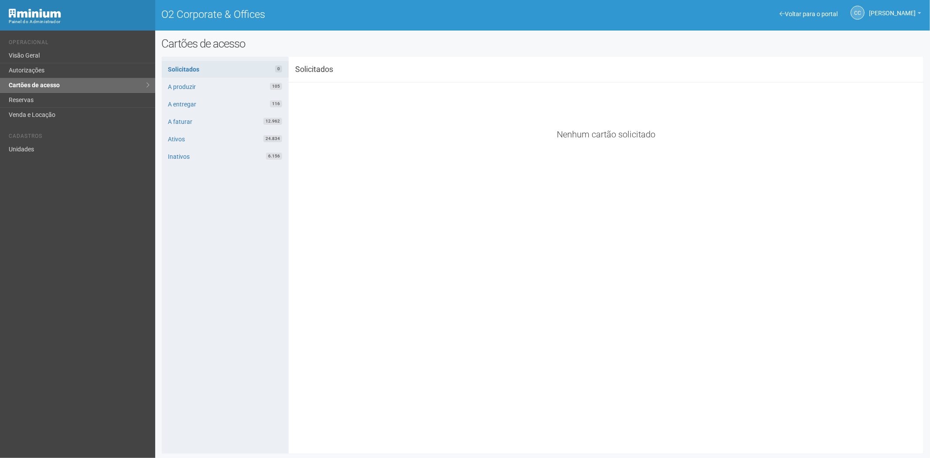
click at [37, 133] on li "Cadastros" at bounding box center [79, 137] width 140 height 9
click at [27, 153] on link "Unidades" at bounding box center [77, 149] width 155 height 14
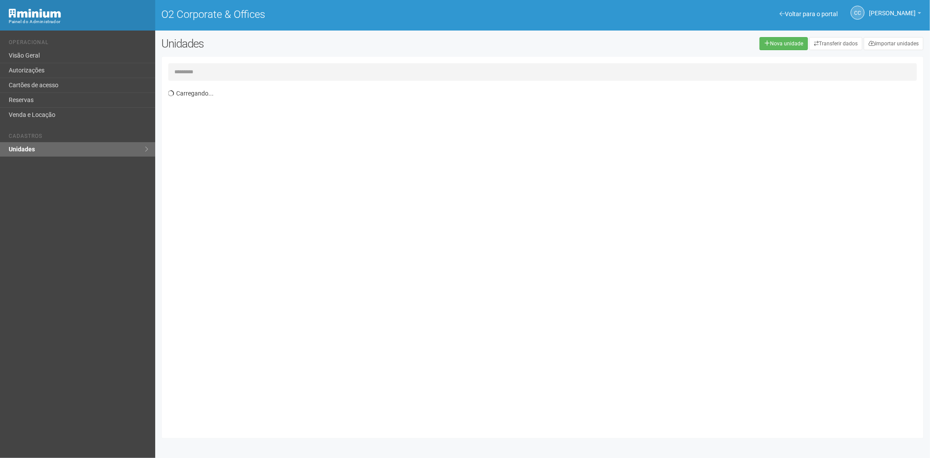
click at [194, 70] on input "text" at bounding box center [542, 71] width 749 height 17
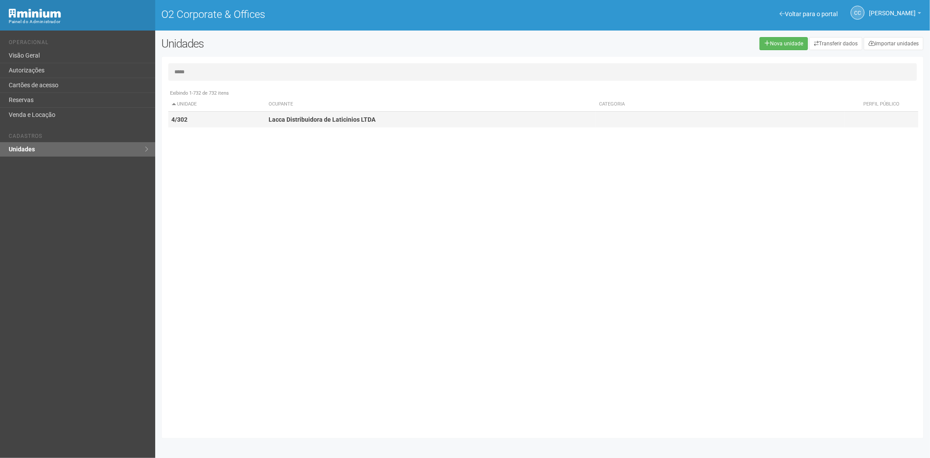
type input "*****"
click at [240, 118] on td "4/302" at bounding box center [216, 120] width 97 height 16
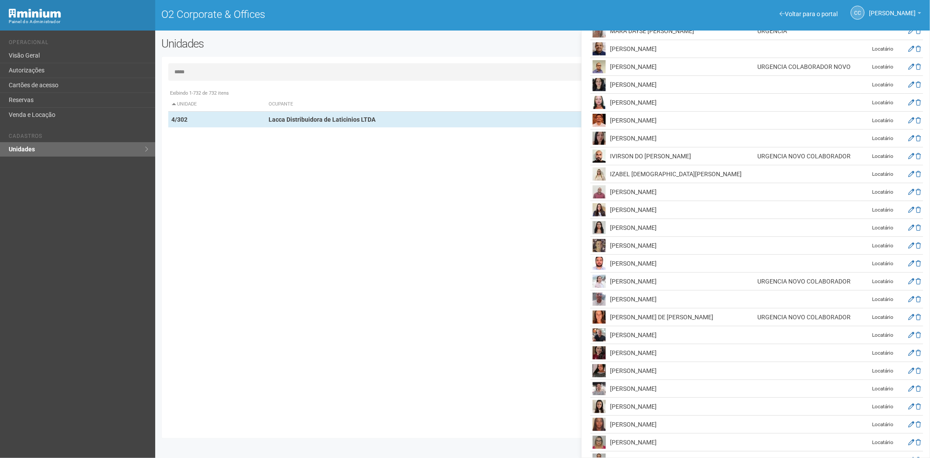
scroll to position [249, 0]
click at [61, 83] on link "Cartões de acesso" at bounding box center [77, 85] width 155 height 15
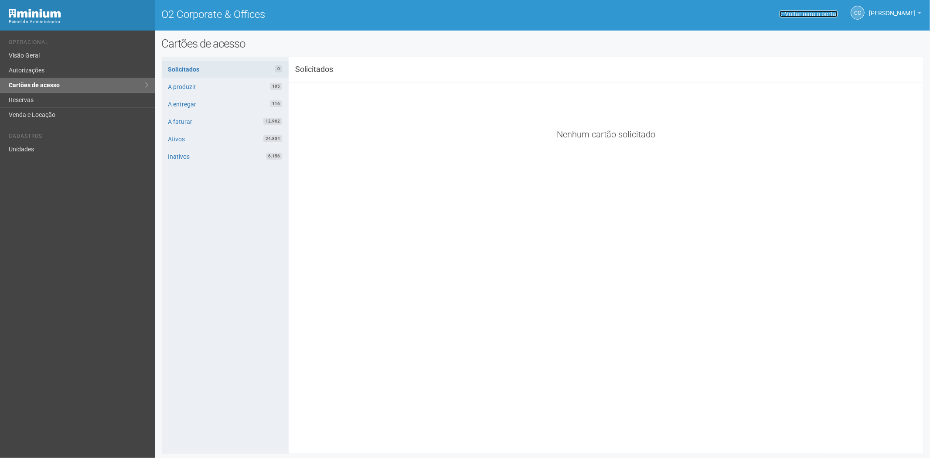
drag, startPoint x: 780, startPoint y: 15, endPoint x: 772, endPoint y: 21, distance: 9.9
click at [780, 15] on link "Voltar para o portal" at bounding box center [808, 13] width 58 height 7
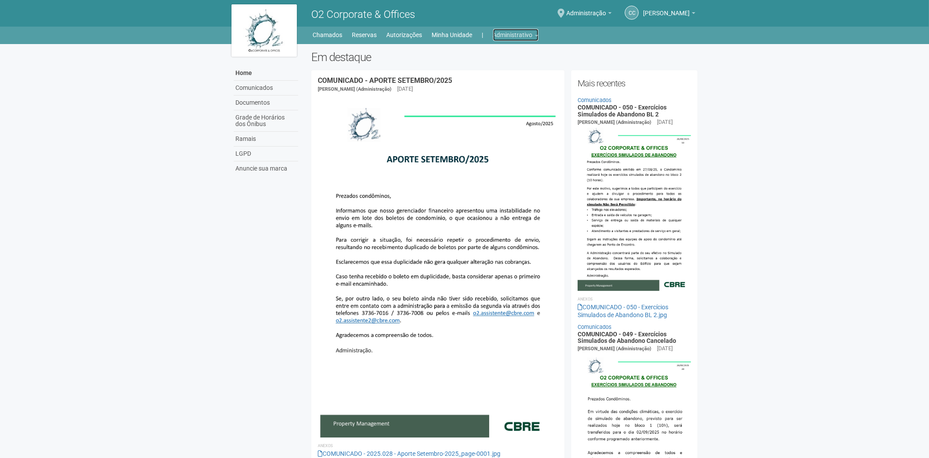
click at [510, 35] on link "Administrativo" at bounding box center [515, 35] width 45 height 12
click at [493, 68] on link "Cartões de acesso" at bounding box center [503, 68] width 74 height 15
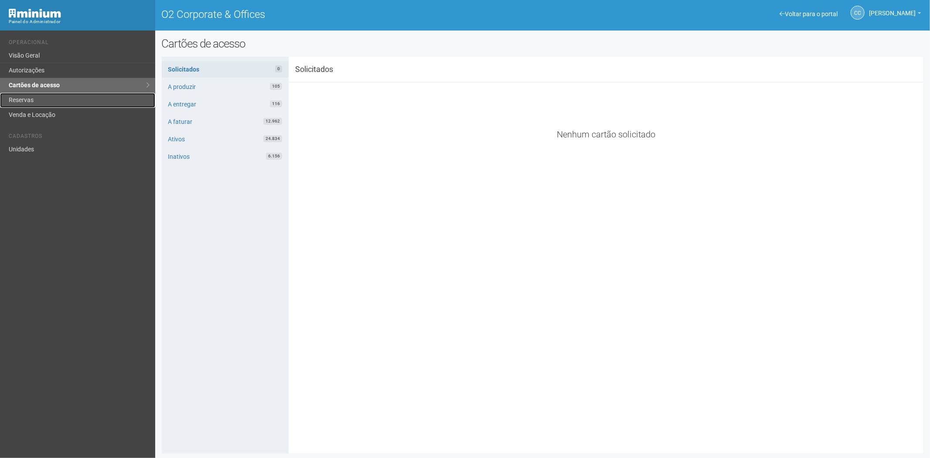
click at [27, 97] on link "Reservas" at bounding box center [77, 100] width 155 height 15
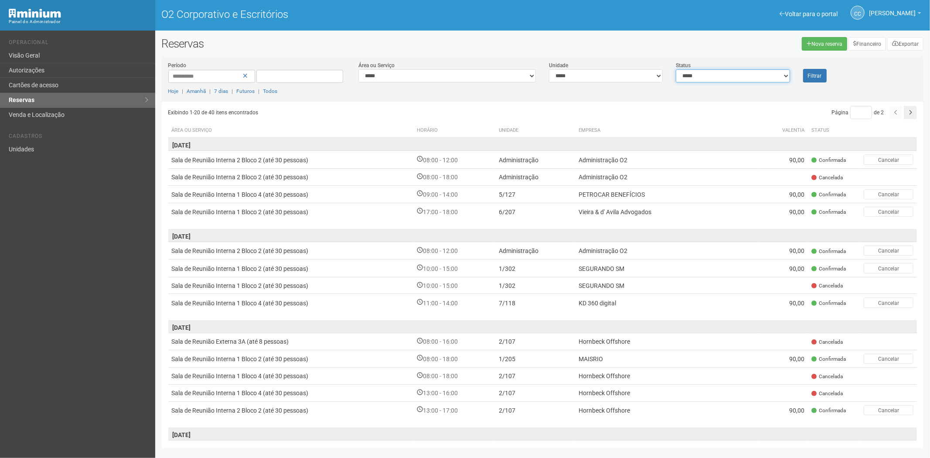
drag, startPoint x: 783, startPoint y: 75, endPoint x: 771, endPoint y: 82, distance: 14.0
click at [783, 75] on select "**********" at bounding box center [733, 75] width 114 height 13
click at [101, 71] on link "Autorizações" at bounding box center [77, 70] width 155 height 15
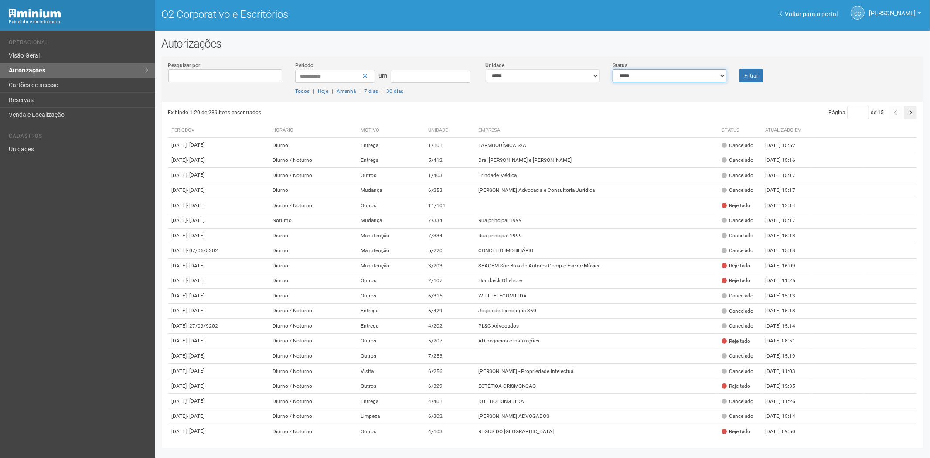
drag, startPoint x: 668, startPoint y: 74, endPoint x: 662, endPoint y: 81, distance: 9.2
click at [668, 75] on select "**********" at bounding box center [669, 75] width 114 height 13
select select "*"
click at [612, 69] on select "**********" at bounding box center [669, 75] width 114 height 13
click at [745, 71] on button "Filtrar" at bounding box center [751, 76] width 24 height 14
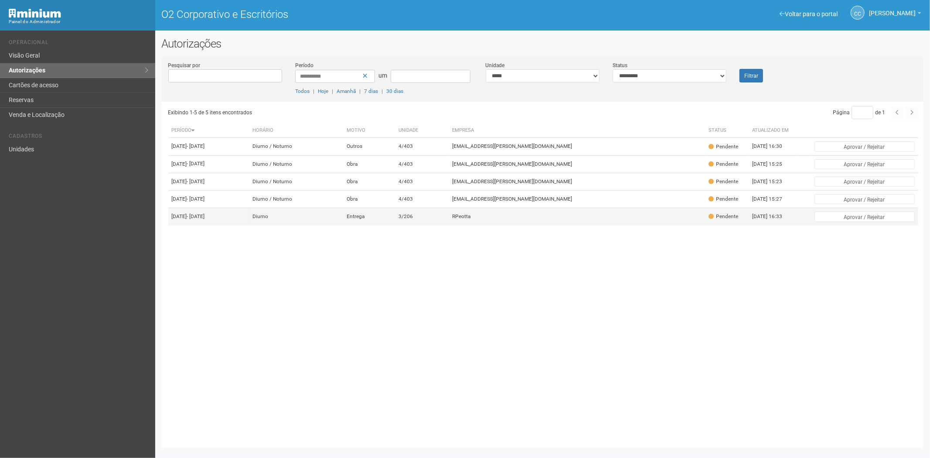
click at [552, 225] on td "RPeotta" at bounding box center [577, 216] width 256 height 17
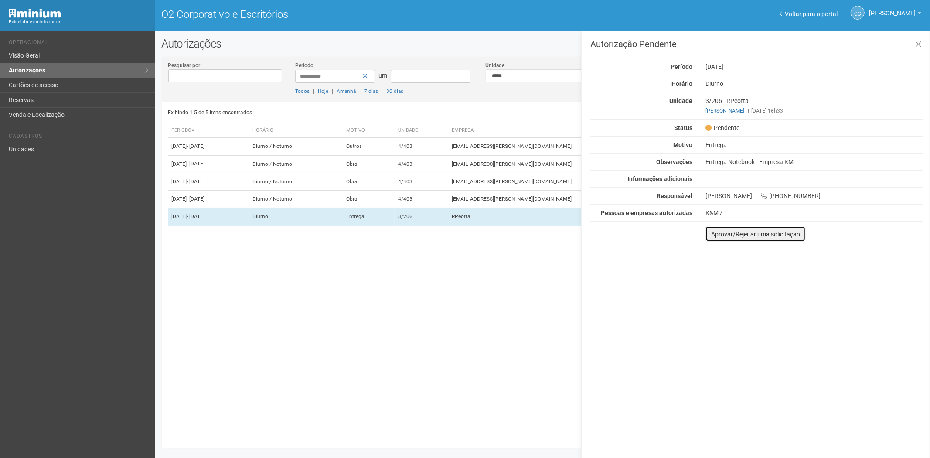
click at [715, 233] on font "Aprovar/Rejeitar uma solicitação" at bounding box center [755, 234] width 89 height 7
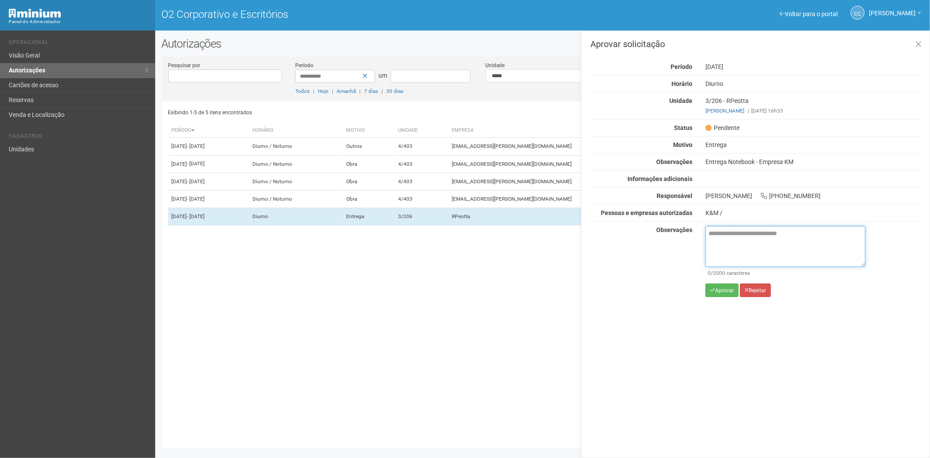
click at [719, 244] on textarea at bounding box center [785, 246] width 160 height 41
type textarea "*"
click at [723, 245] on textarea "*" at bounding box center [785, 246] width 160 height 41
paste textarea "**********"
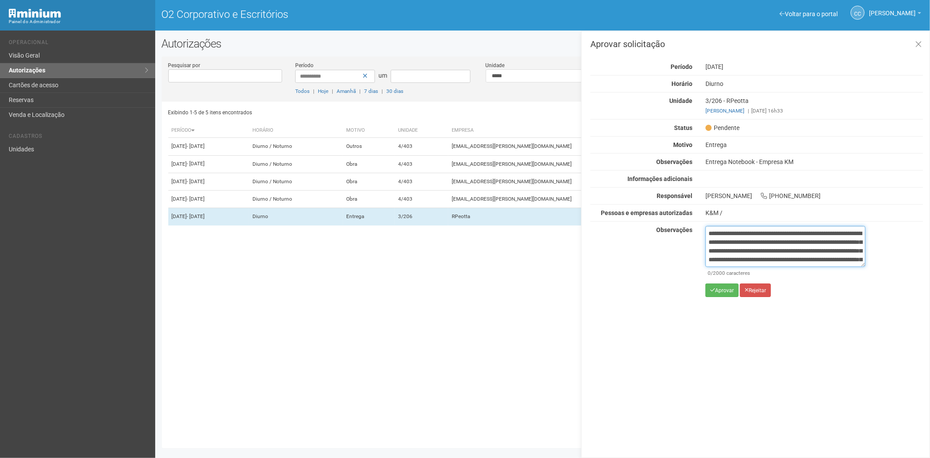
scroll to position [49, 0]
type textarea "**********"
click at [709, 293] on button "Aprovar" at bounding box center [721, 290] width 33 height 14
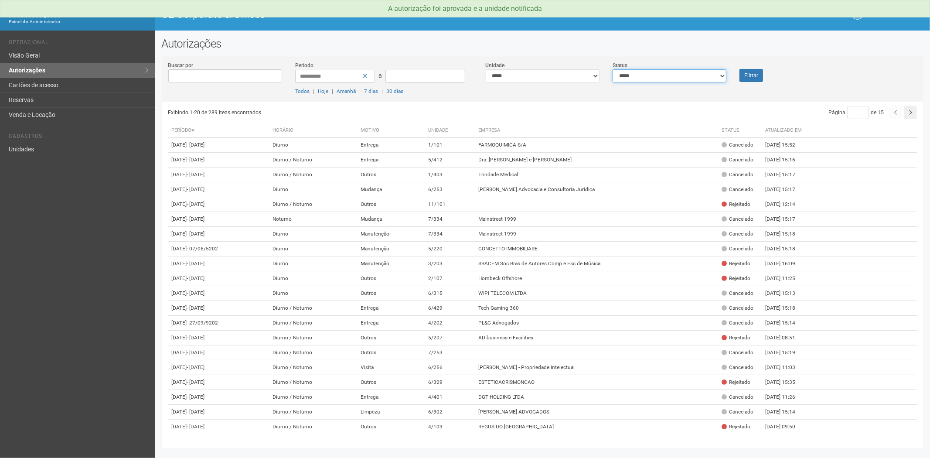
click at [654, 75] on select "**********" at bounding box center [669, 75] width 114 height 13
select select "*"
click at [612, 69] on select "**********" at bounding box center [669, 75] width 114 height 13
click at [744, 77] on button "Filtrar" at bounding box center [751, 75] width 24 height 13
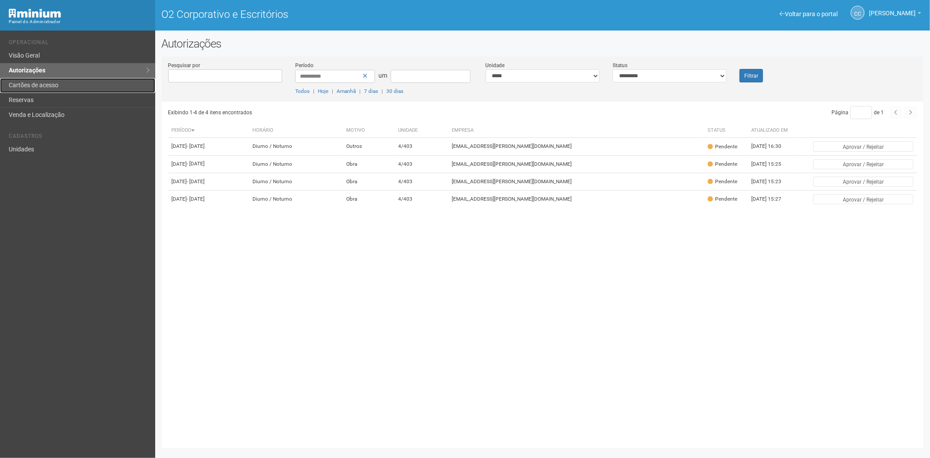
click at [84, 89] on link "Cartões de acesso" at bounding box center [77, 85] width 155 height 15
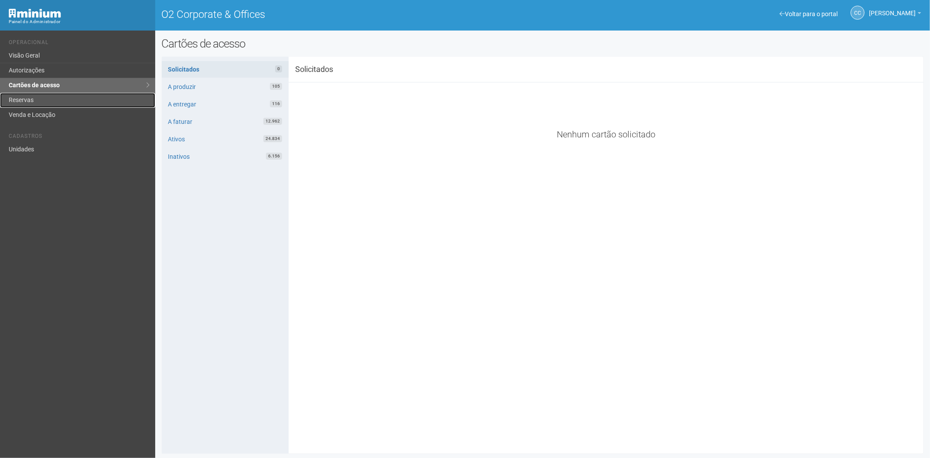
click at [71, 105] on link "Reservas" at bounding box center [77, 100] width 155 height 15
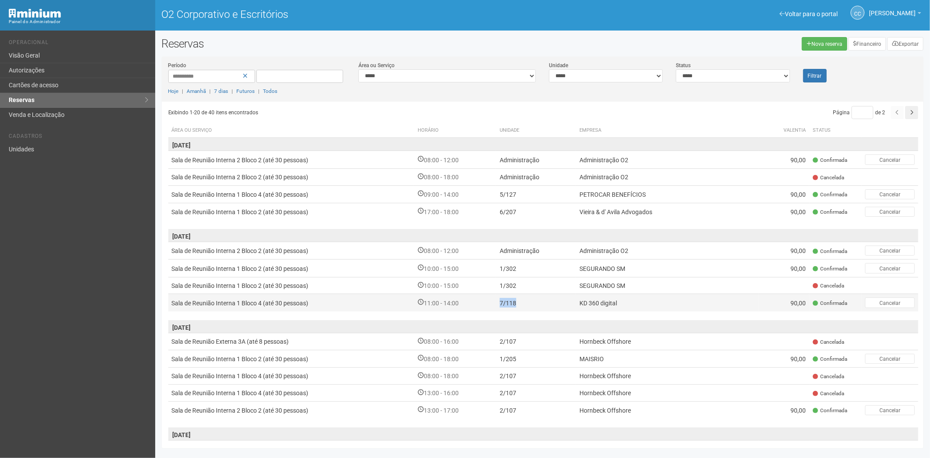
drag, startPoint x: 524, startPoint y: 300, endPoint x: 497, endPoint y: 302, distance: 27.6
click at [497, 302] on td "7/118" at bounding box center [536, 302] width 80 height 17
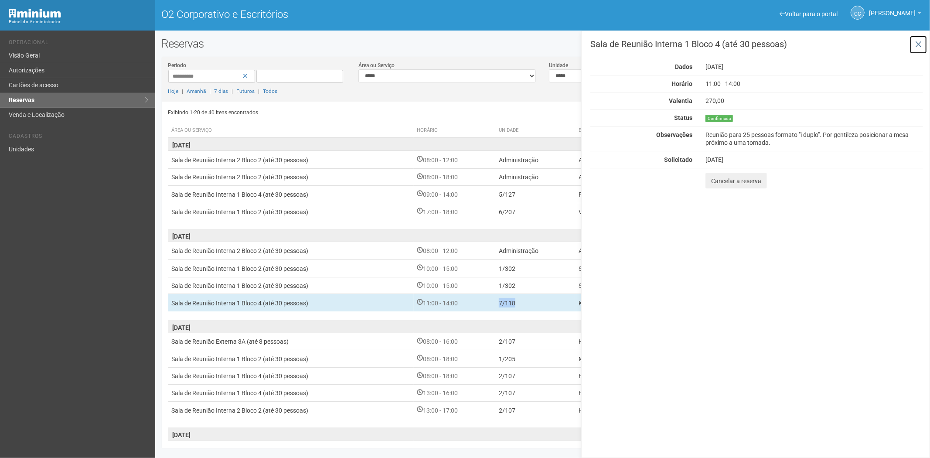
click at [917, 38] on button at bounding box center [918, 44] width 18 height 19
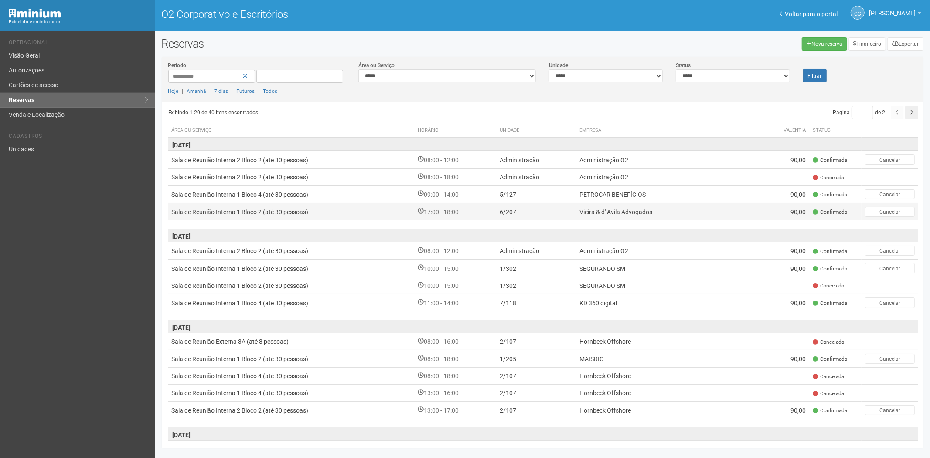
click at [622, 208] on font "Vieira & d' Avila Advogados" at bounding box center [615, 211] width 73 height 7
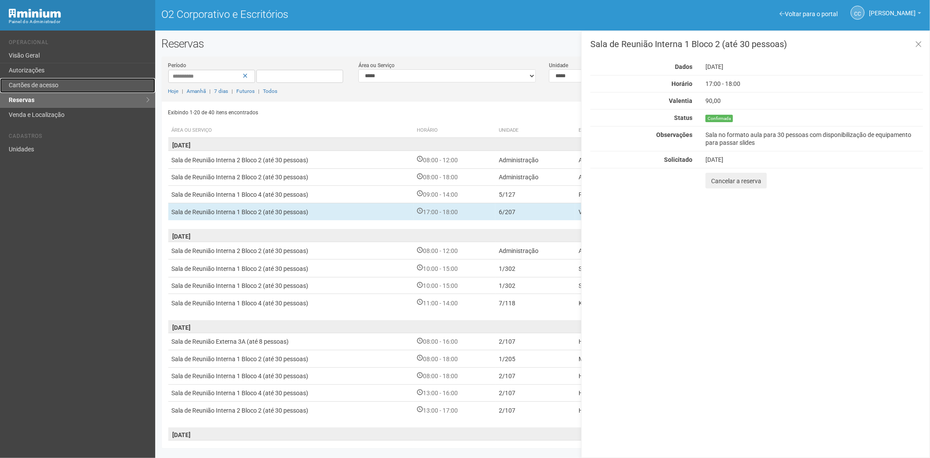
click at [16, 87] on font "Cartões de acesso" at bounding box center [34, 85] width 50 height 7
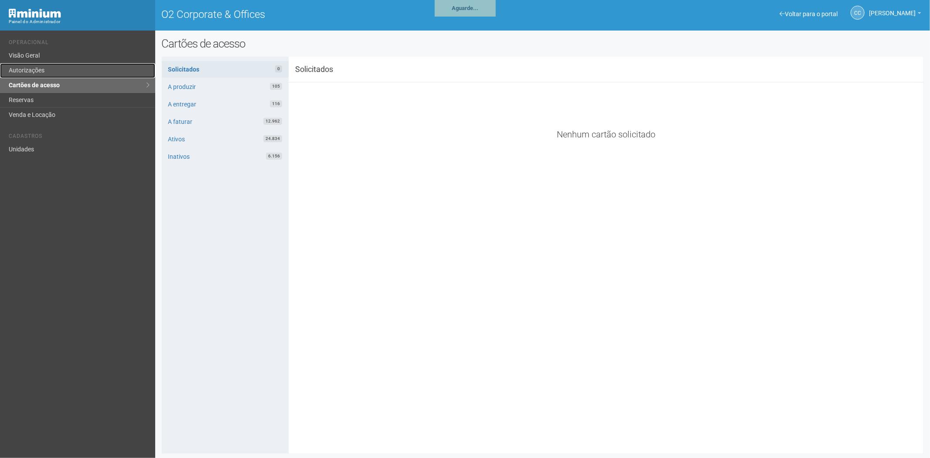
click at [27, 74] on link "Autorizações" at bounding box center [77, 70] width 155 height 15
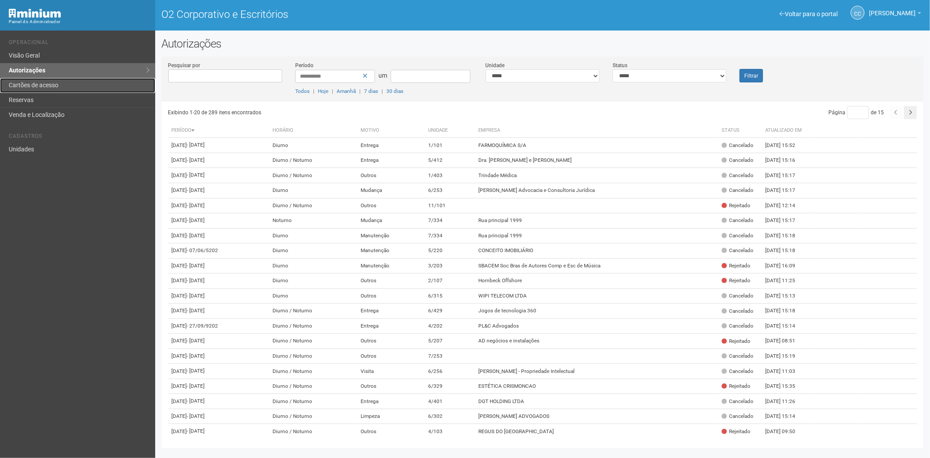
click at [51, 82] on font "Cartões de acesso" at bounding box center [34, 85] width 50 height 7
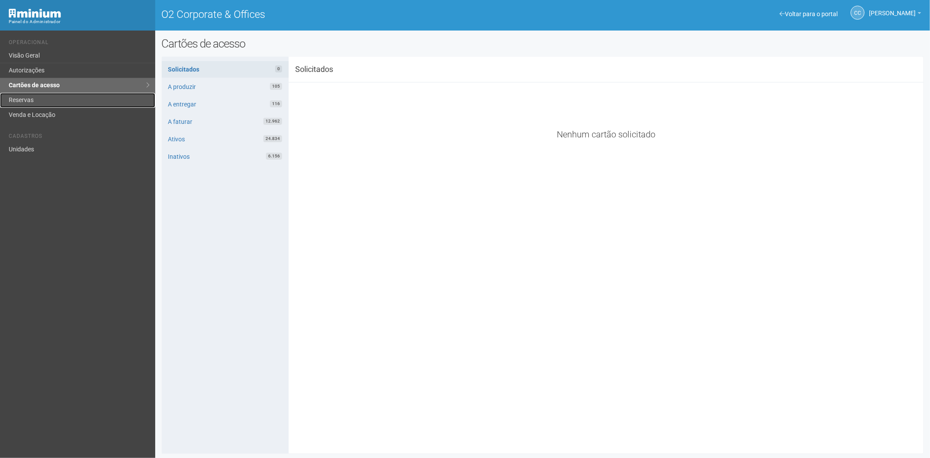
click at [37, 102] on link "Reservas" at bounding box center [77, 100] width 155 height 15
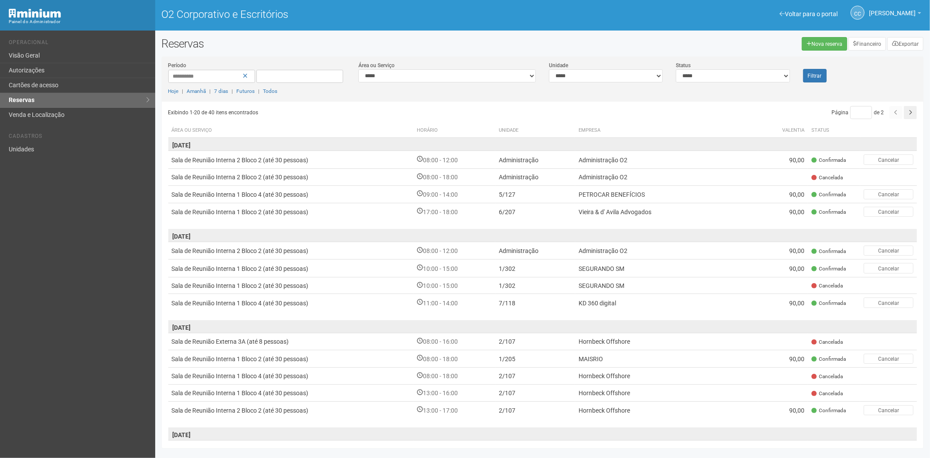
click at [94, 359] on div "Voltar para o portal Operacional Visão Geral Autorizações Cartões de acesso Res…" at bounding box center [77, 244] width 155 height 427
click at [75, 78] on link "Cartões de acesso" at bounding box center [77, 85] width 155 height 15
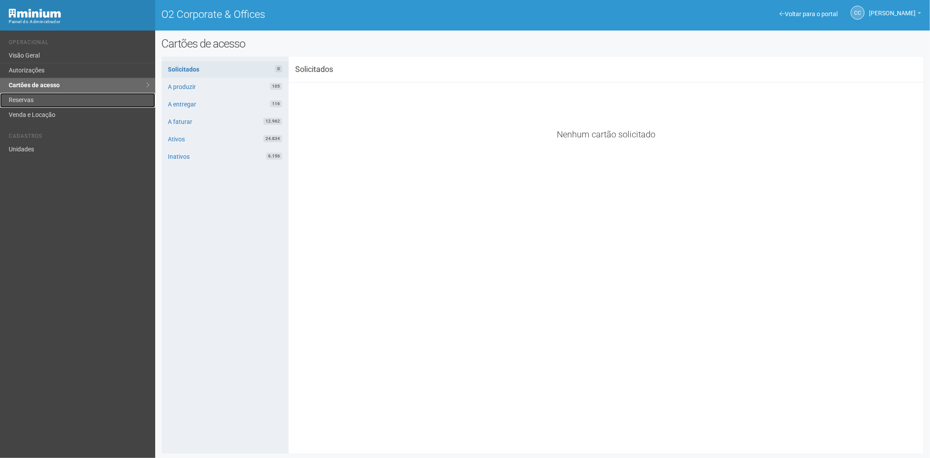
click at [68, 96] on link "Reservas" at bounding box center [77, 100] width 155 height 15
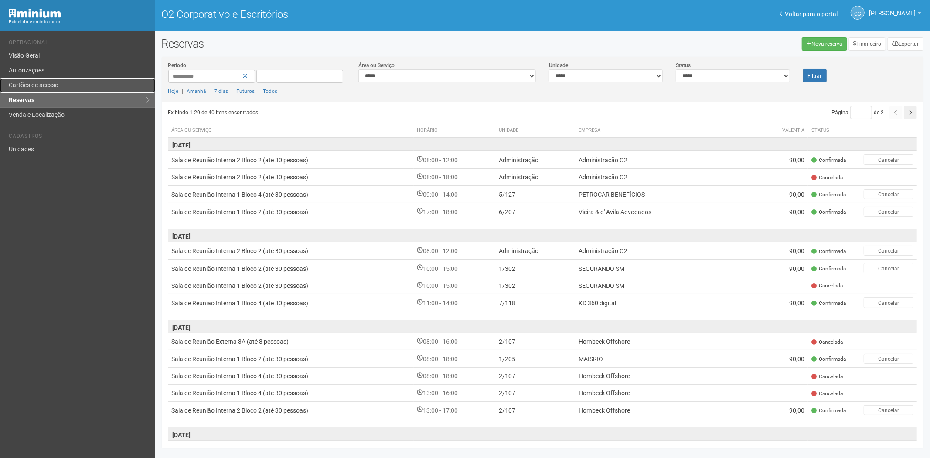
click at [48, 88] on font "Cartões de acesso" at bounding box center [34, 85] width 50 height 7
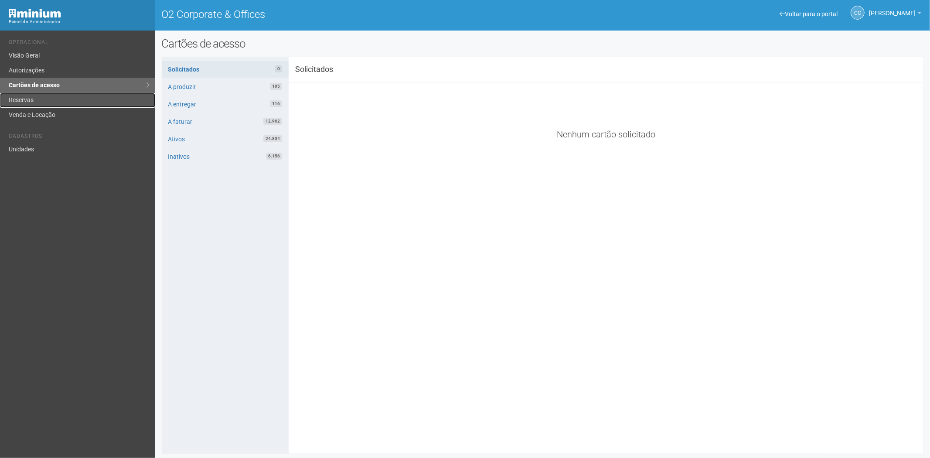
click at [29, 102] on link "Reservas" at bounding box center [77, 100] width 155 height 15
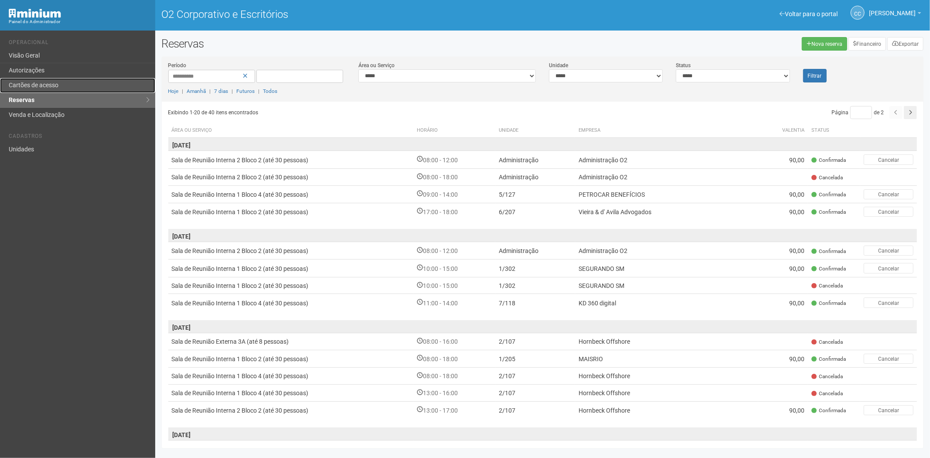
click at [45, 80] on link "Cartões de acesso" at bounding box center [77, 85] width 155 height 15
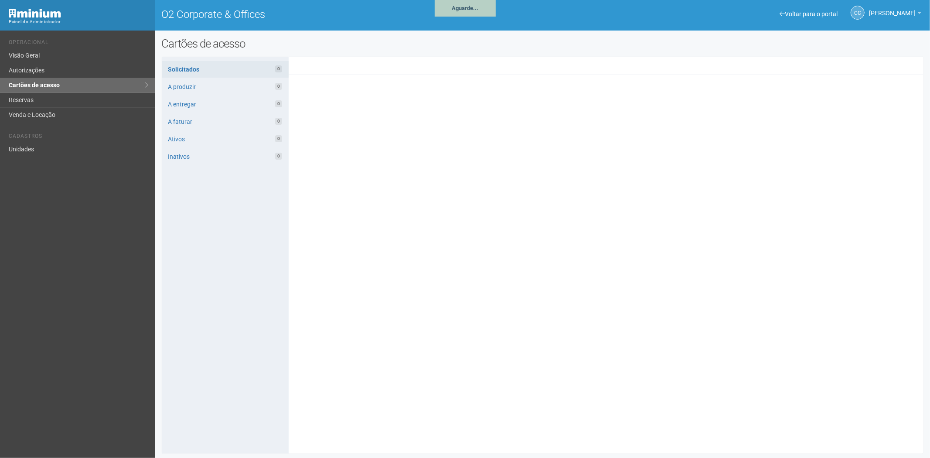
click at [74, 68] on link "Autorizações" at bounding box center [77, 70] width 155 height 15
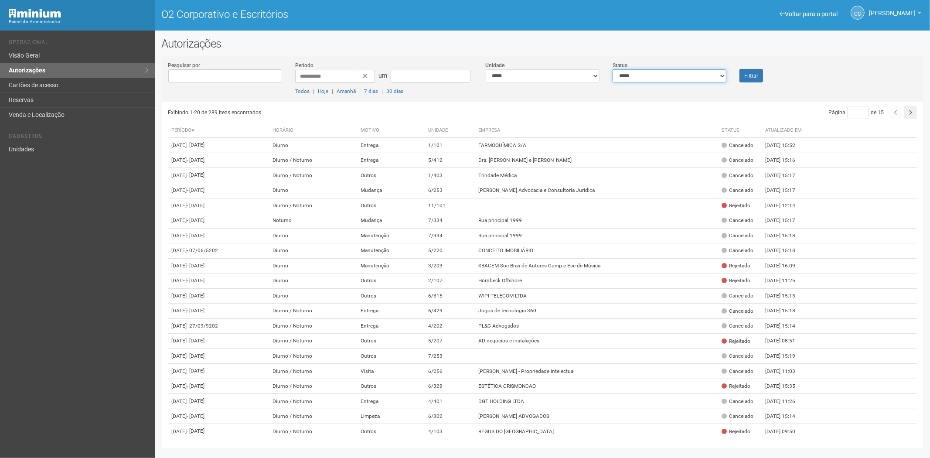
click at [674, 78] on select "**********" at bounding box center [669, 75] width 114 height 13
select select "*"
click at [612, 69] on select "**********" at bounding box center [669, 75] width 114 height 13
click at [750, 73] on font "Filtrar" at bounding box center [751, 76] width 14 height 6
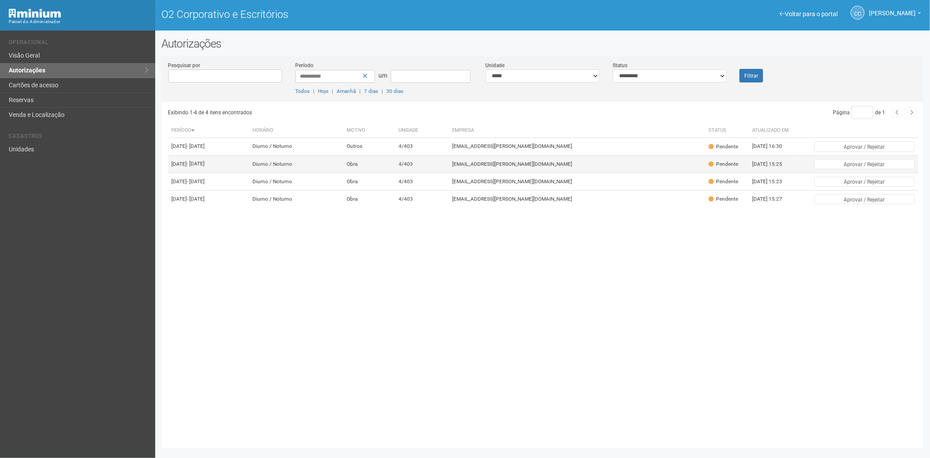
click at [395, 173] on td "Obra" at bounding box center [369, 163] width 52 height 17
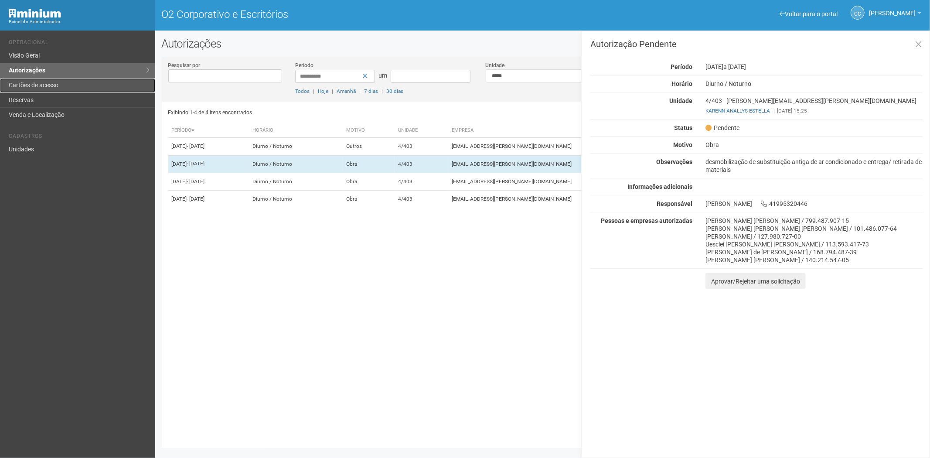
click at [60, 86] on link "Cartões de acesso" at bounding box center [77, 85] width 155 height 15
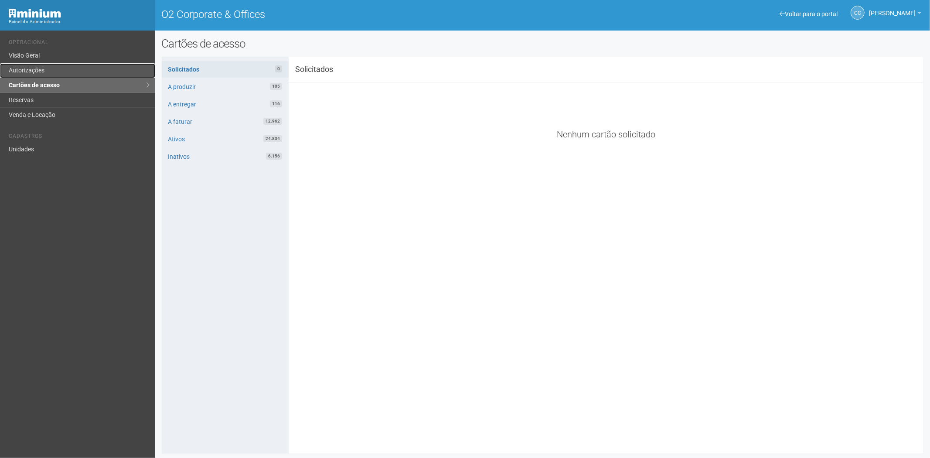
click at [55, 72] on link "Autorizações" at bounding box center [77, 70] width 155 height 15
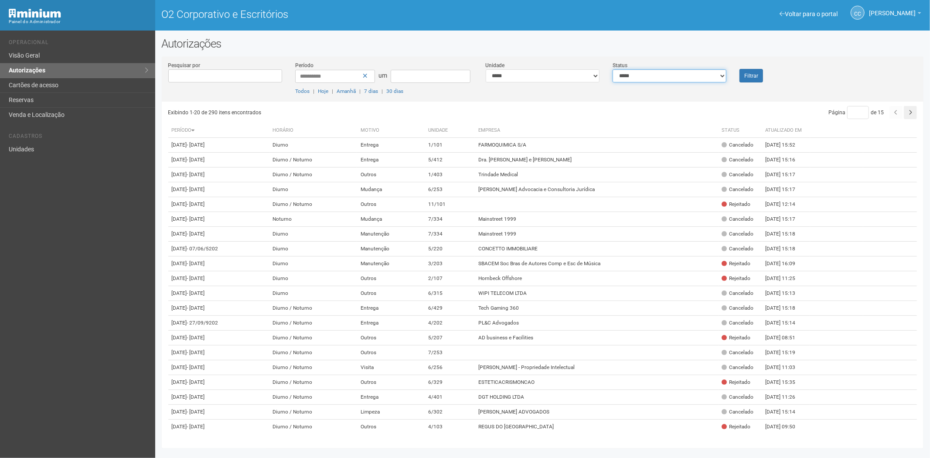
click at [646, 78] on select "**********" at bounding box center [669, 75] width 114 height 13
select select "*"
click at [612, 69] on select "**********" at bounding box center [669, 75] width 114 height 13
click at [746, 77] on font "Filtrar" at bounding box center [751, 76] width 14 height 6
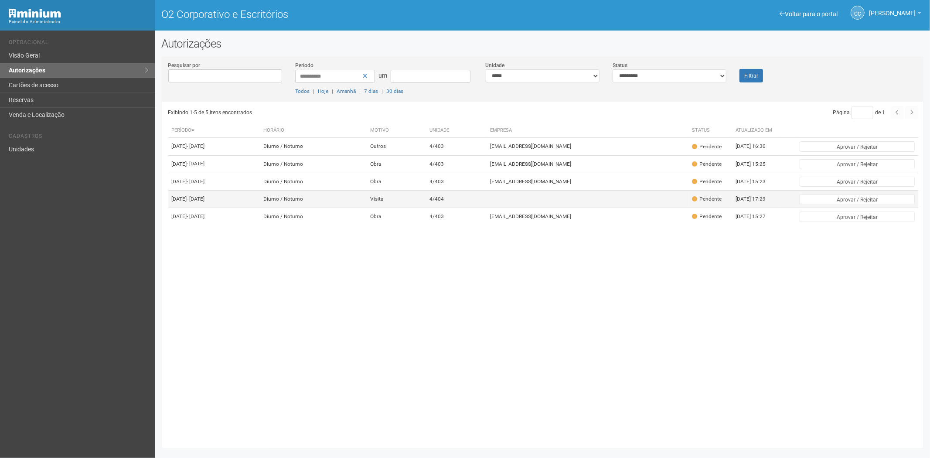
click at [543, 208] on td at bounding box center [588, 198] width 202 height 17
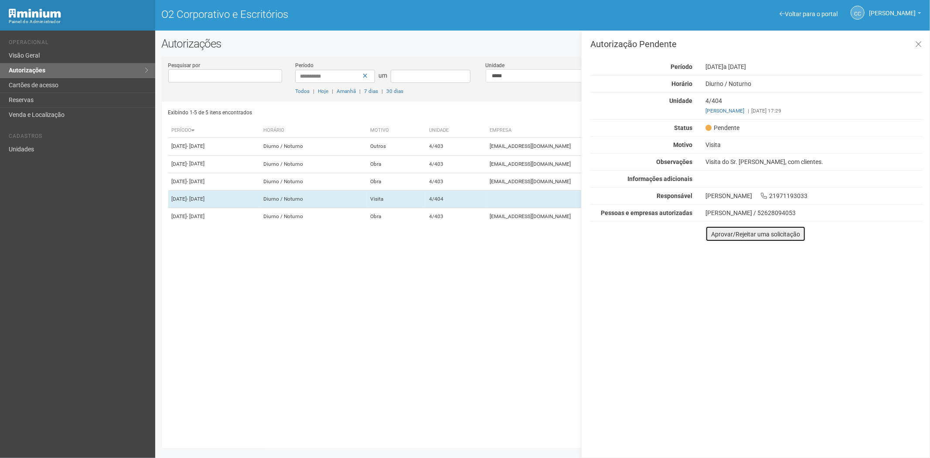
click at [715, 236] on font "Aprovar/Rejeitar uma solicitação" at bounding box center [755, 234] width 89 height 7
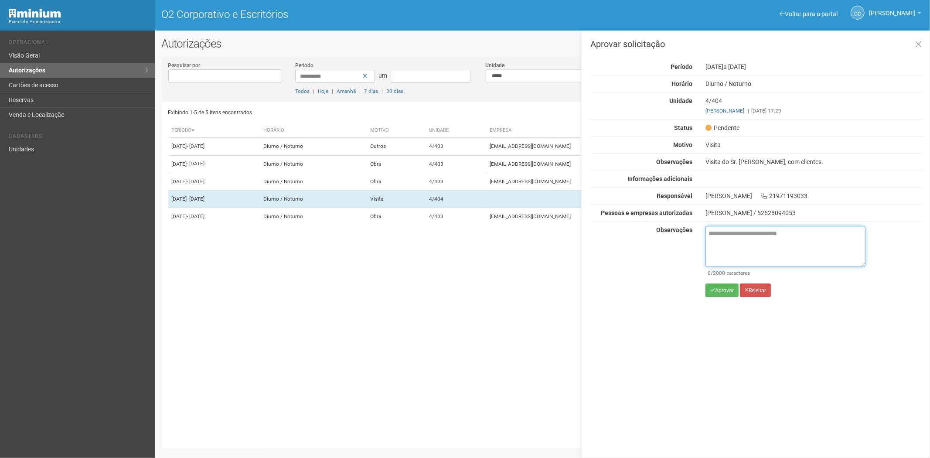
click at [725, 241] on textarea at bounding box center [785, 246] width 160 height 41
paste textarea "**********"
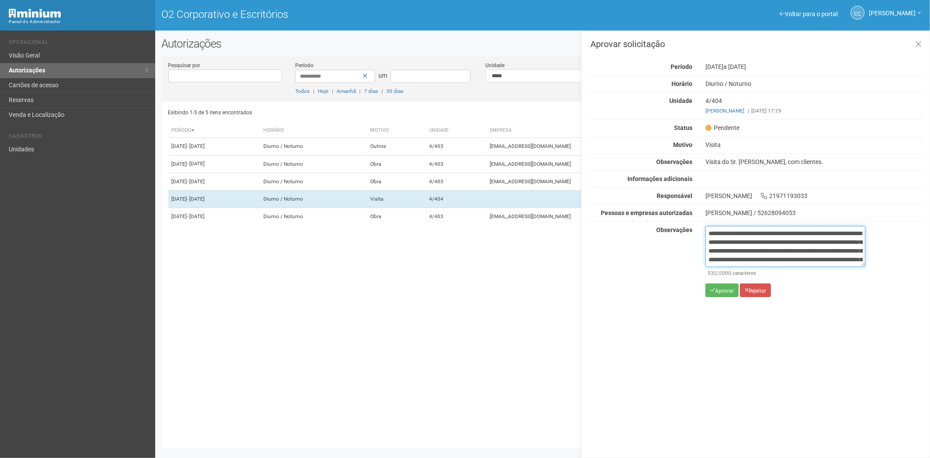
type textarea "**********"
click at [717, 294] on button "Aprovar" at bounding box center [721, 290] width 33 height 14
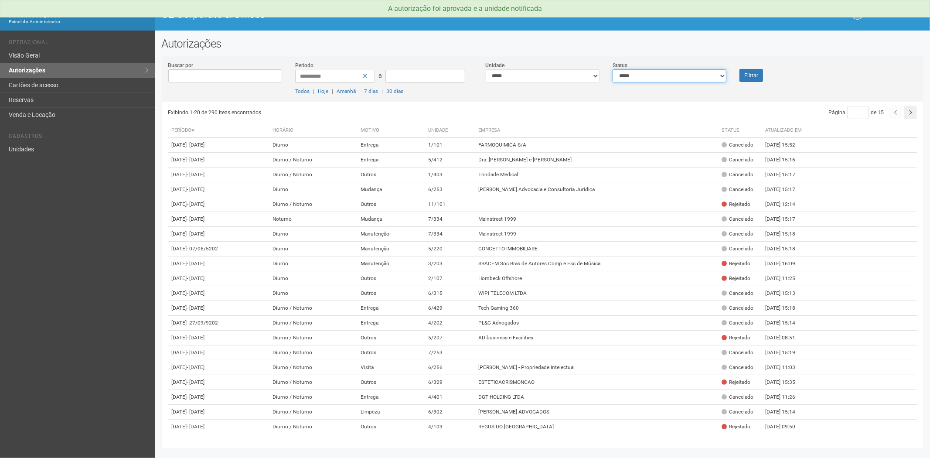
click at [625, 75] on select "**********" at bounding box center [669, 75] width 114 height 13
select select "*"
click at [612, 69] on select "**********" at bounding box center [669, 75] width 114 height 13
click at [758, 75] on button "Filtrar" at bounding box center [751, 75] width 24 height 13
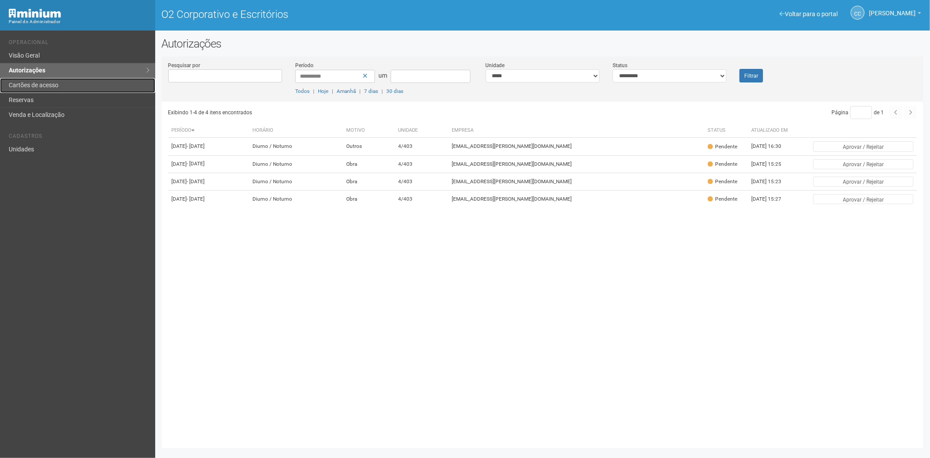
click at [43, 81] on link "Cartões de acesso" at bounding box center [77, 85] width 155 height 15
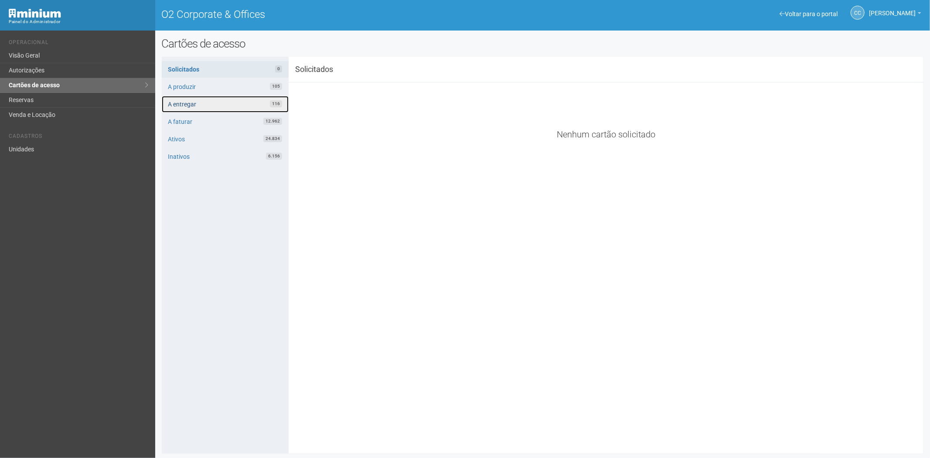
click at [200, 105] on link "A entregar 116" at bounding box center [225, 104] width 127 height 17
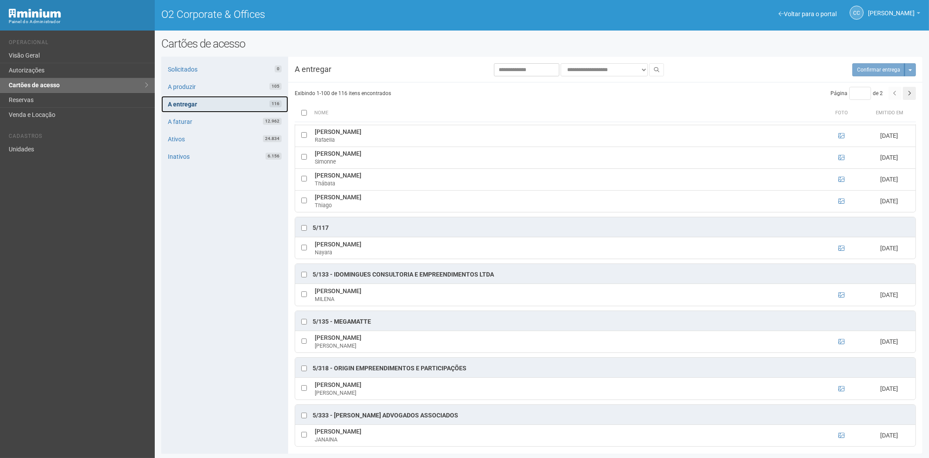
scroll to position [1162, 0]
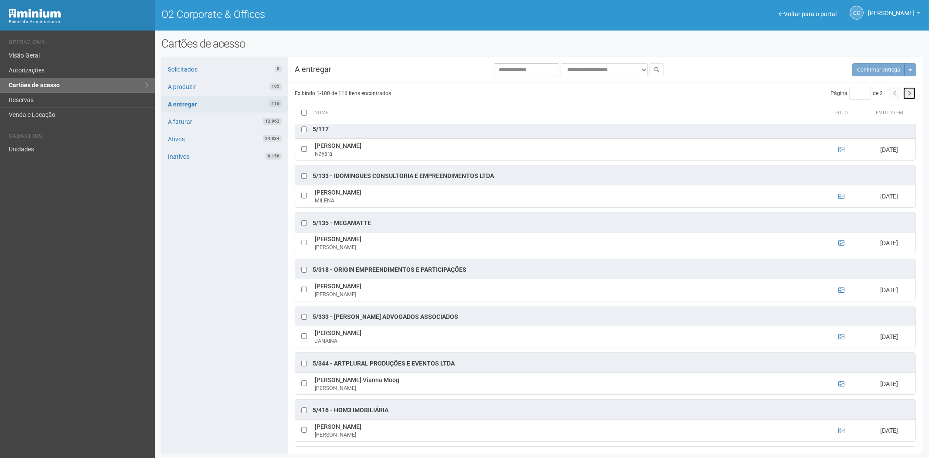
click at [909, 95] on icon "button" at bounding box center [908, 93] width 3 height 5
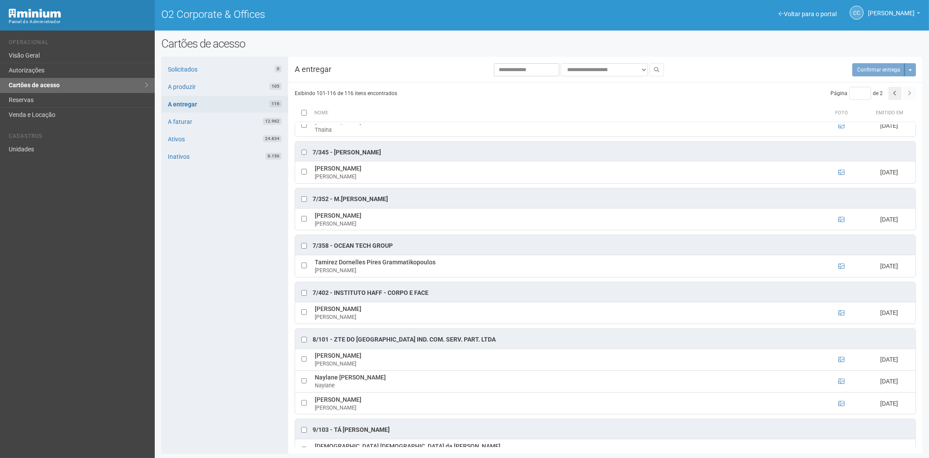
scroll to position [0, 0]
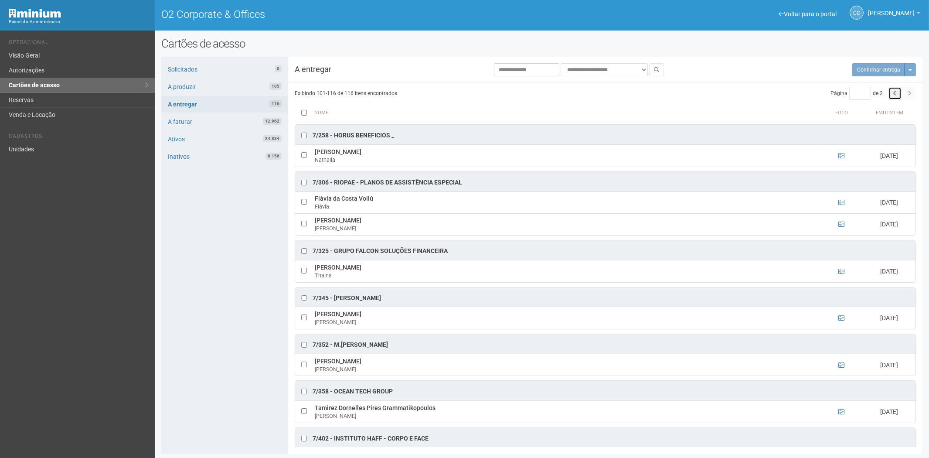
click at [897, 93] on button "button" at bounding box center [894, 93] width 13 height 13
type input "*"
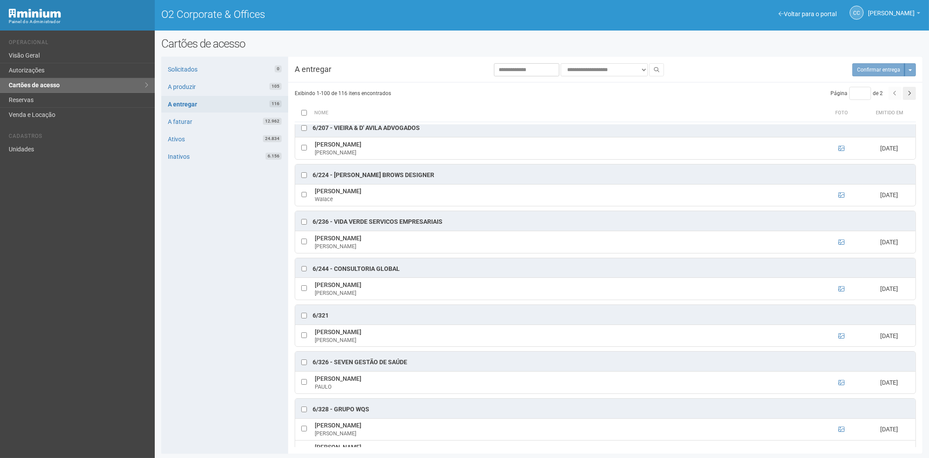
scroll to position [2082, 0]
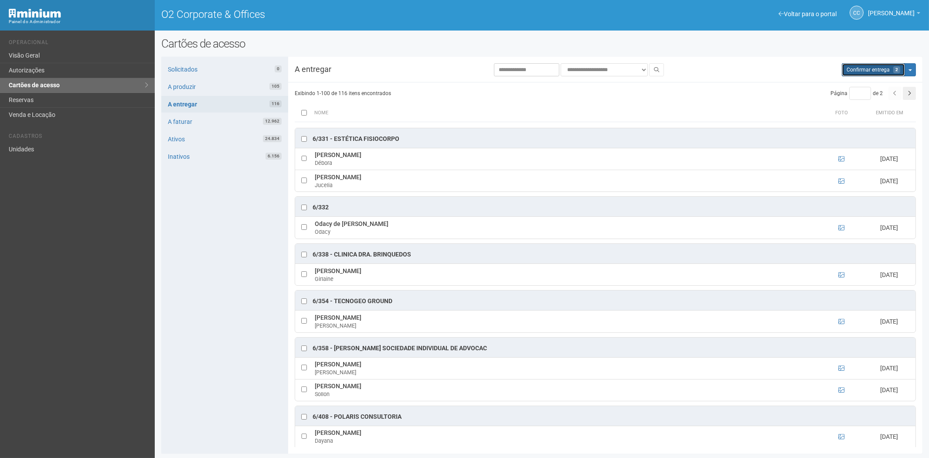
click at [885, 73] on button "Aguarde... Confirmar entrega 2" at bounding box center [873, 69] width 63 height 13
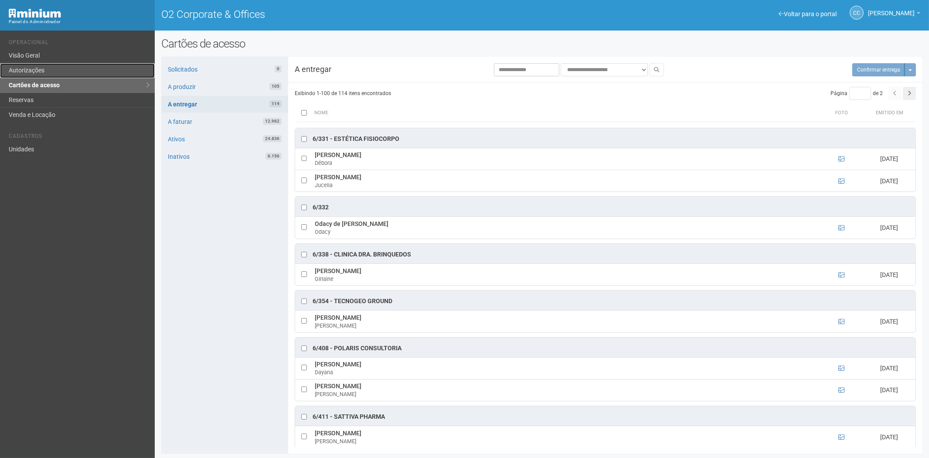
click at [81, 75] on link "Autorizações" at bounding box center [77, 70] width 155 height 15
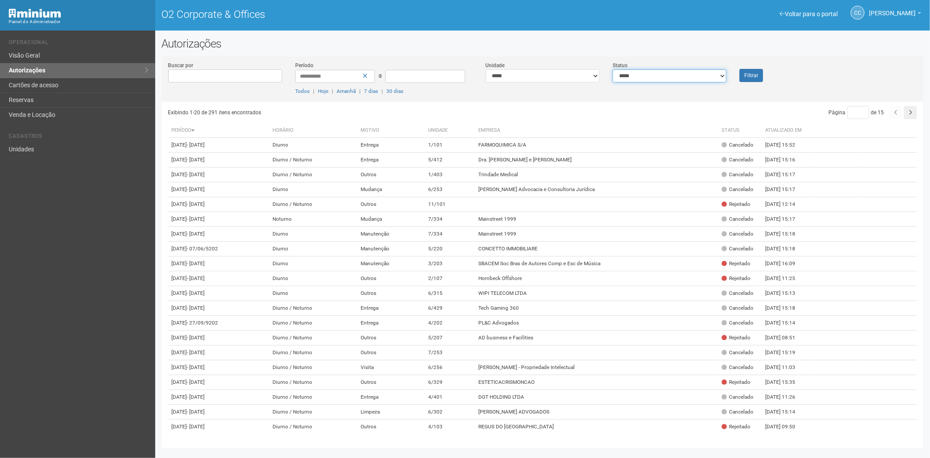
click at [652, 71] on select "**********" at bounding box center [669, 75] width 114 height 13
select select "*"
click at [612, 69] on select "**********" at bounding box center [669, 75] width 114 height 13
click at [750, 73] on font "Filtrar" at bounding box center [751, 76] width 14 height 6
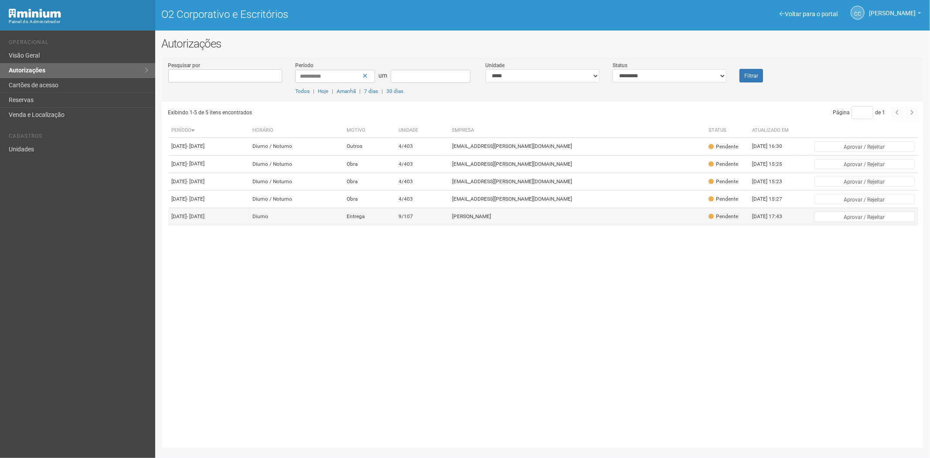
click at [413, 220] on font "9/107" at bounding box center [405, 217] width 14 height 6
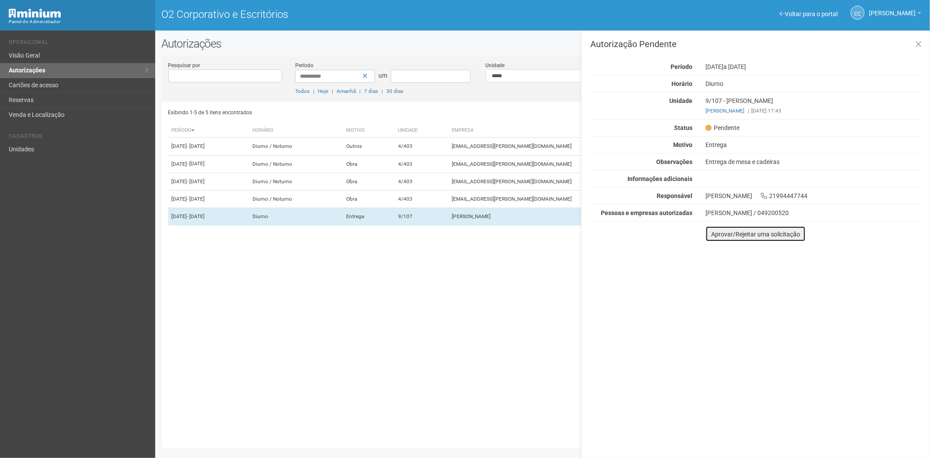
click at [712, 238] on button "Aprovar/Rejeitar uma solicitação" at bounding box center [755, 234] width 100 height 16
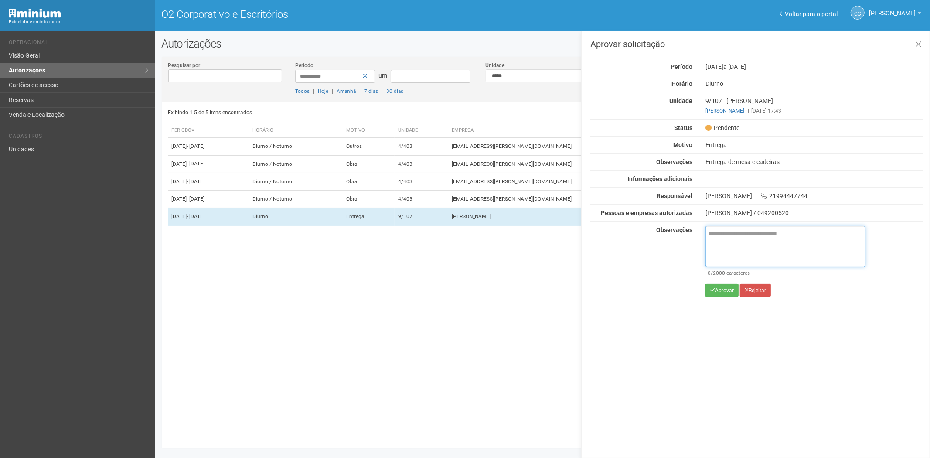
click at [728, 249] on textarea at bounding box center [785, 246] width 160 height 41
paste textarea "**********"
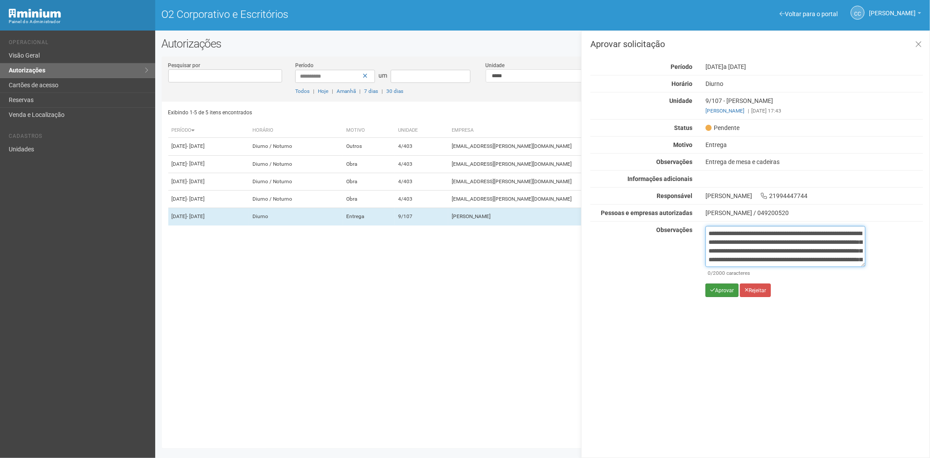
scroll to position [49, 0]
type textarea "**********"
click at [719, 289] on font "Aprovar" at bounding box center [724, 290] width 19 height 6
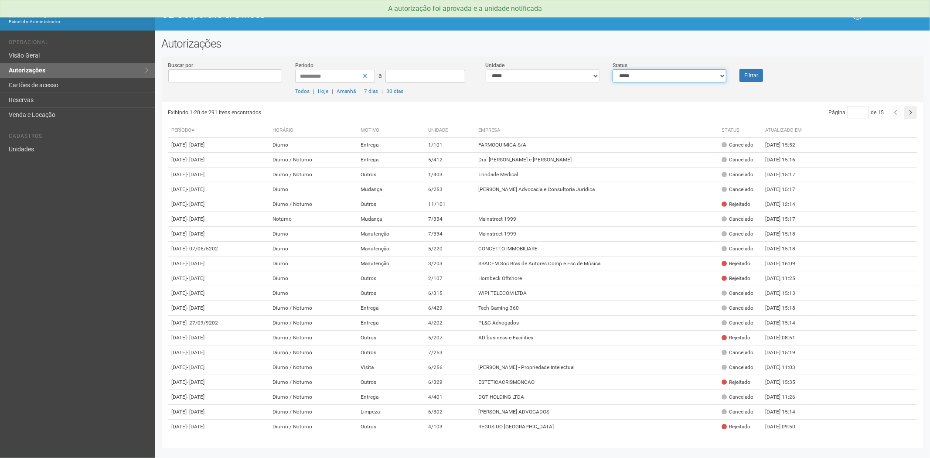
click at [635, 74] on select "**********" at bounding box center [669, 75] width 114 height 13
select select "*"
click at [612, 69] on select "**********" at bounding box center [669, 75] width 114 height 13
click at [755, 75] on button "Filtrar" at bounding box center [751, 75] width 24 height 13
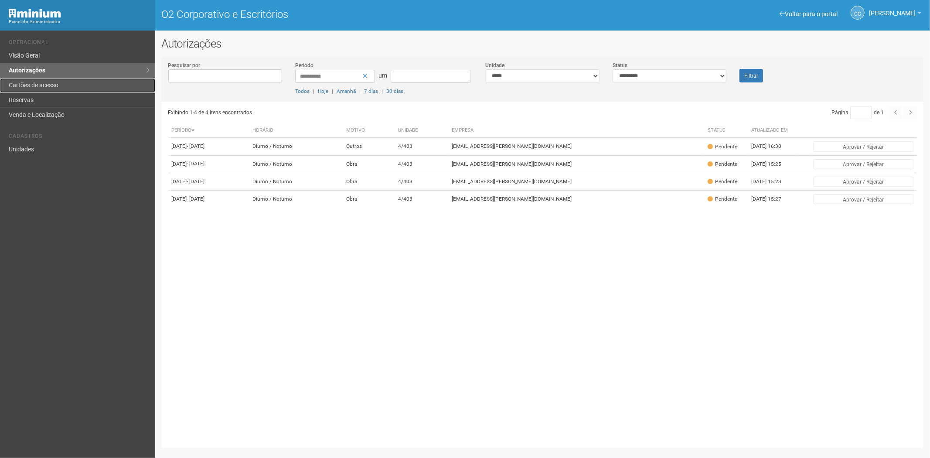
click at [61, 84] on link "Cartões de acesso" at bounding box center [77, 85] width 155 height 15
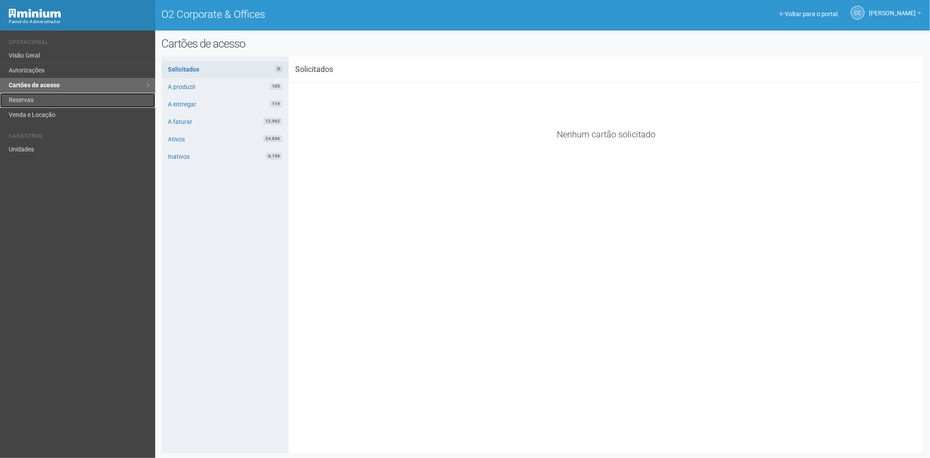
click at [53, 101] on link "Reservas" at bounding box center [77, 100] width 155 height 15
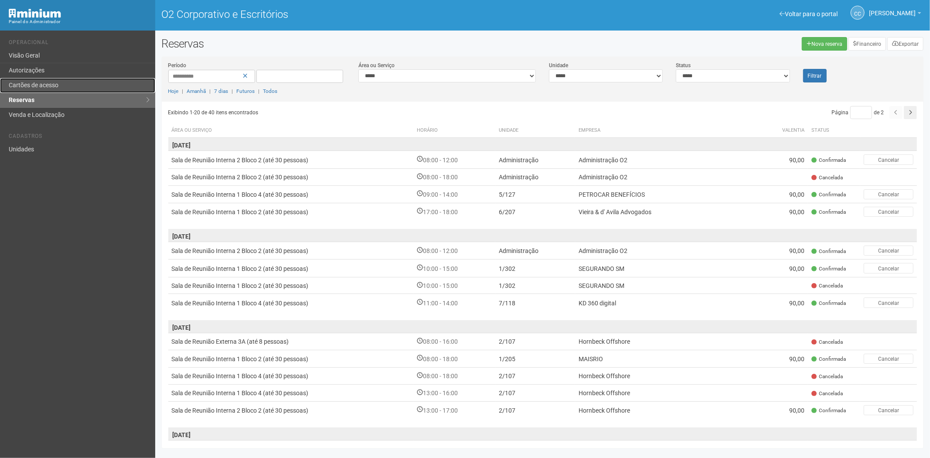
click at [48, 82] on font "Cartões de acesso" at bounding box center [34, 85] width 50 height 7
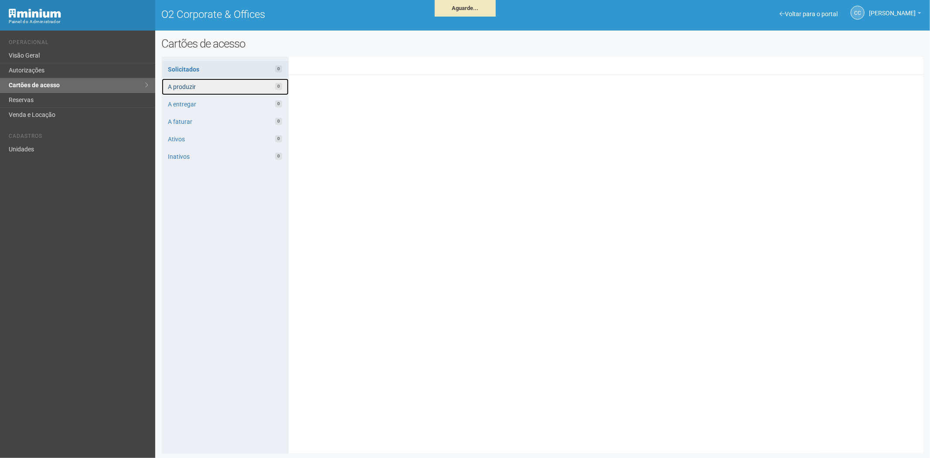
click at [236, 84] on link "A produzir 0" at bounding box center [225, 86] width 127 height 17
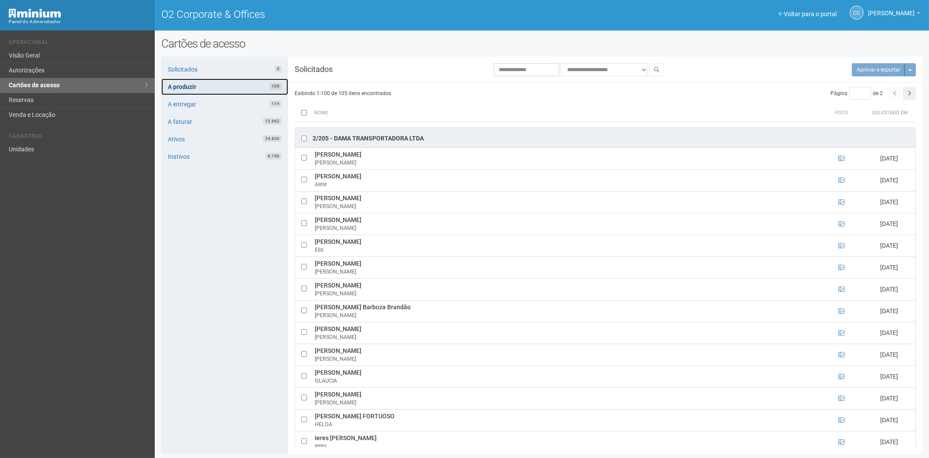
scroll to position [533, 0]
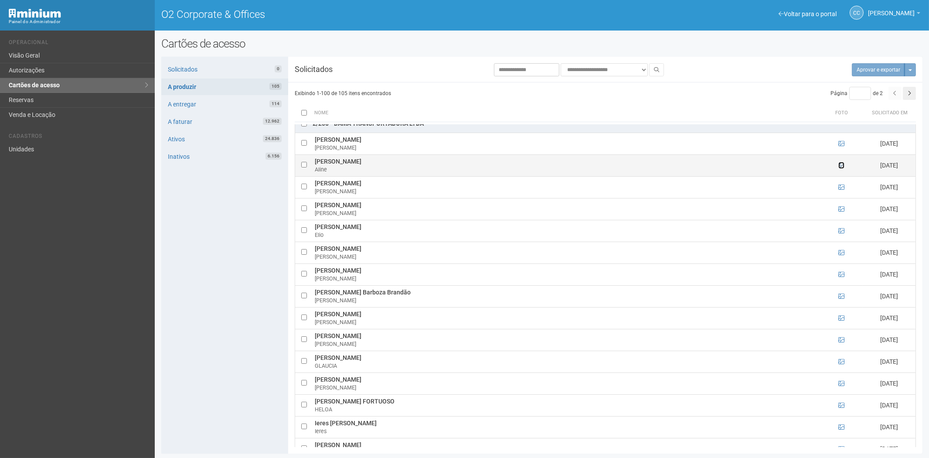
click at [840, 168] on icon at bounding box center [841, 165] width 6 height 6
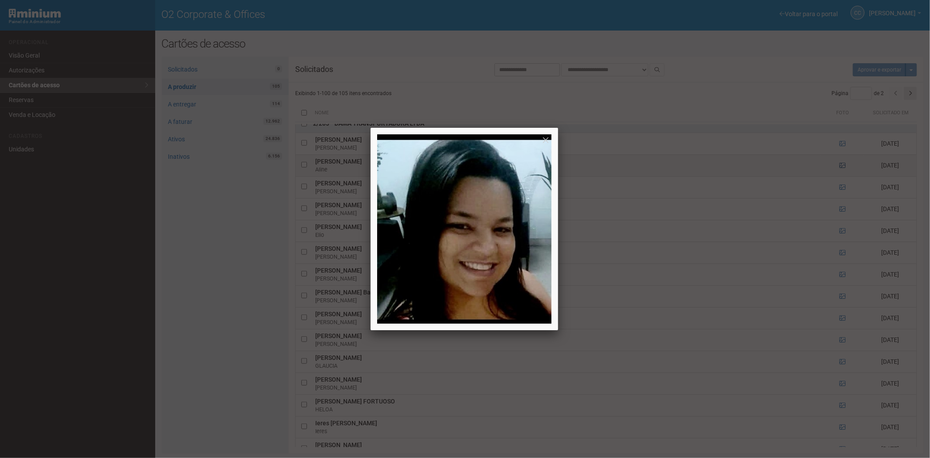
click at [840, 169] on div at bounding box center [465, 229] width 930 height 458
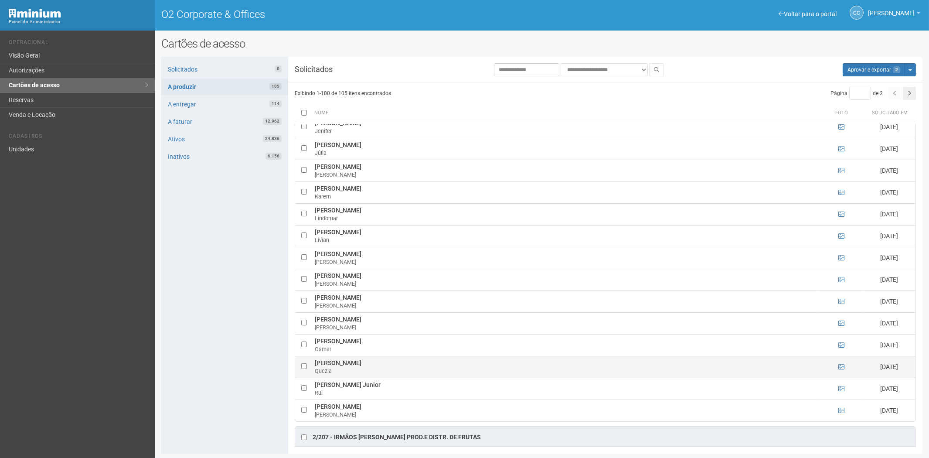
scroll to position [872, 0]
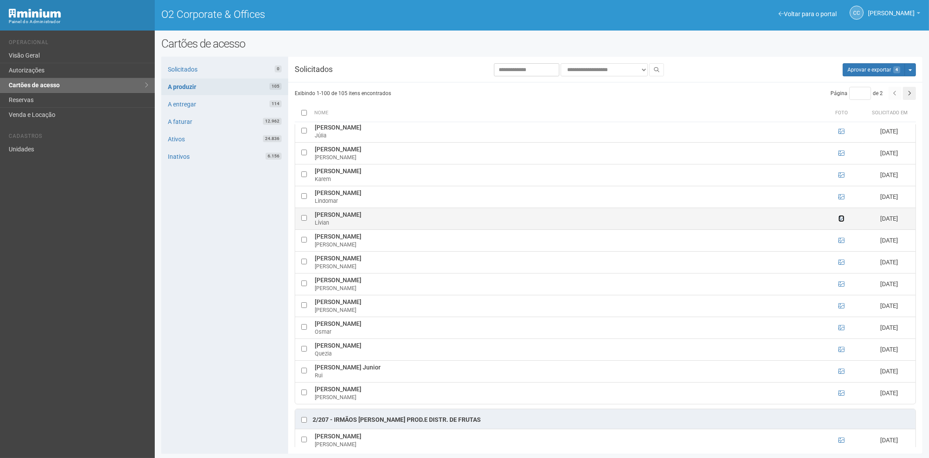
click at [839, 221] on icon at bounding box center [841, 218] width 6 height 6
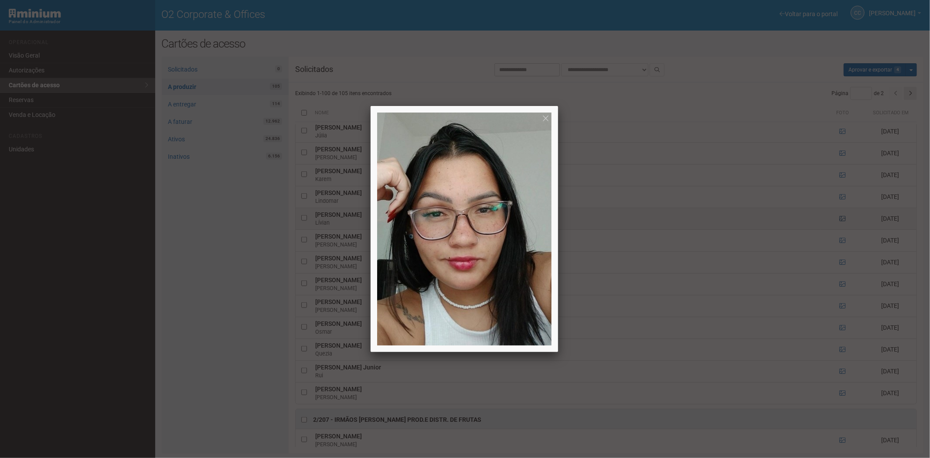
click at [839, 222] on div at bounding box center [465, 229] width 930 height 458
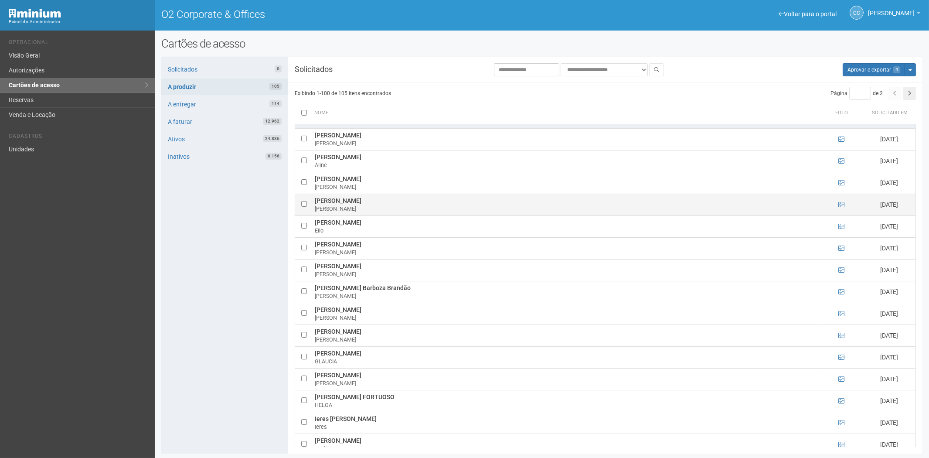
scroll to position [533, 0]
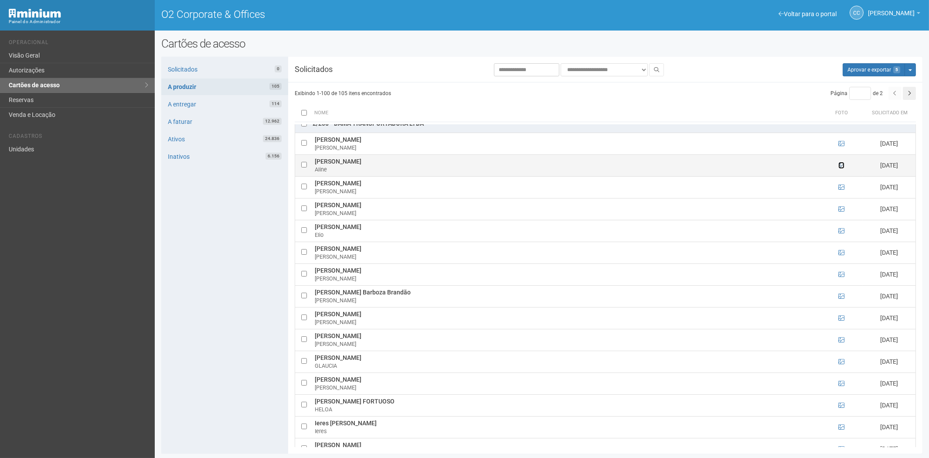
click at [840, 168] on icon at bounding box center [841, 165] width 6 height 6
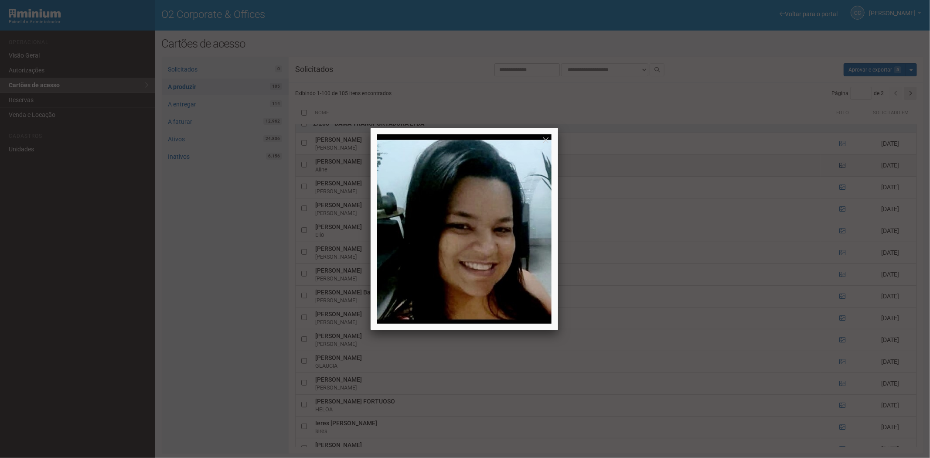
click at [840, 168] on div at bounding box center [465, 229] width 930 height 458
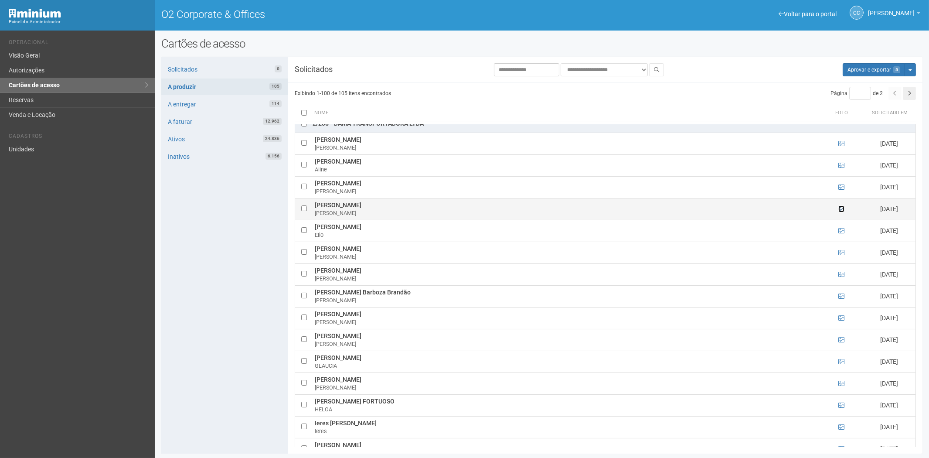
click at [843, 211] on icon at bounding box center [841, 209] width 6 height 6
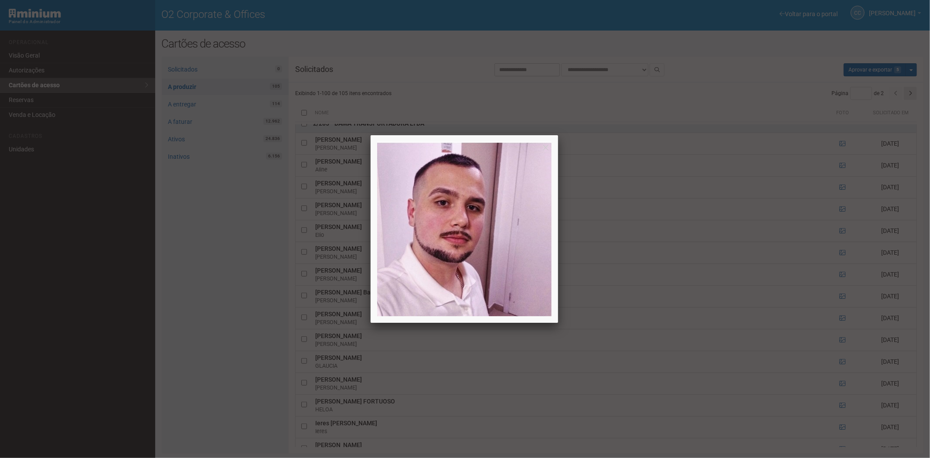
click at [839, 211] on div at bounding box center [465, 229] width 930 height 458
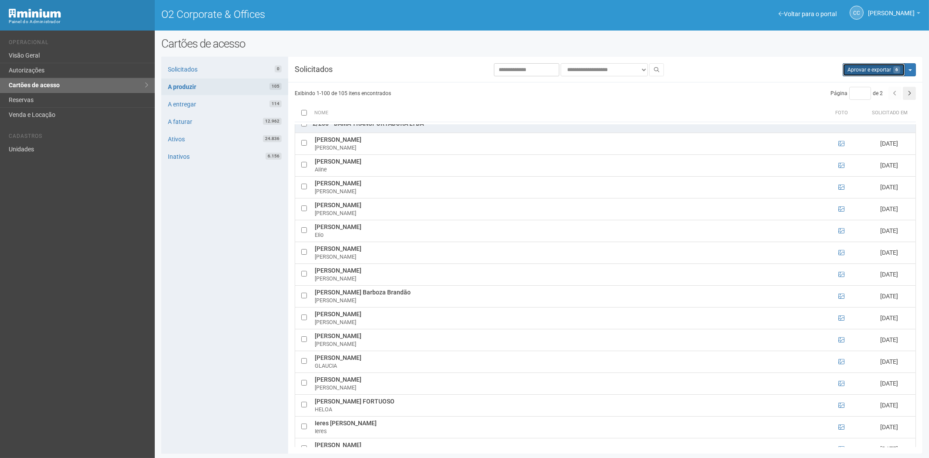
click at [868, 70] on button "Aprovar e exportar 6" at bounding box center [873, 69] width 62 height 13
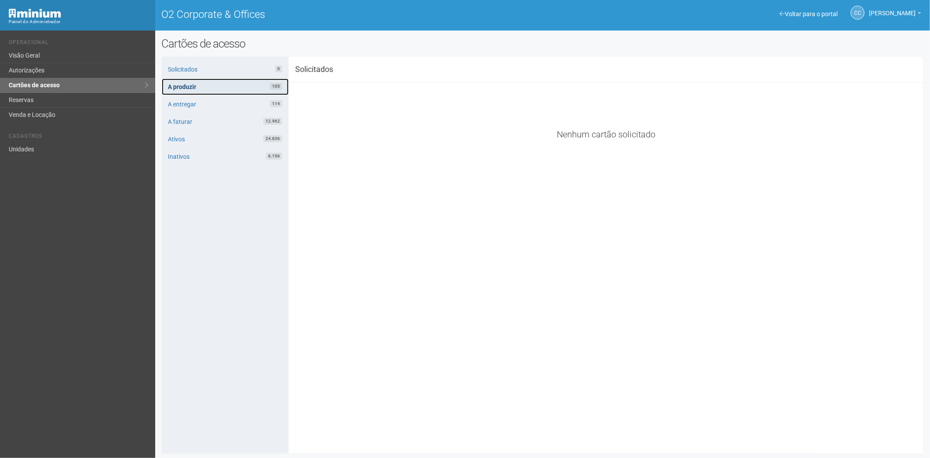
click at [217, 87] on link "A produzir 105" at bounding box center [225, 86] width 127 height 17
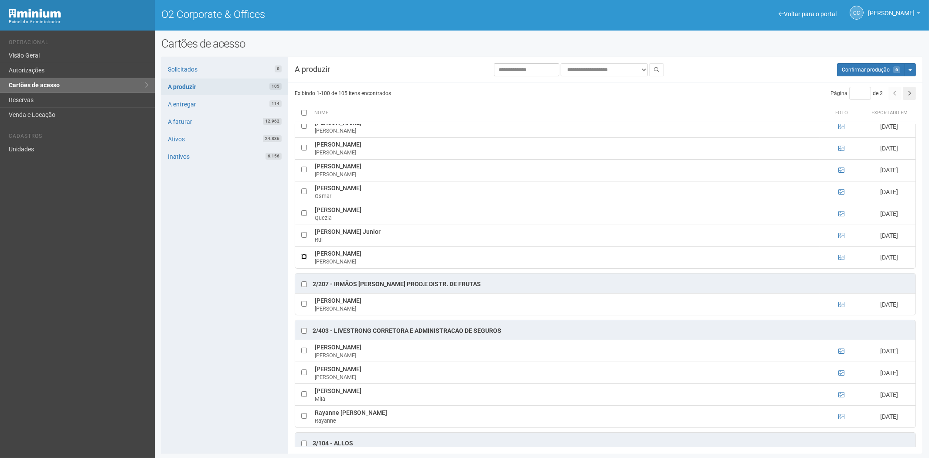
scroll to position [1017, 0]
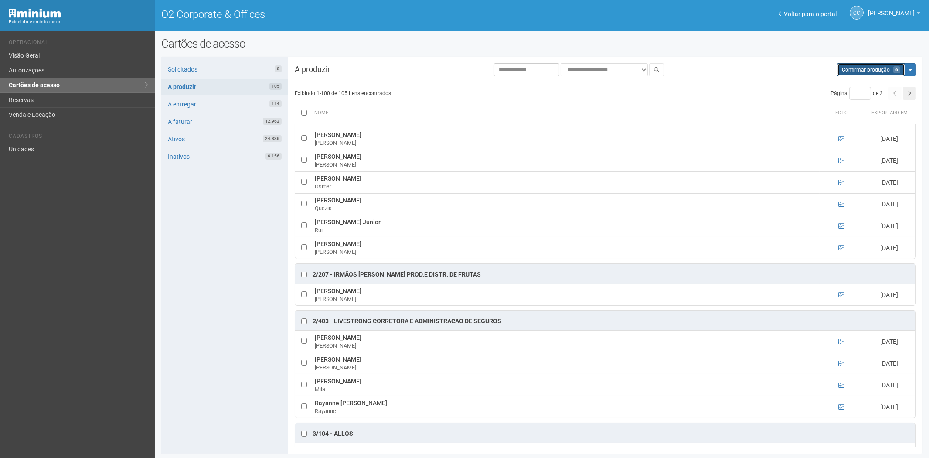
click at [848, 68] on span "Confirmar produção" at bounding box center [866, 70] width 48 height 6
click at [213, 104] on link "A entregar 114" at bounding box center [224, 104] width 127 height 17
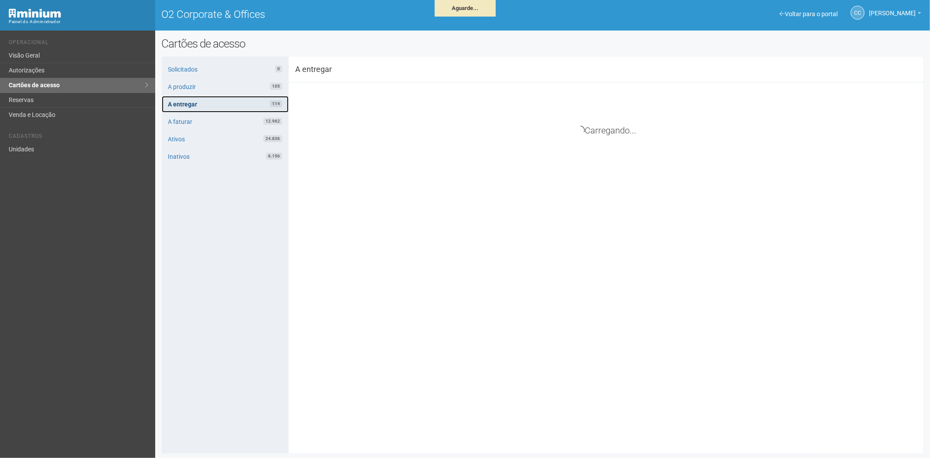
click at [226, 102] on link "A entregar 114" at bounding box center [225, 104] width 127 height 17
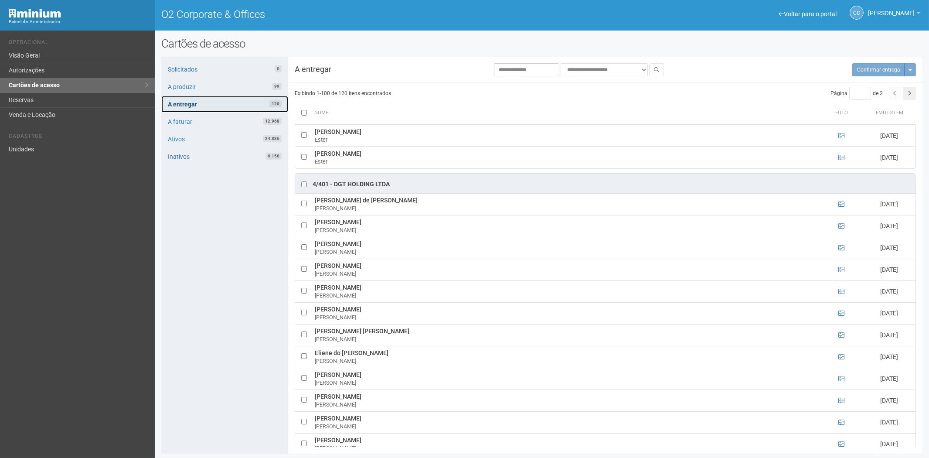
scroll to position [1322, 0]
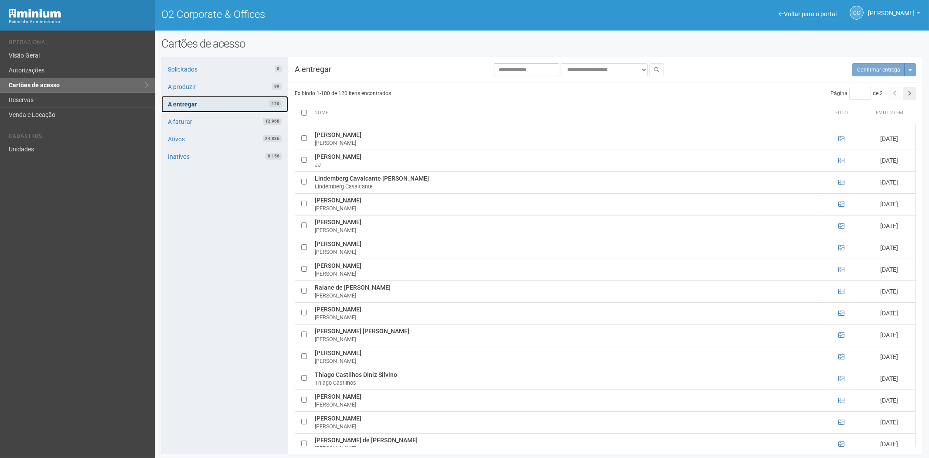
click at [243, 104] on link "A entregar 120" at bounding box center [224, 104] width 127 height 17
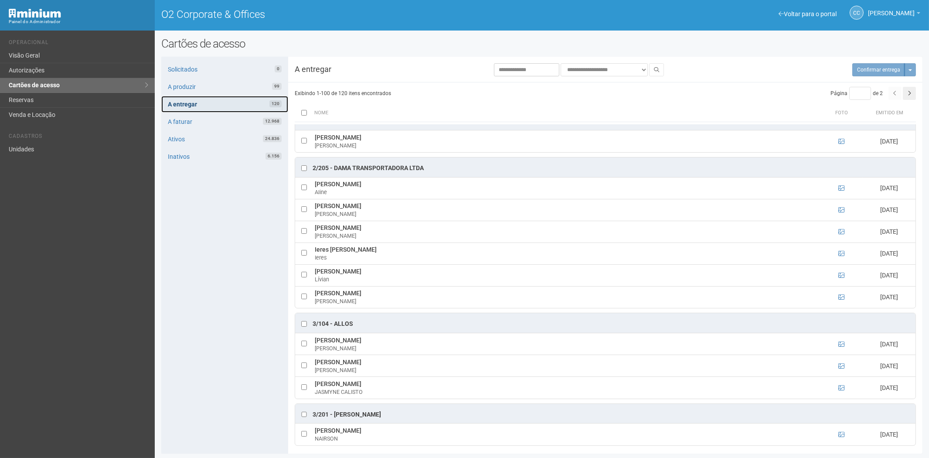
scroll to position [0, 0]
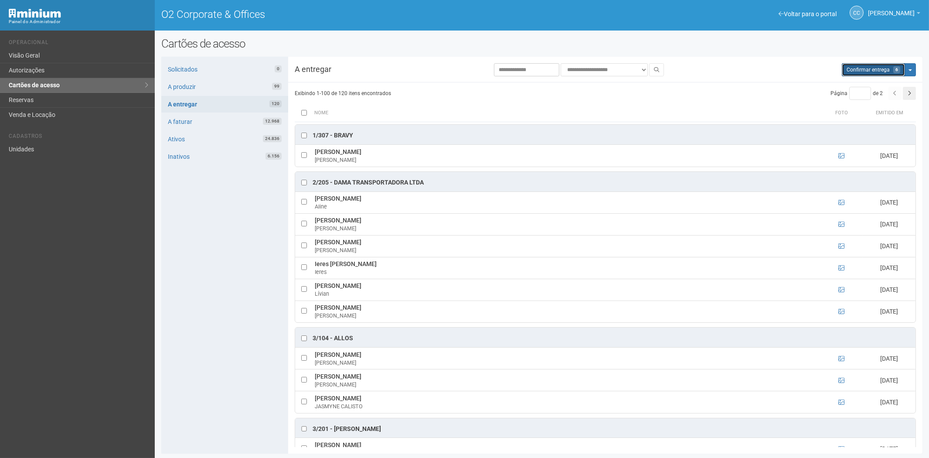
click at [848, 68] on span "Confirmar entrega" at bounding box center [867, 70] width 43 height 6
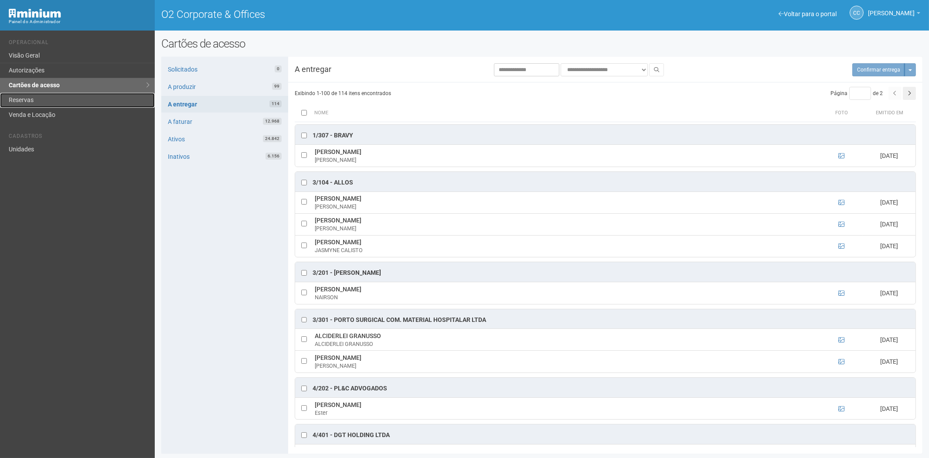
click at [37, 98] on link "Reservas" at bounding box center [77, 100] width 155 height 15
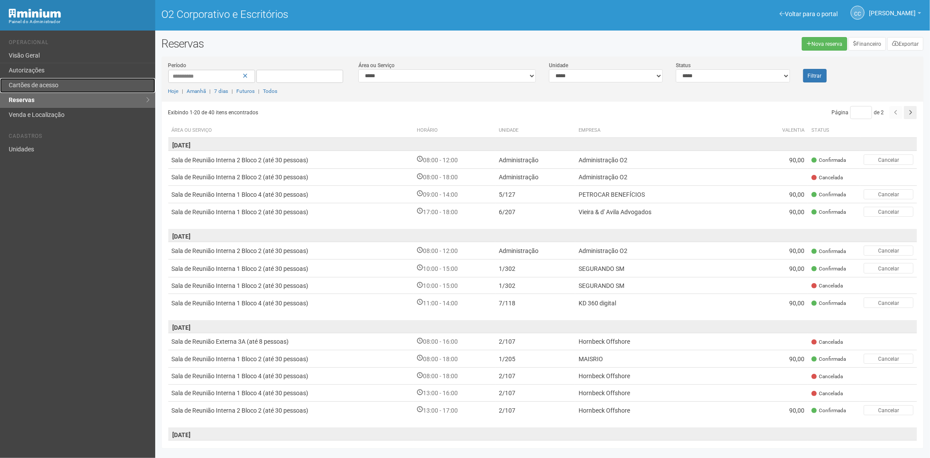
click at [39, 82] on font "Cartões de acesso" at bounding box center [34, 85] width 50 height 7
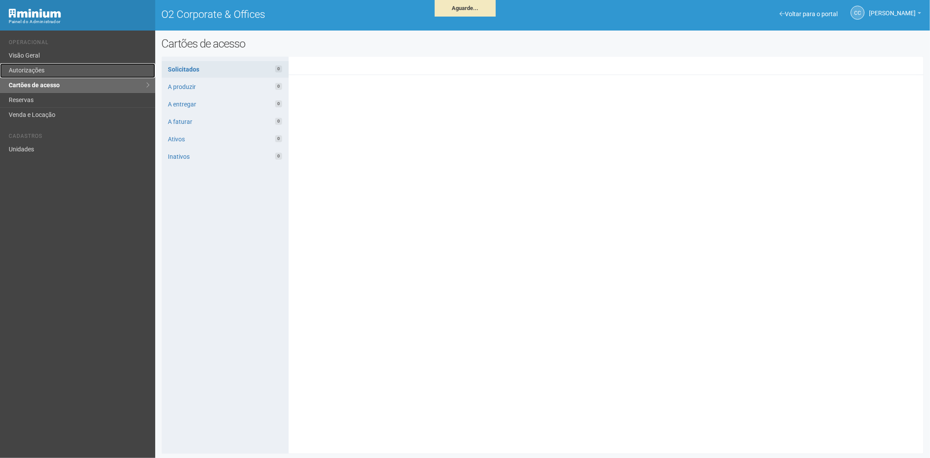
click at [51, 67] on link "Autorizações" at bounding box center [77, 70] width 155 height 15
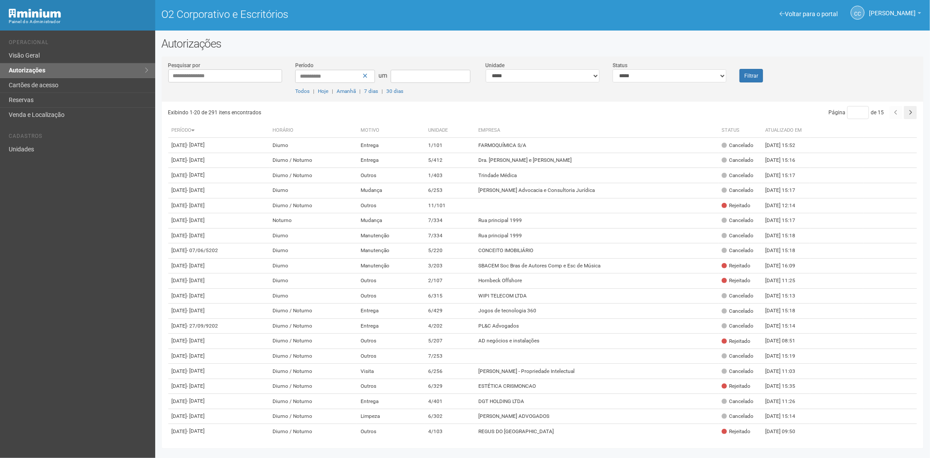
type input "**********"
